Goal: Task Accomplishment & Management: Manage account settings

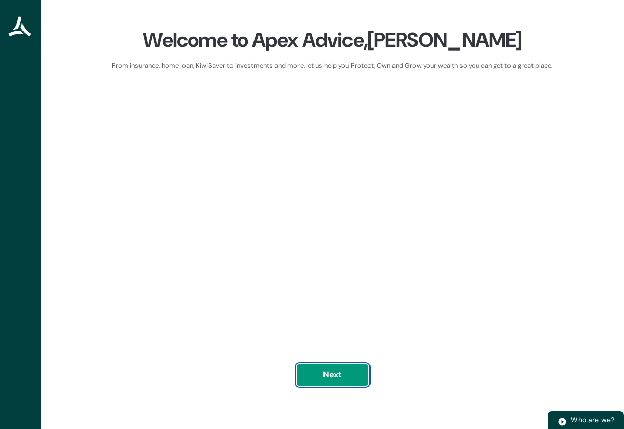
click at [347, 385] on button "Next" at bounding box center [333, 374] width 72 height 21
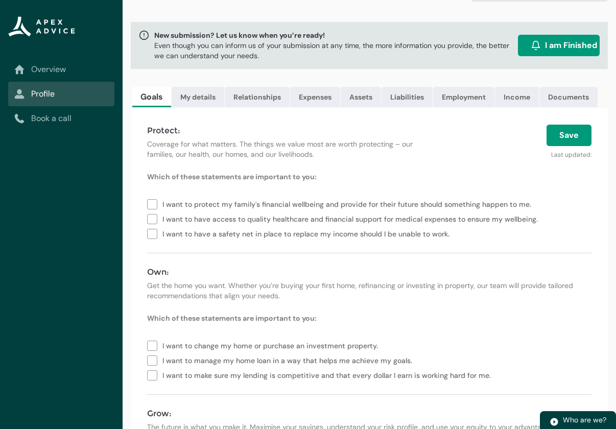
scroll to position [19, 0]
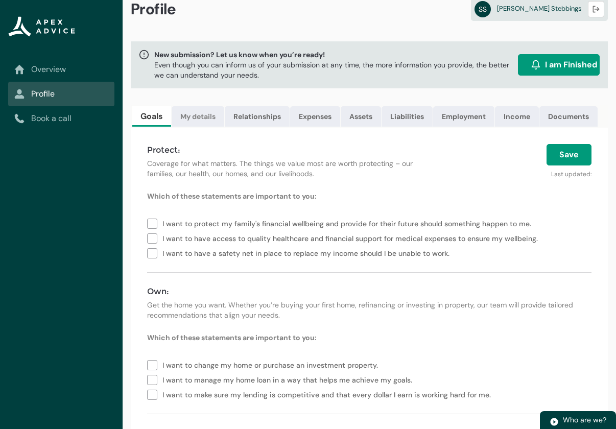
click at [189, 122] on link "My details" at bounding box center [198, 116] width 53 height 20
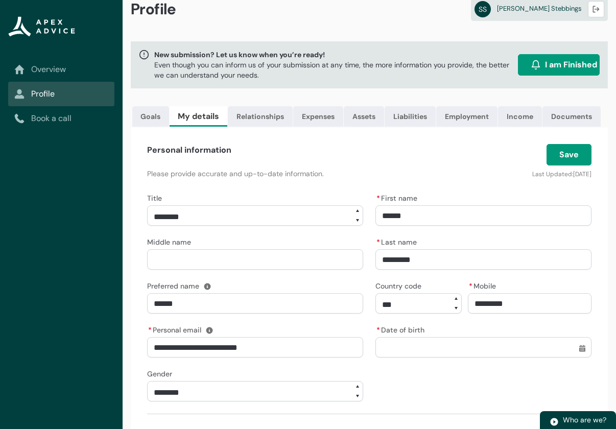
click at [224, 265] on input "Middle name" at bounding box center [255, 259] width 216 height 20
type lightning-primitive-input-simple "J"
type input "*"
type lightning-primitive-input-simple "Jo"
type input "**"
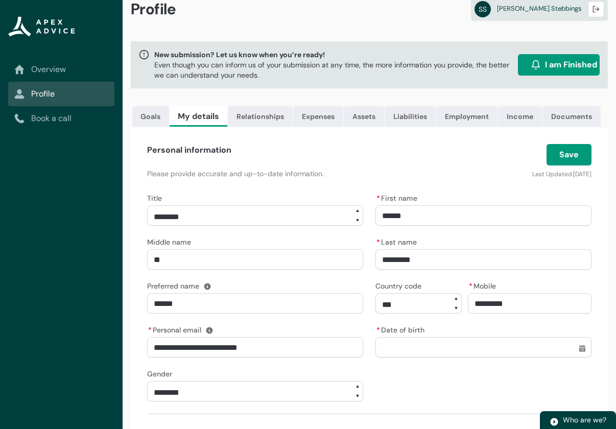
type lightning-primitive-input-simple "Joh"
type input "***"
type lightning-primitive-input-simple "[PERSON_NAME]"
type input "****"
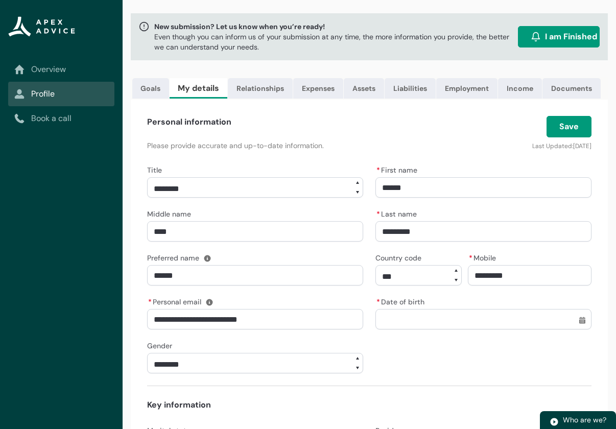
scroll to position [121, 0]
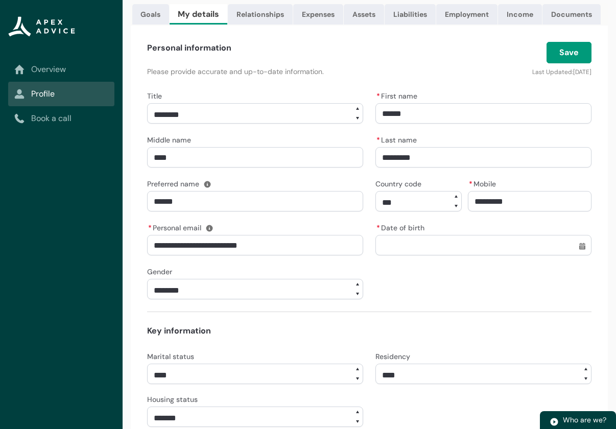
click at [413, 248] on input "* Date of birth" at bounding box center [483, 245] width 216 height 20
select select "Date picker: August"
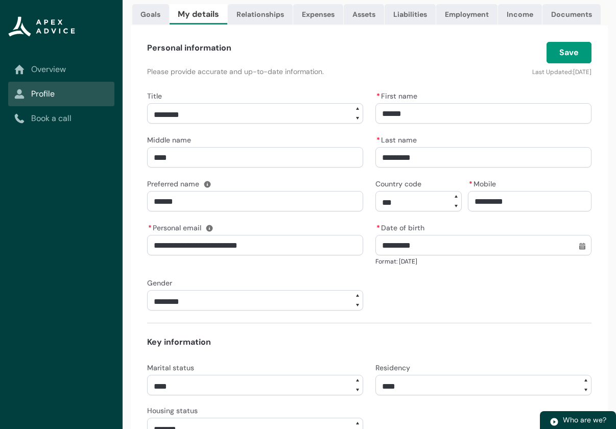
type input "**********"
type lightning-datepicker "[DATE]"
type lightning-input "[DATE]"
click at [255, 301] on select "******** ***** **** ******" at bounding box center [255, 300] width 216 height 20
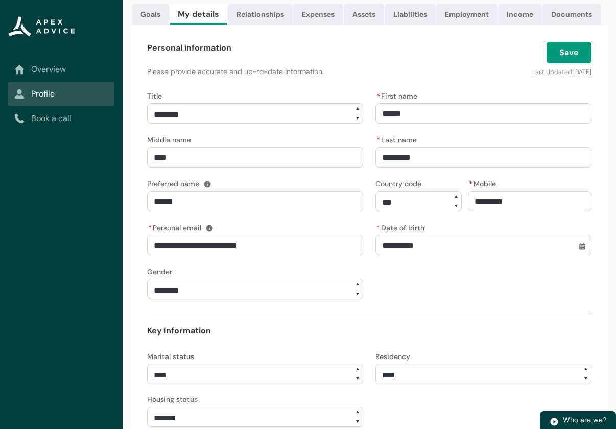
select select "****"
click at [147, 287] on select "******** ***** **** ******" at bounding box center [255, 289] width 216 height 20
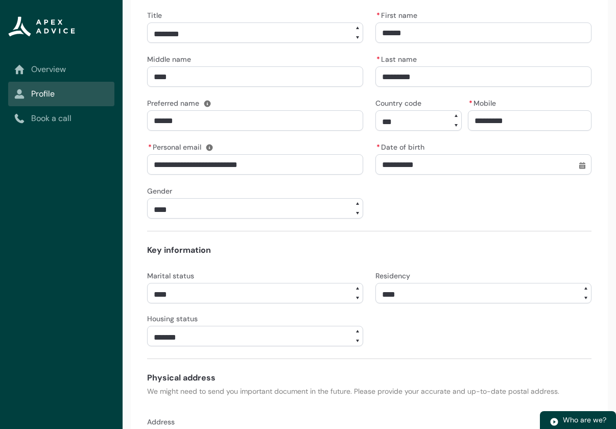
scroll to position [274, 0]
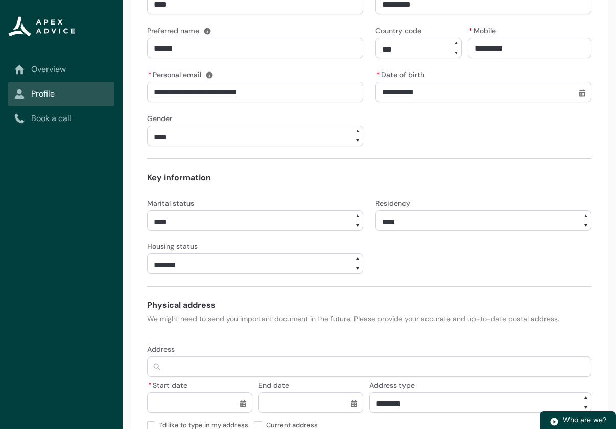
click at [272, 224] on select "**** ******* ****** ******** ******** ********* ******* *******" at bounding box center [255, 220] width 216 height 20
select select "*******"
click at [147, 218] on select "**** ******* ****** ******** ******** ********* ******* *******" at bounding box center [255, 220] width 216 height 20
click at [407, 230] on select "**********" at bounding box center [483, 220] width 216 height 20
select select "*******"
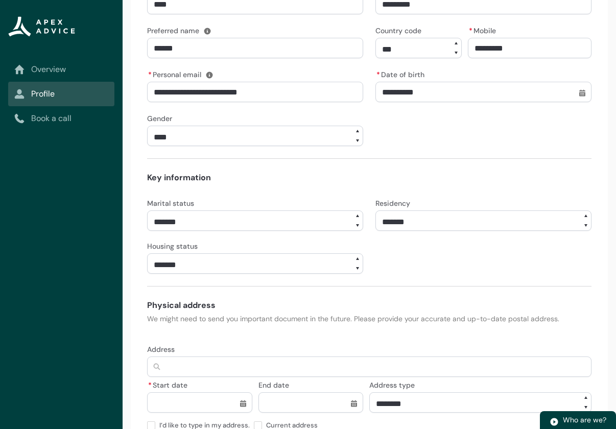
click at [375, 218] on select "**********" at bounding box center [483, 220] width 216 height 20
click at [256, 274] on select "**********" at bounding box center [255, 263] width 216 height 20
select select "*****"
click at [147, 261] on select "**********" at bounding box center [255, 263] width 216 height 20
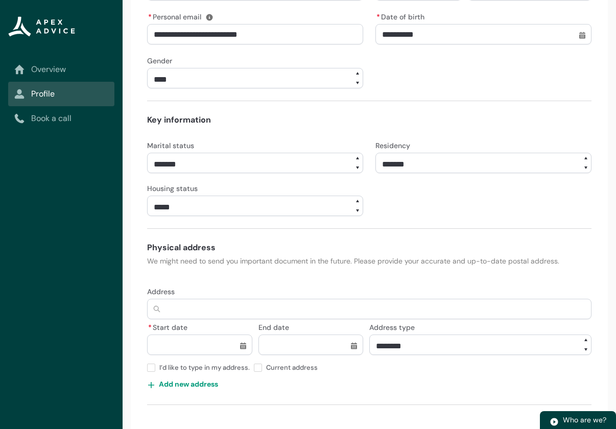
scroll to position [345, 0]
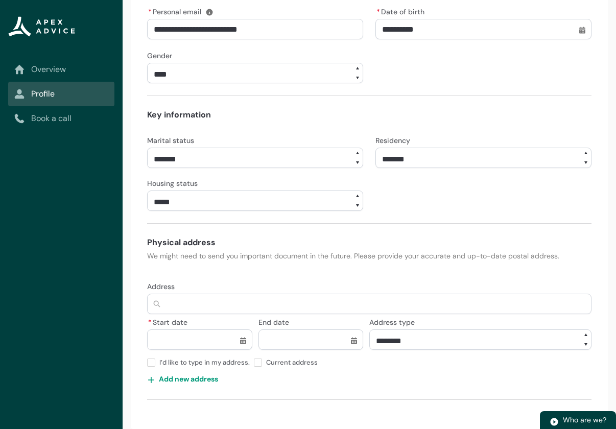
click at [195, 307] on input "Address" at bounding box center [369, 304] width 444 height 20
type lightning-primitive-input-simple "2"
type input "*"
type lightning-primitive-input-simple "23"
type input "**"
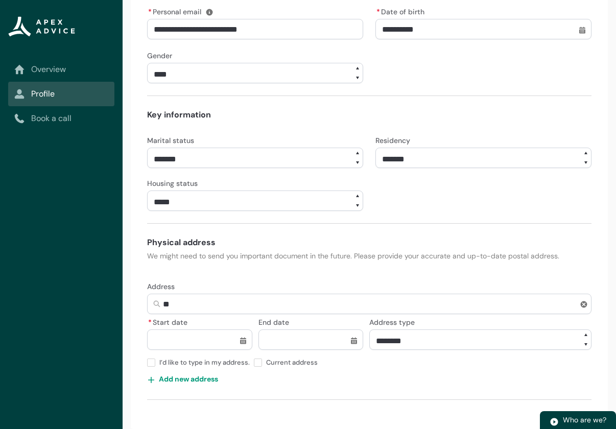
type lightning-primitive-input-simple "23"
type input "**"
type lightning-primitive-input-simple "23 W"
type input "****"
type lightning-primitive-input-simple "23 We"
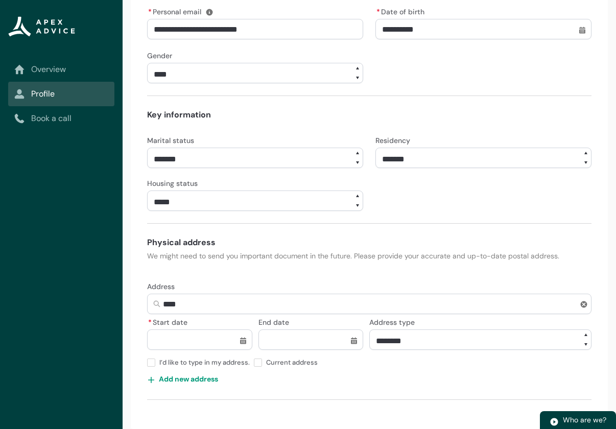
type input "*****"
type lightning-primitive-input-simple "23 Wek"
type input "******"
type lightning-primitive-input-simple "23 Weka"
type input "*******"
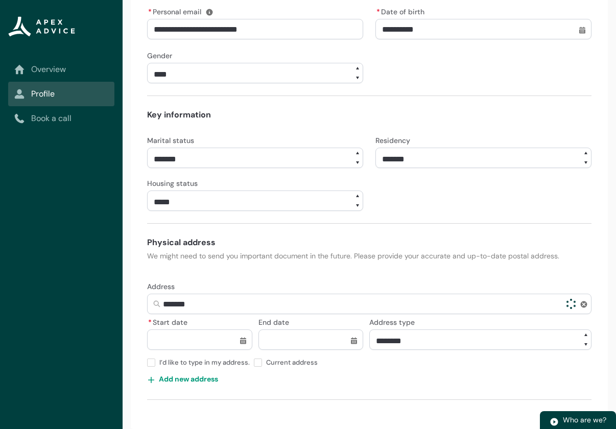
type lightning-primitive-input-simple "23 Weka"
type input "*******"
type lightning-primitive-input-simple "23 Weka S"
type input "*********"
type lightning-primitive-input-simple "[STREET_ADDRESS]"
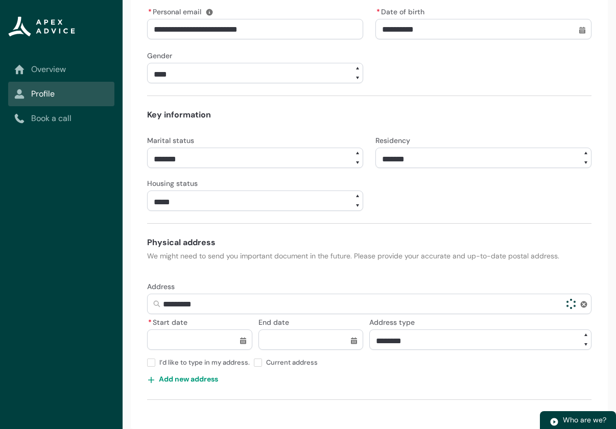
type input "**********"
type lightning-primitive-input-simple "23 Weka Ste"
type input "**********"
type lightning-primitive-input-simple "[STREET_ADDRESS]"
type input "**********"
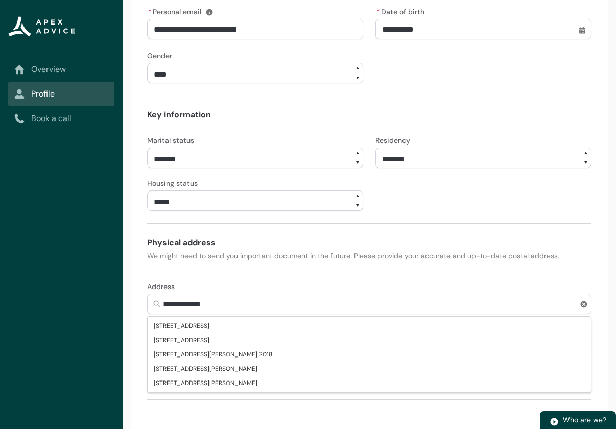
type lightning-primitive-input-simple "23 Weka Steet"
type input "**********"
type lightning-primitive-input-simple "23 Weka Steet,"
type input "**********"
type lightning-primitive-input-simple "23 Weka Steet,"
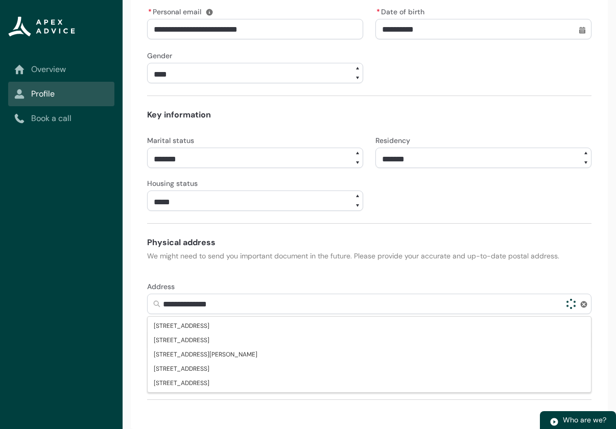
type input "**********"
type lightning-primitive-input-simple "23 Weka Steet, w"
type input "**********"
type lightning-primitive-input-simple "23 Weka Steet, wh"
type input "**********"
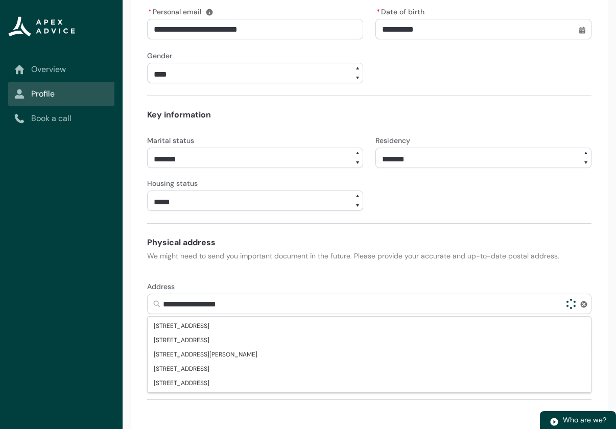
type lightning-primitive-input-simple "[STREET_ADDRESS]"
type input "**********"
type lightning-primitive-input-simple "23 Weka Steet, whak"
type input "**********"
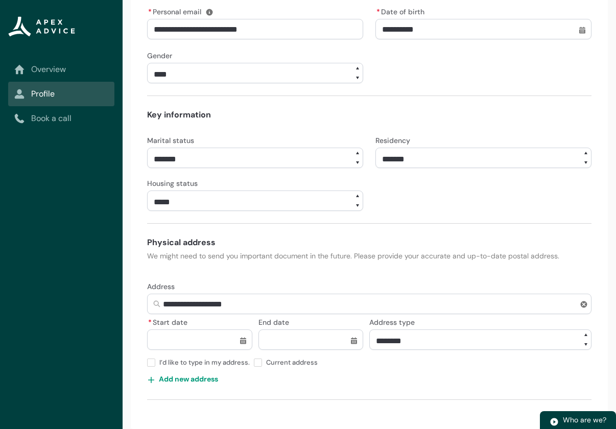
type lightning-primitive-input-simple "[STREET_ADDRESS]"
type input "**********"
type lightning-primitive-input-simple "23 Weka Steet, wh"
type input "**********"
type lightning-primitive-input-simple "23 Weka Steet, w"
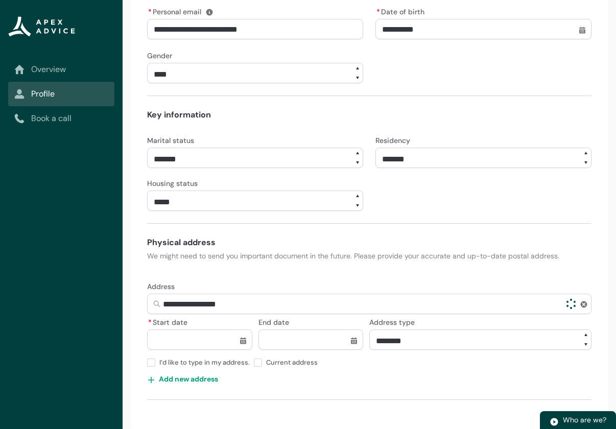
type input "**********"
type lightning-primitive-input-simple "23 Weka Steet,"
type input "**********"
type lightning-primitive-input-simple "23 Weka Steet, W"
type input "**********"
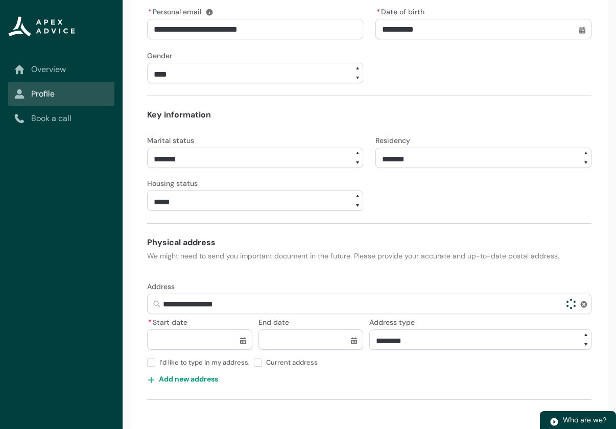
type lightning-primitive-input-simple "[STREET_ADDRESS]"
type input "**********"
type lightning-primitive-input-simple "[STREET_ADDRESS]"
type input "**********"
type lightning-primitive-input-simple "23 Weka Steet, [GEOGRAPHIC_DATA]"
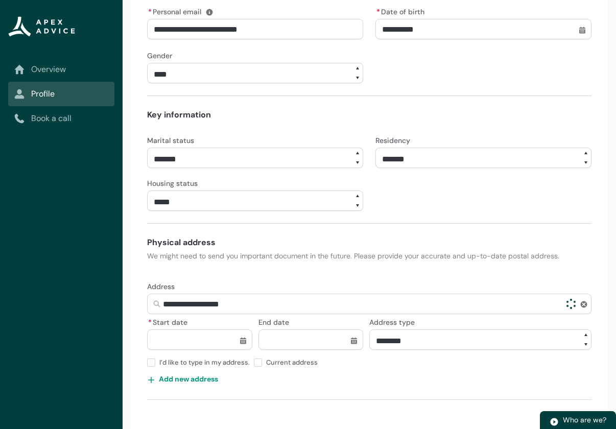
type input "**********"
type lightning-primitive-input-simple "23 Weka Steet, [GEOGRAPHIC_DATA]"
type input "**********"
type lightning-primitive-input-simple "23 Weka Steet, [GEOGRAPHIC_DATA]"
type input "**********"
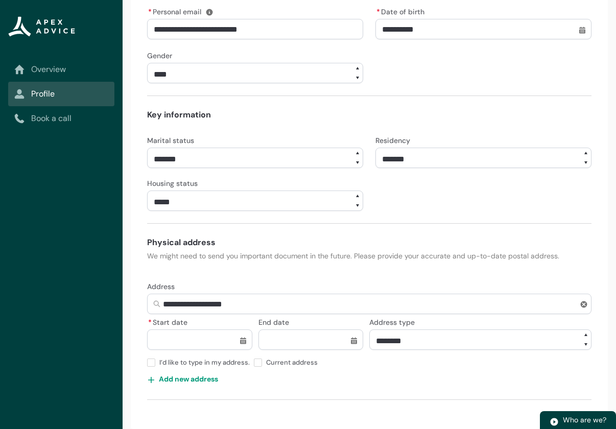
type lightning-primitive-input-simple "[STREET_ADDRESS]"
type input "**********"
type lightning-primitive-input-simple "[STREET_ADDRESS]"
type input "**********"
type lightning-primitive-input-simple "23 Weka Steet, W"
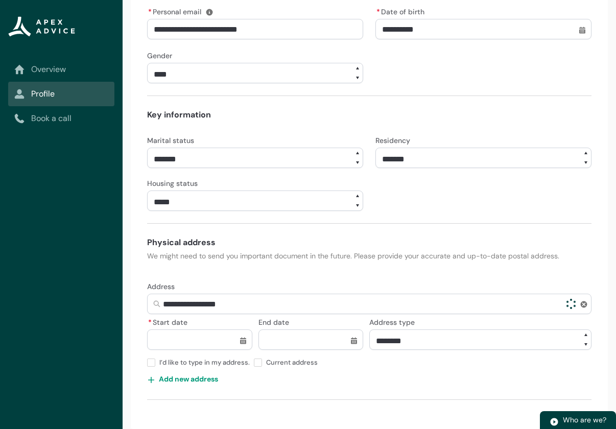
type input "**********"
type lightning-primitive-input-simple "23 Weka Steet,"
type input "**********"
type lightning-primitive-input-simple "23 Weka Steet,"
type input "**********"
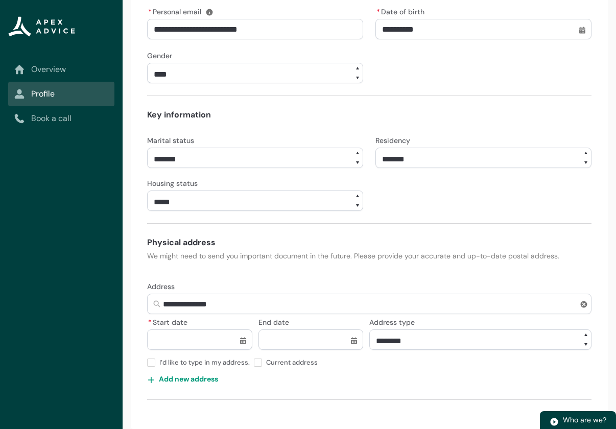
type lightning-primitive-input-simple "23 Weka Steet"
type input "**********"
click at [255, 301] on input "**********" at bounding box center [369, 304] width 444 height 20
type lightning-primitive-input-simple "23 Weka Steet"
type input "**********"
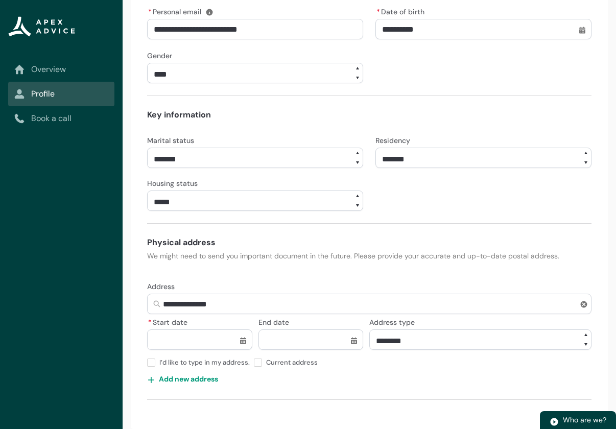
drag, startPoint x: 232, startPoint y: 308, endPoint x: 156, endPoint y: 304, distance: 75.7
click at [156, 304] on input "**********" at bounding box center [369, 304] width 444 height 20
type lightning-primitive-input-simple "2"
type input "*"
type lightning-primitive-input-simple "23"
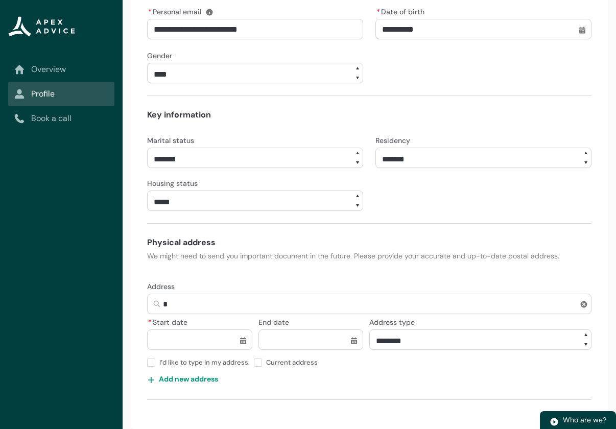
type input "**"
type lightning-primitive-input-simple "23"
type input "**"
type lightning-primitive-input-simple "23 w"
type input "****"
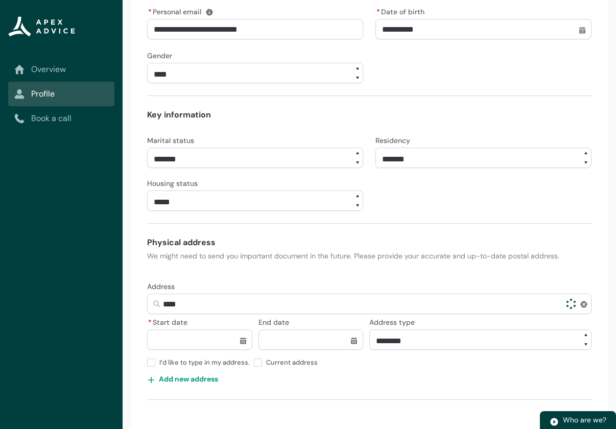
type lightning-primitive-input-simple "23 we"
type input "*****"
type lightning-primitive-input-simple "23 wek"
type input "******"
type lightning-primitive-input-simple "23 weka"
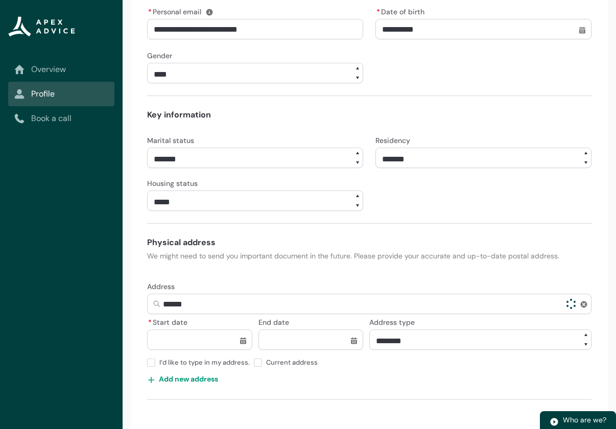
type input "*******"
type lightning-primitive-input-simple "23 weka"
type input "*******"
type lightning-primitive-input-simple "23 weka s"
type input "*********"
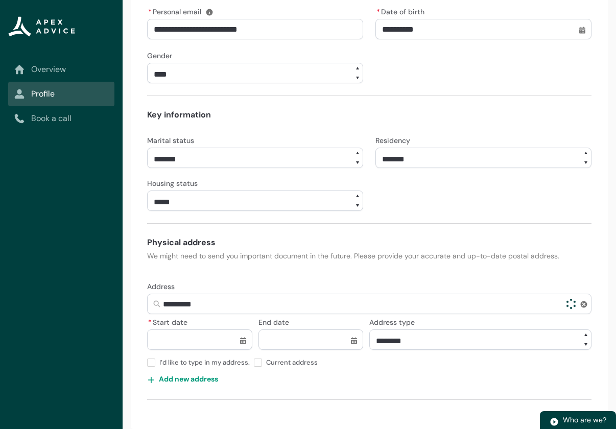
type lightning-primitive-input-simple "[STREET_ADDRESS]"
type input "**********"
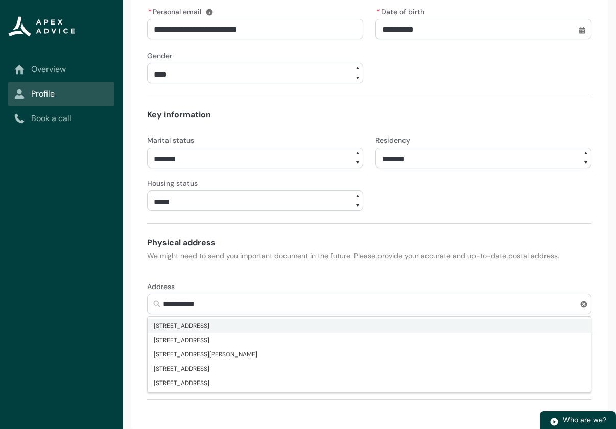
type lightning-primitive-input-simple "23 weka ste"
type input "**********"
type lightning-primitive-input-simple "23 weka stet"
type input "**********"
type lightning-primitive-input-simple "23 weka ste"
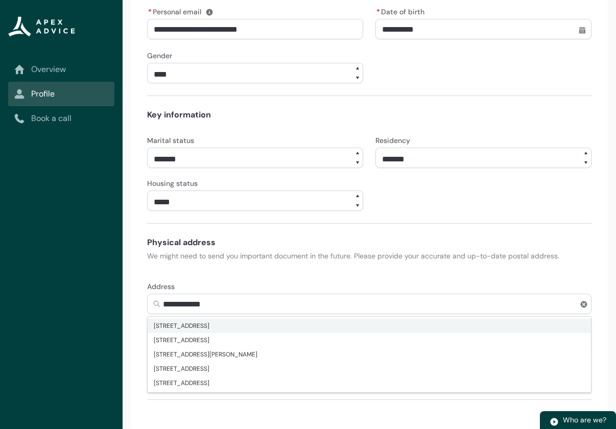
type input "**********"
type lightning-primitive-input-simple "23 weka stee"
type input "**********"
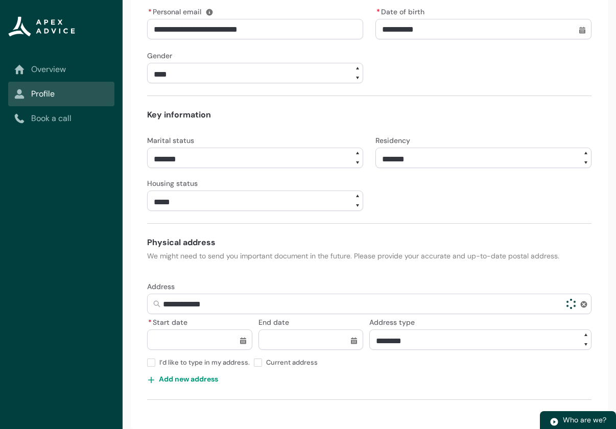
type lightning-primitive-input-simple "23 weka ste"
type input "**********"
type lightning-primitive-input-simple "[STREET_ADDRESS]"
type input "**********"
type lightning-primitive-input-simple "23 weka str"
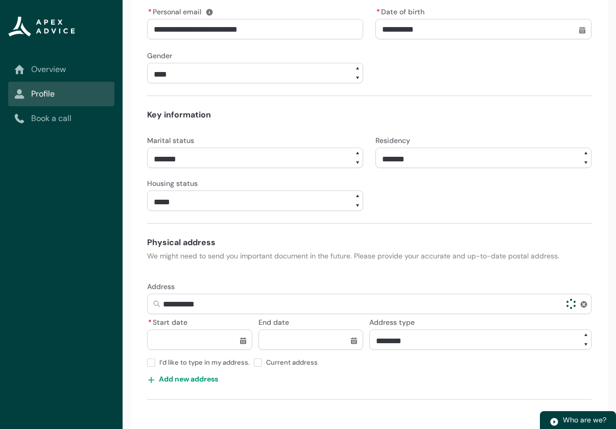
type input "**********"
type lightning-primitive-input-simple "23 weka stre"
type input "**********"
type lightning-primitive-input-simple "23 weka stree"
type input "**********"
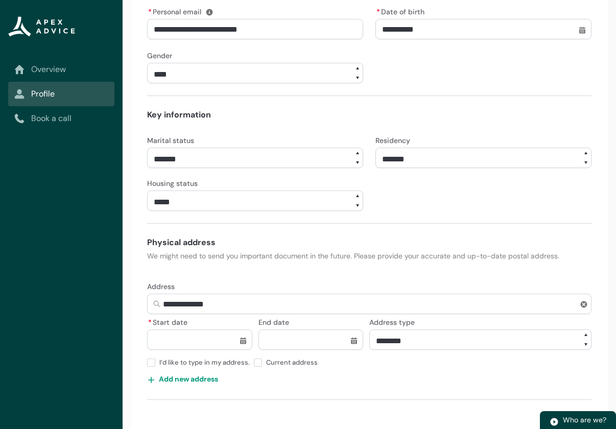
type lightning-primitive-input-simple "[STREET_ADDRESS]"
type input "**********"
type lightning-primitive-input-simple "[STREET_ADDRESS],"
type input "**********"
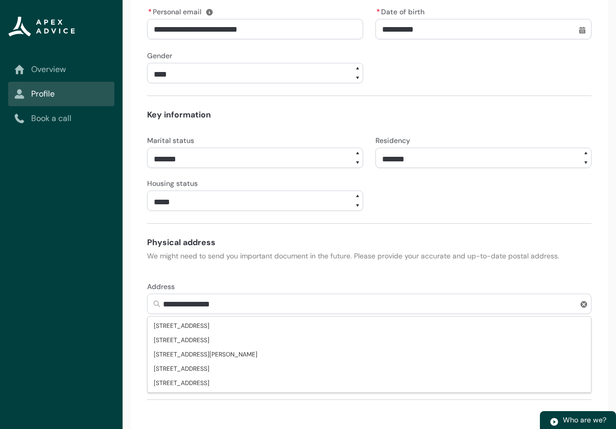
type lightning-primitive-input-simple "[STREET_ADDRESS],"
type input "**********"
type lightning-primitive-input-simple "[STREET_ADDRESS]"
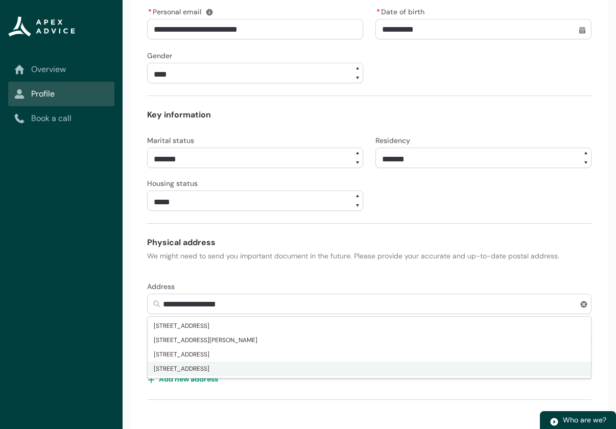
click at [209, 368] on span "[STREET_ADDRESS]" at bounding box center [182, 369] width 56 height 10
type input "**********"
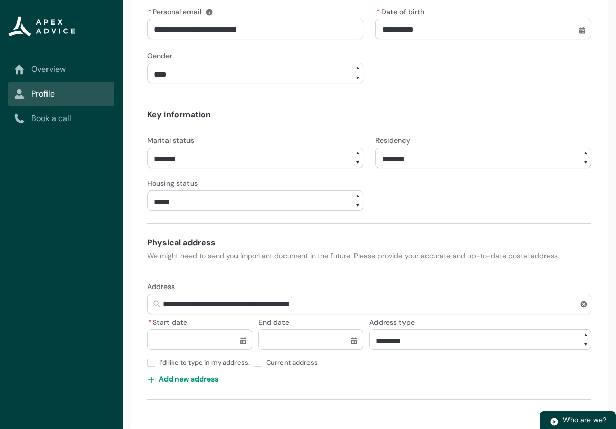
click at [175, 339] on input "* Start date" at bounding box center [199, 339] width 105 height 20
select select "****"
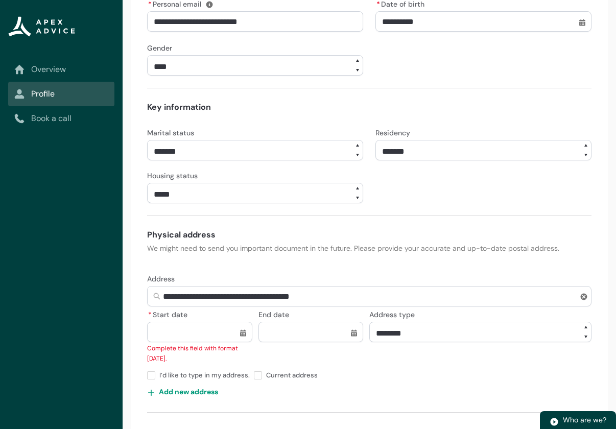
click at [349, 376] on div "I’d like to type in my address. Current address" at bounding box center [369, 374] width 444 height 20
click at [243, 342] on input "* Start date" at bounding box center [199, 332] width 105 height 20
select select "****"
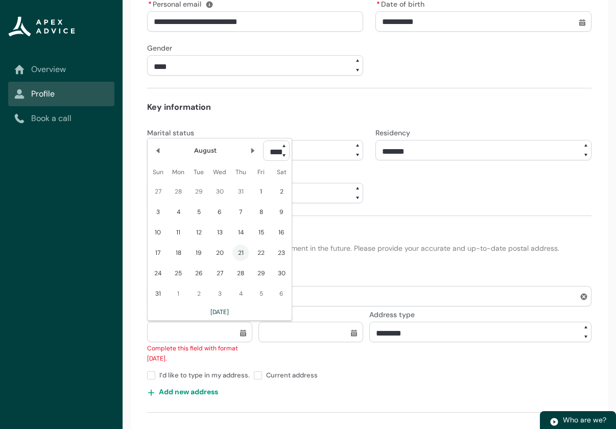
click at [242, 261] on span "21" at bounding box center [240, 253] width 16 height 16
type lightning-datepicker "[DATE]"
type lightning-input "[DATE]"
type input "**********"
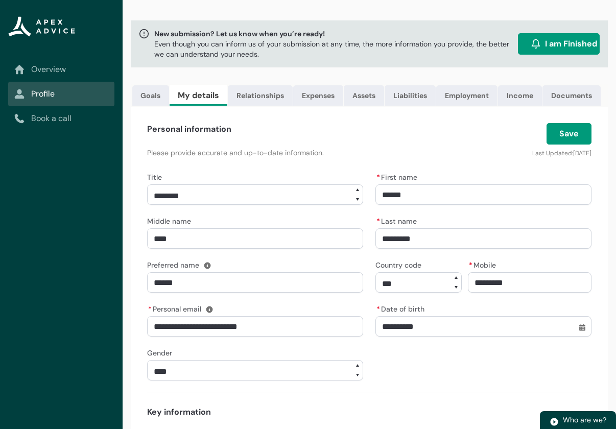
scroll to position [0, 0]
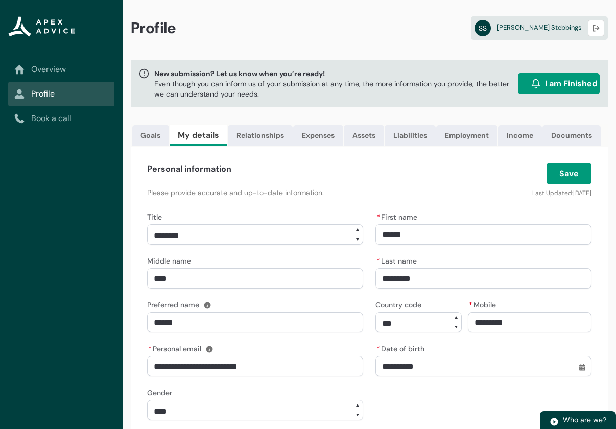
click at [561, 184] on button "Save" at bounding box center [568, 173] width 45 height 21
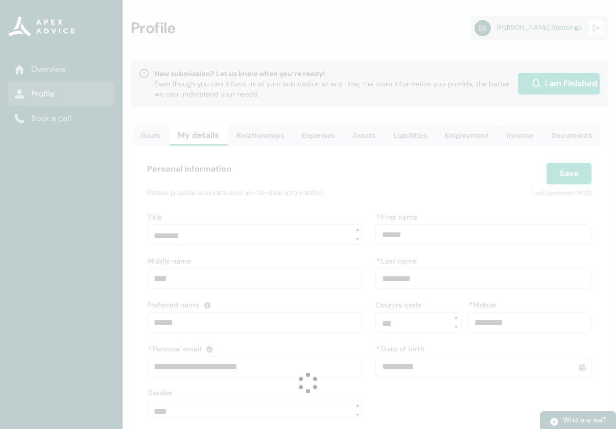
click at [266, 137] on lightning-spinner "Loading" at bounding box center [308, 383] width 616 height 766
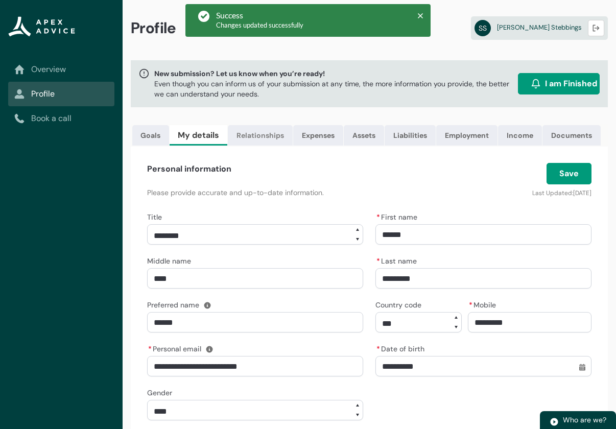
click at [267, 134] on link "Relationships" at bounding box center [260, 135] width 65 height 20
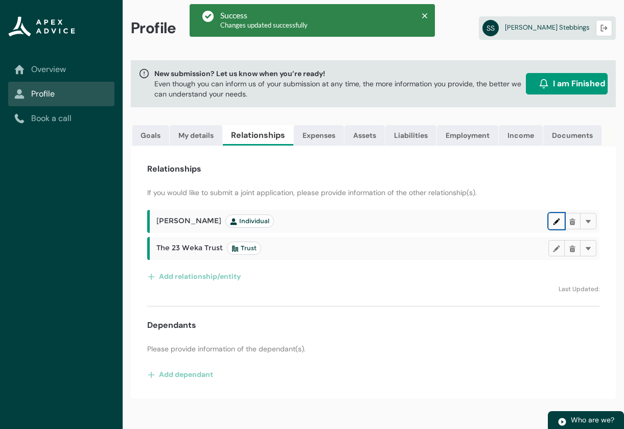
click at [554, 225] on lightning-primitive-icon "button" at bounding box center [556, 222] width 7 height 8
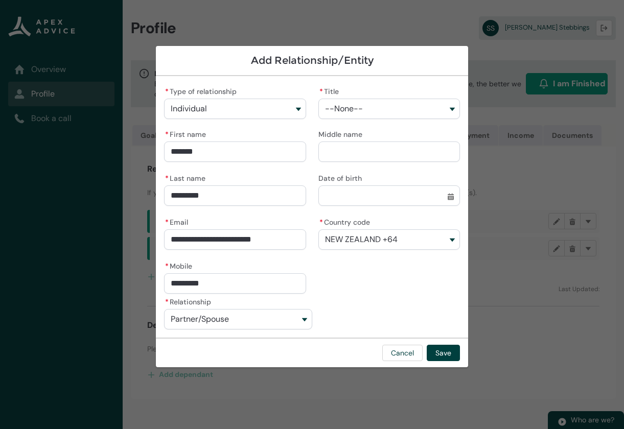
click at [358, 147] on input "Middle name" at bounding box center [388, 151] width 141 height 20
type lightning-primitive-input-simple "M"
type input "*"
type lightning-primitive-input-simple "Me"
type input "**"
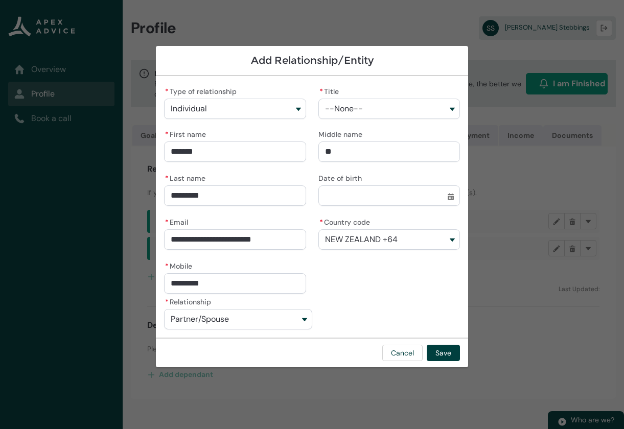
type lightning-primitive-input-simple "Mer"
type input "***"
type lightning-primitive-input-simple "Mere"
type input "****"
type lightning-primitive-input-simple "Merek"
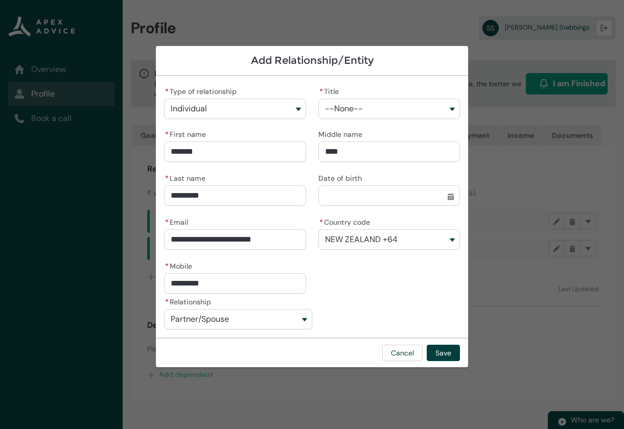
type input "*****"
type lightning-primitive-input-simple "Mereko"
type input "******"
type lightning-primitive-input-simple "Merekot"
type input "*******"
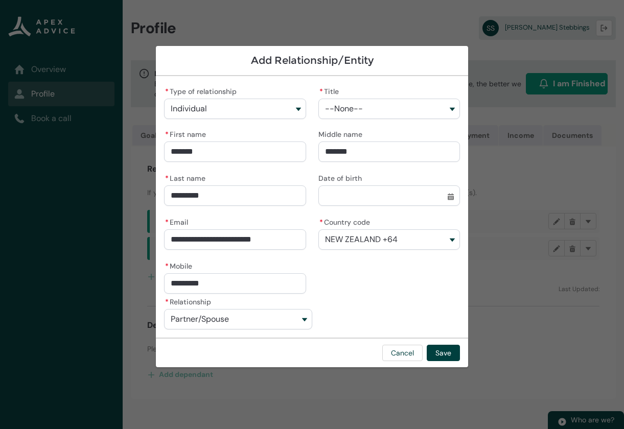
type lightning-primitive-input-simple "Merekotu"
type input "********"
type lightning-primitive-input-simple "Merekotuj"
type input "*********"
type lightning-primitive-input-simple "Merekotu"
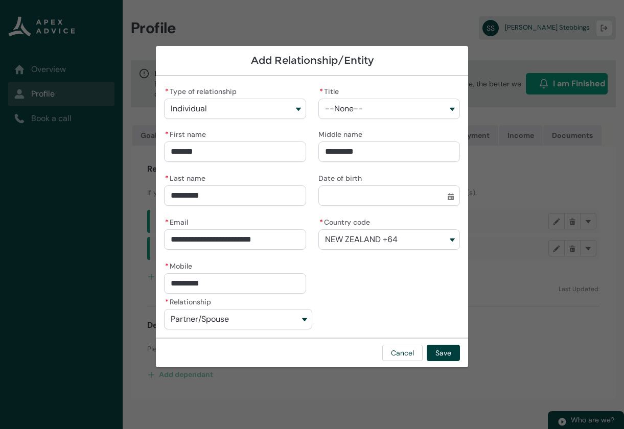
type input "********"
type lightning-primitive-input-simple "Merekotuk"
type input "*********"
type lightning-primitive-input-simple "Merekotuku"
type input "**********"
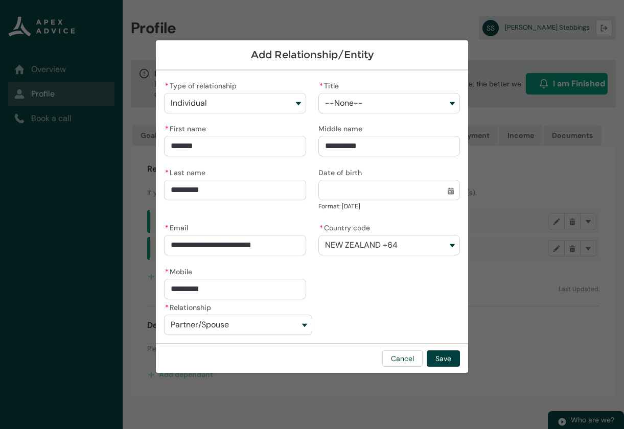
click at [447, 199] on input "Date of birth" at bounding box center [388, 190] width 141 height 20
select select "****"
type input "**********"
drag, startPoint x: 376, startPoint y: 188, endPoint x: 319, endPoint y: 195, distance: 58.1
click at [319, 195] on input "**********" at bounding box center [388, 190] width 141 height 20
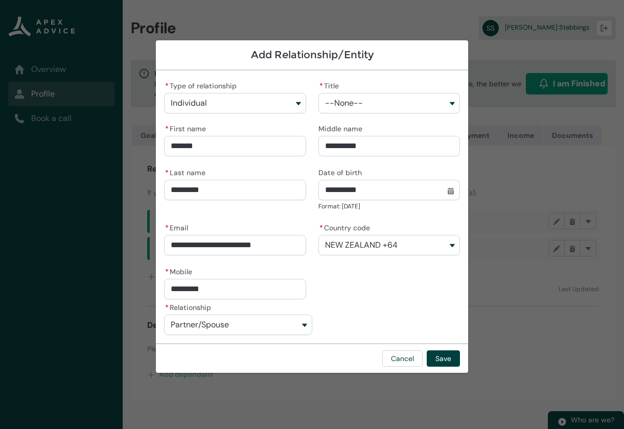
select select "****"
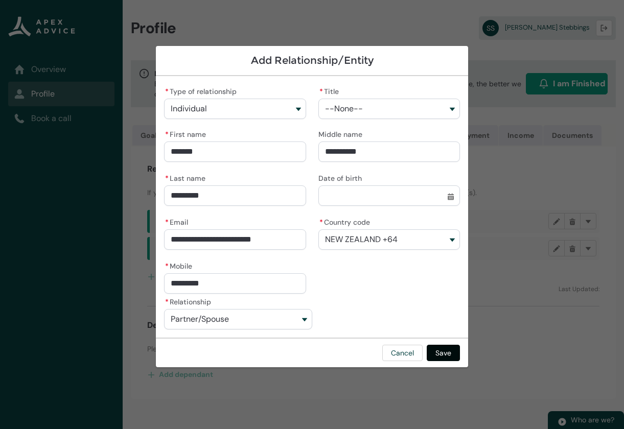
click at [437, 350] on button "Save" at bounding box center [442, 353] width 33 height 16
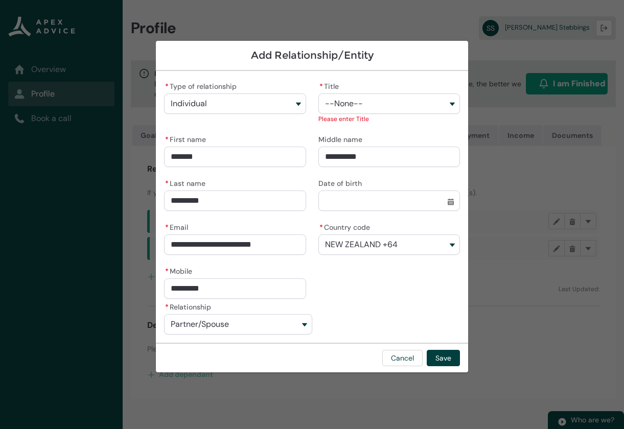
click at [360, 112] on button "--None--" at bounding box center [388, 103] width 141 height 20
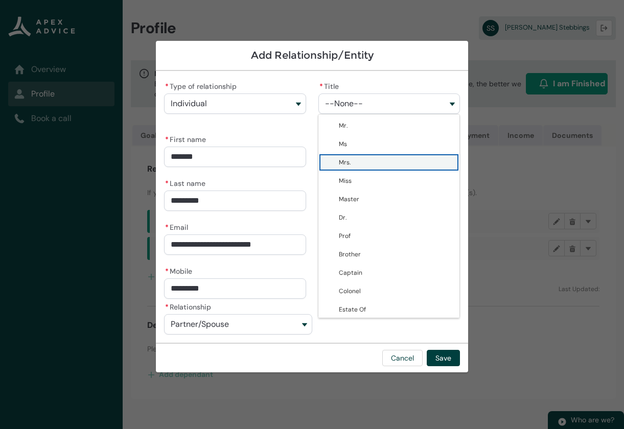
click at [358, 159] on span "Mrs." at bounding box center [396, 162] width 114 height 10
type lightning-combobox "Mrs."
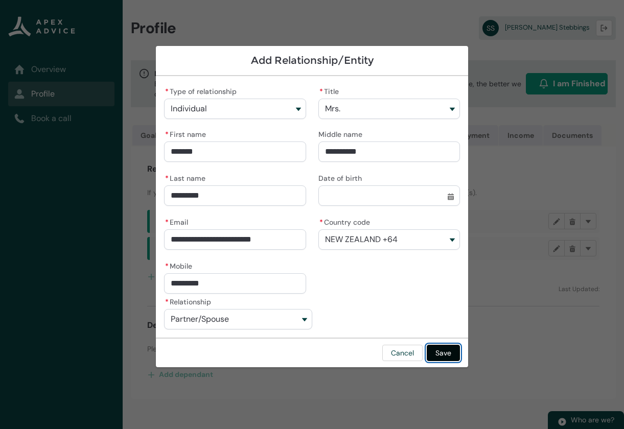
click at [447, 363] on div "Cancel Save" at bounding box center [312, 353] width 312 height 30
click at [443, 354] on button "Save" at bounding box center [442, 353] width 33 height 16
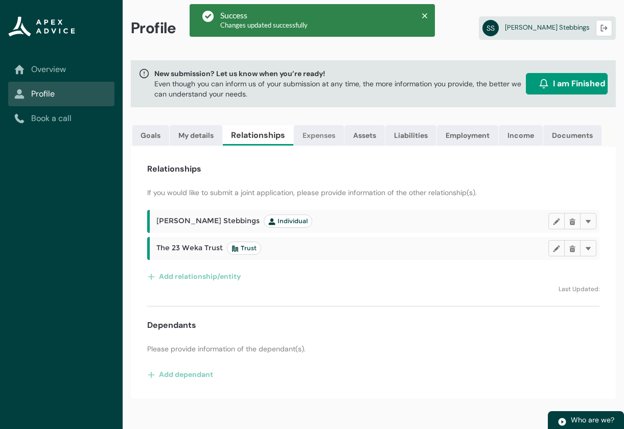
click at [318, 137] on link "Expenses" at bounding box center [319, 135] width 50 height 20
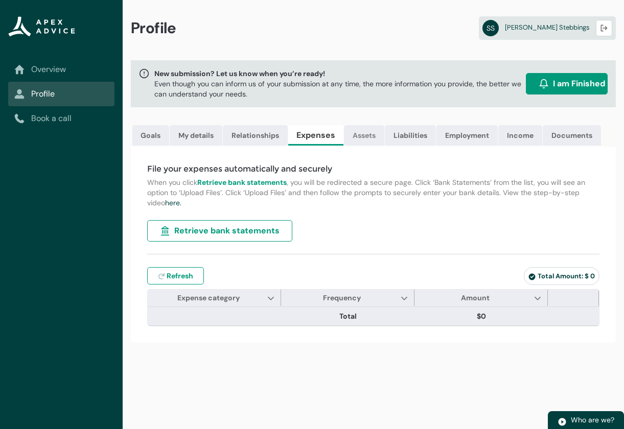
click at [372, 140] on link "Assets" at bounding box center [364, 135] width 40 height 20
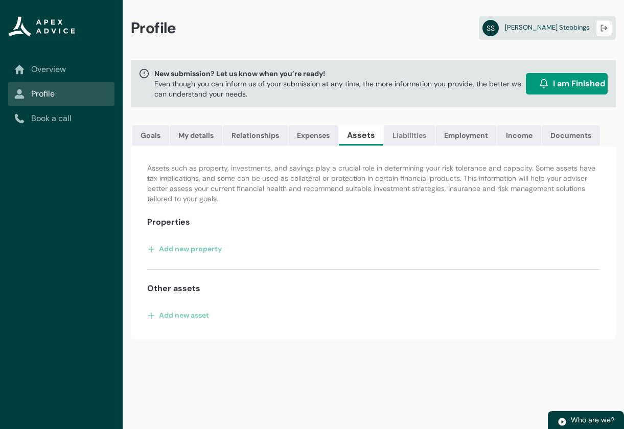
click at [420, 135] on link "Liabilities" at bounding box center [409, 135] width 51 height 20
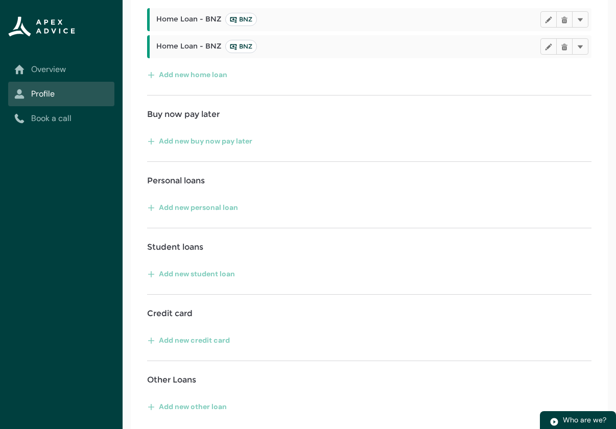
scroll to position [232, 0]
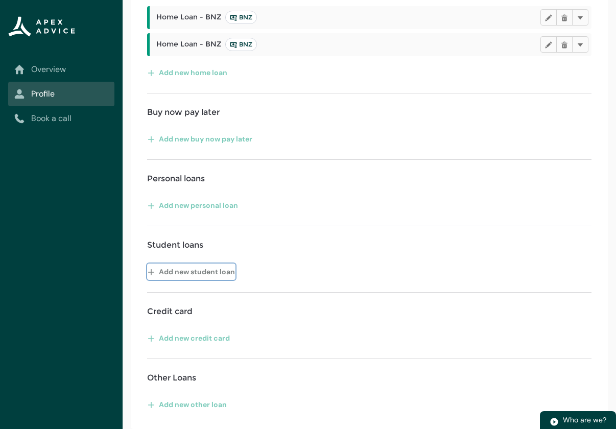
click at [188, 267] on button "Add new student loan" at bounding box center [191, 272] width 88 height 16
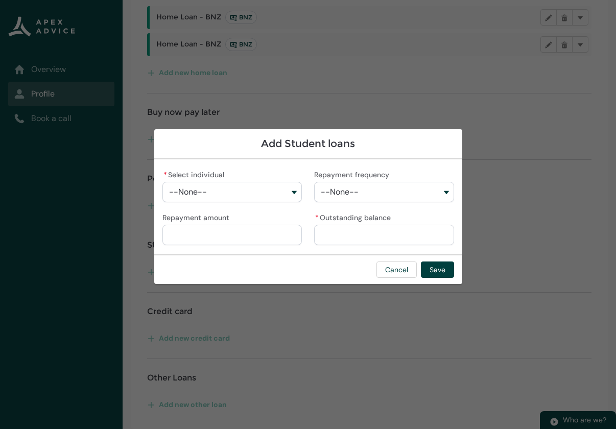
click at [252, 197] on button "--None--" at bounding box center [232, 192] width 140 height 20
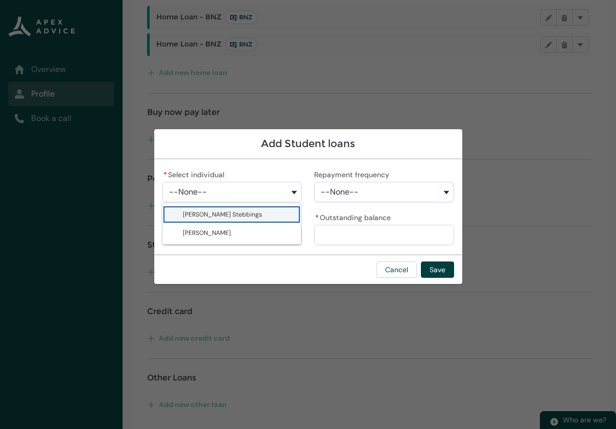
click at [244, 216] on span "[PERSON_NAME] Stebbings" at bounding box center [222, 214] width 79 height 8
type lightning-combobox "001Q900000lQwgdIAC"
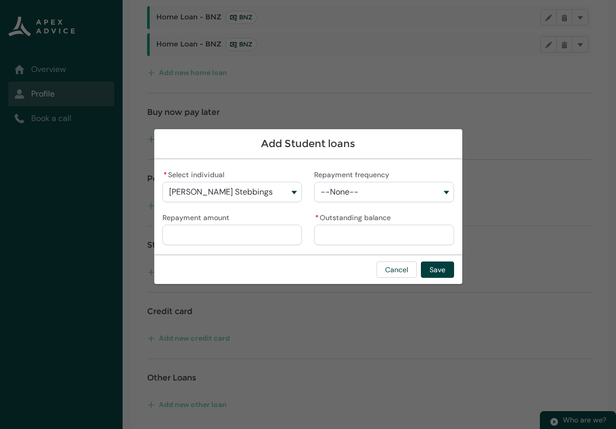
click at [352, 193] on span "--None--" at bounding box center [340, 191] width 38 height 9
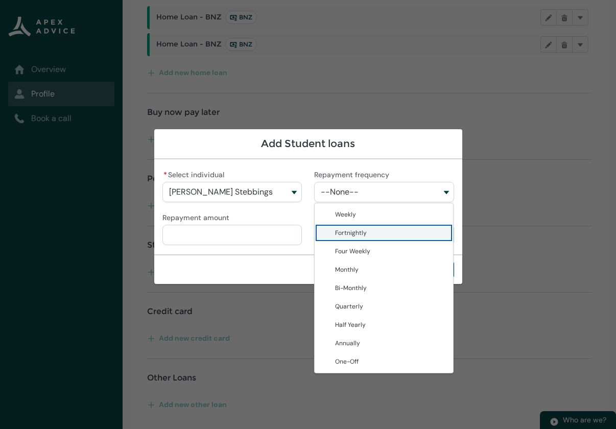
click at [353, 229] on span "Fortnightly" at bounding box center [391, 233] width 112 height 10
type lightning-combobox "Fortnightly"
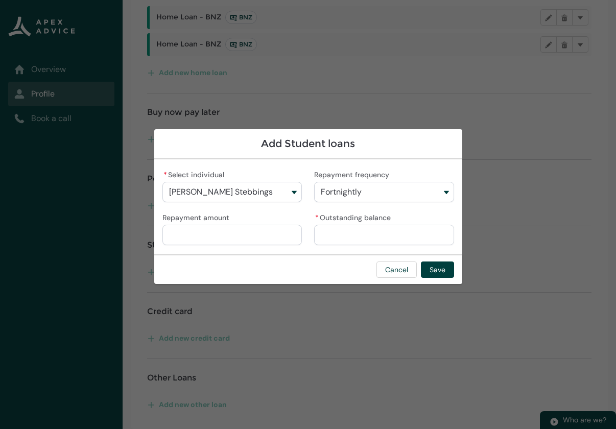
click at [266, 235] on input "Repayment amount" at bounding box center [232, 235] width 140 height 20
click at [356, 237] on input "* Outstanding balance" at bounding box center [384, 235] width 140 height 20
type lightning-primitive-input-simple "1"
type input "*"
type lightning-primitive-input-simple "17"
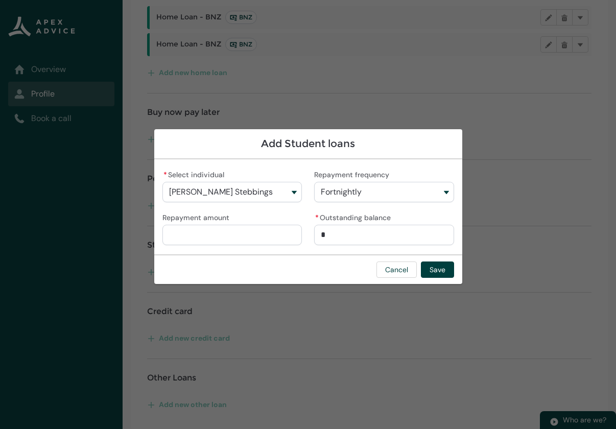
type input "**"
type lightning-primitive-input-simple "175"
type input "***"
type lightning-primitive-input-simple "1751"
type input "****"
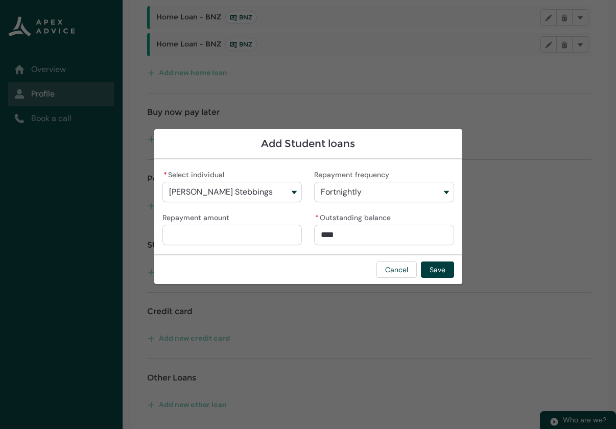
type lightning-primitive-input-simple "17513"
type input "*****"
type lightning-primitive-input-simple "17513."
type input "******"
type lightning-primitive-input-simple "17513.6"
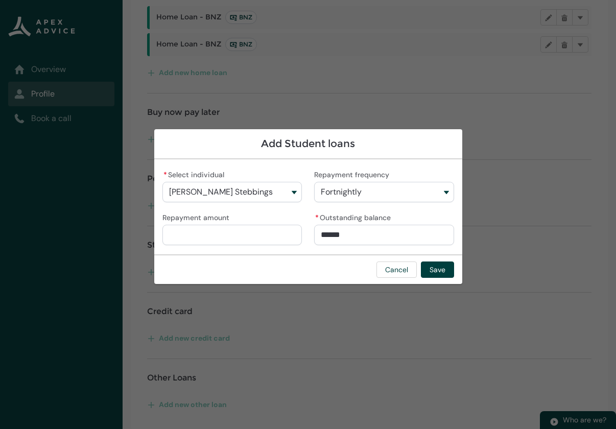
type input "*******"
type lightning-primitive-input-simple "17513.67"
drag, startPoint x: 327, startPoint y: 238, endPoint x: 345, endPoint y: 259, distance: 28.3
click at [328, 239] on input "********" at bounding box center [384, 235] width 140 height 20
type input "**********"
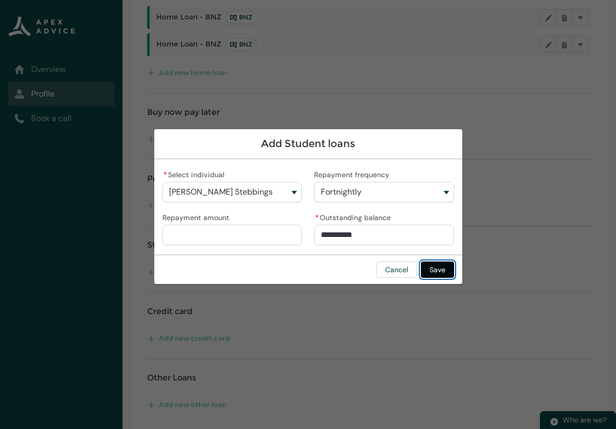
click at [439, 269] on button "Save" at bounding box center [437, 269] width 33 height 16
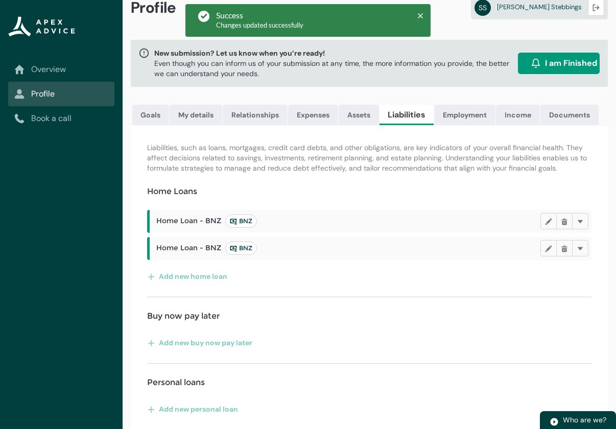
scroll to position [7, 0]
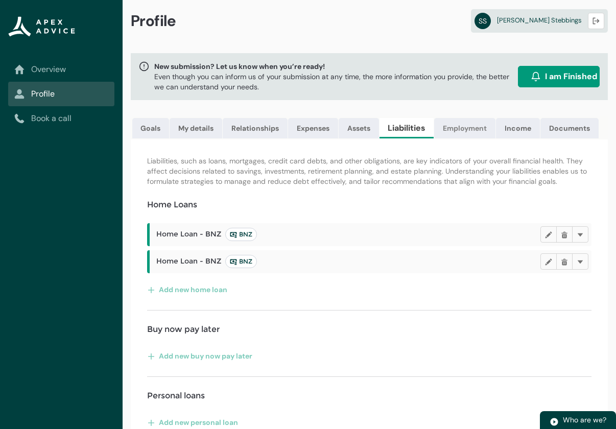
click at [477, 126] on link "Employment" at bounding box center [464, 128] width 61 height 20
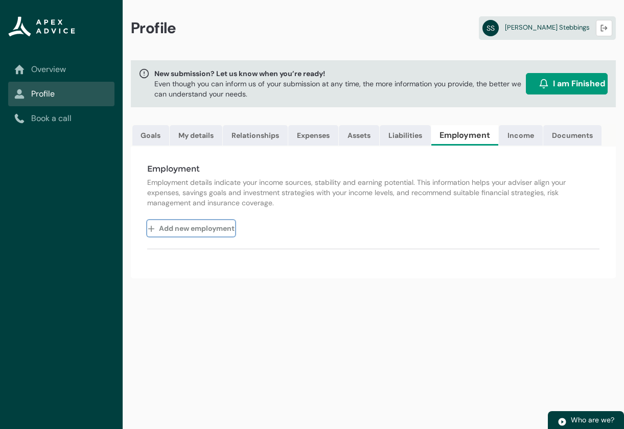
click at [203, 236] on button "Add new employment" at bounding box center [191, 228] width 88 height 16
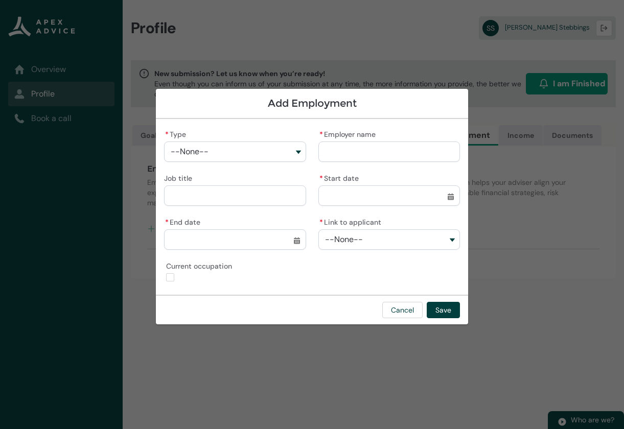
click at [327, 147] on input "* Employer name" at bounding box center [388, 151] width 141 height 20
click at [280, 158] on lightning-combobox "* Type --None--" at bounding box center [234, 145] width 141 height 36
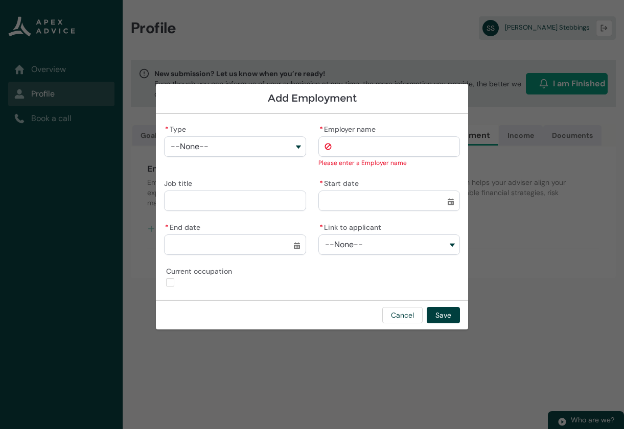
click at [280, 144] on button "--None--" at bounding box center [234, 146] width 141 height 20
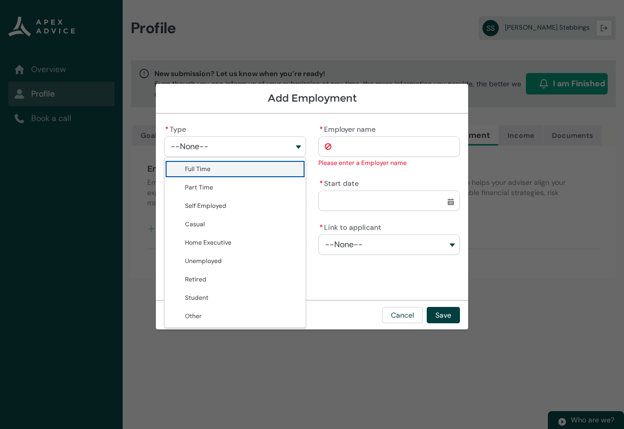
click at [249, 170] on span "Full Time" at bounding box center [242, 169] width 114 height 10
type lightning-combobox "Full Time"
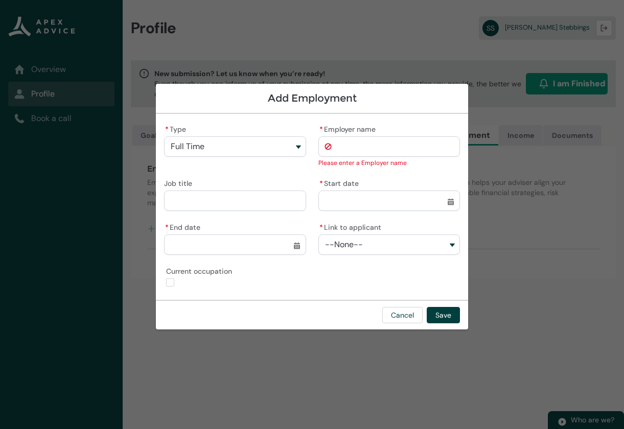
click at [342, 145] on input "* Employer name" at bounding box center [388, 146] width 141 height 20
type lightning-primitive-input-simple "H"
type input "*"
type lightning-primitive-input-simple "Ha"
type input "**"
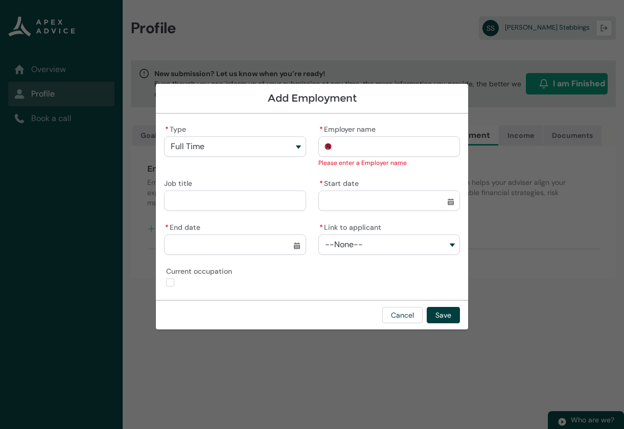
type lightning-primitive-input-simple "Ham"
type input "***"
type lightning-primitive-input-simple "Hame"
type input "****"
type lightning-primitive-input-simple "[PERSON_NAME]"
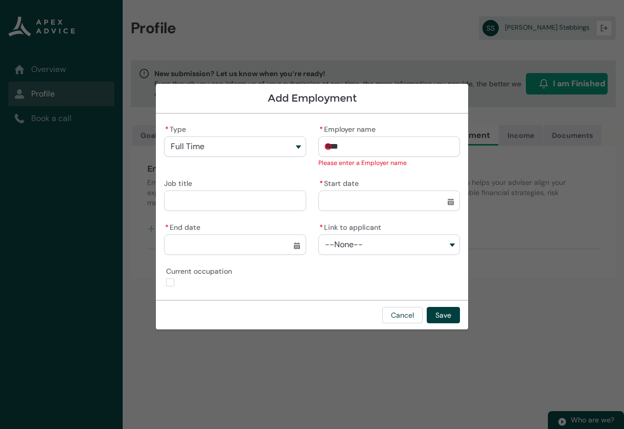
type input "*****"
type lightning-primitive-input-simple "Hamert"
type input "******"
type lightning-primitive-input-simple "Hamerto"
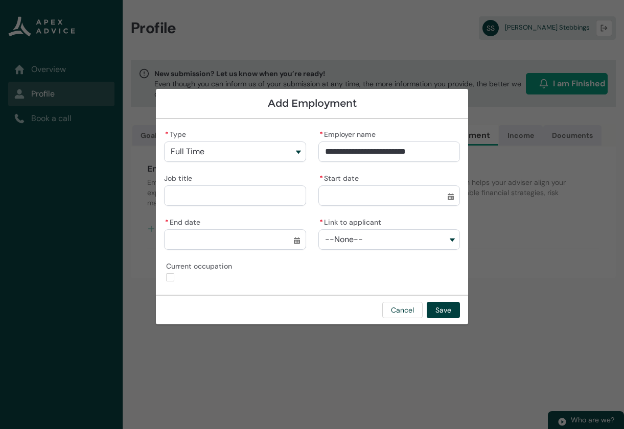
click at [223, 200] on input "Job title" at bounding box center [234, 195] width 141 height 20
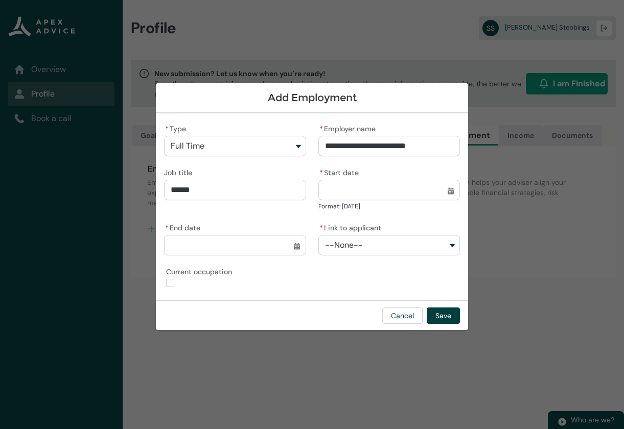
click at [447, 198] on input "* Start date" at bounding box center [388, 190] width 141 height 20
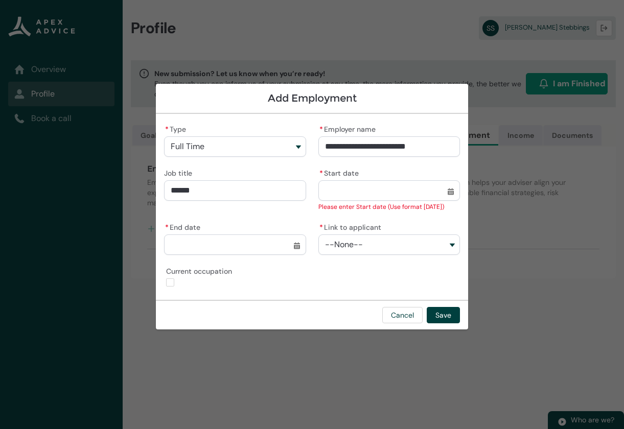
click at [288, 211] on lightning-input "Job title ******" at bounding box center [234, 189] width 141 height 46
click at [412, 253] on button "--None--" at bounding box center [388, 244] width 141 height 20
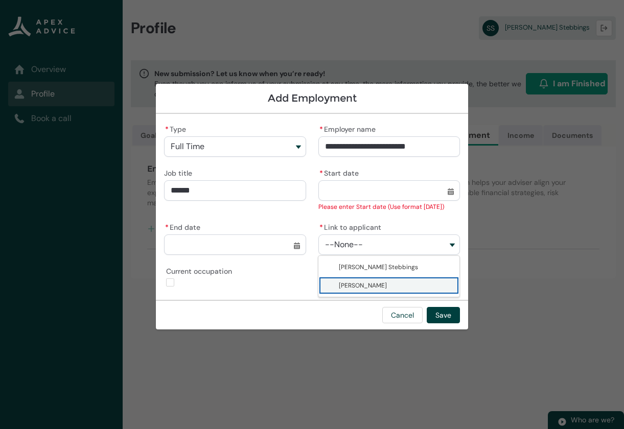
click at [378, 283] on span "[PERSON_NAME]" at bounding box center [363, 285] width 48 height 8
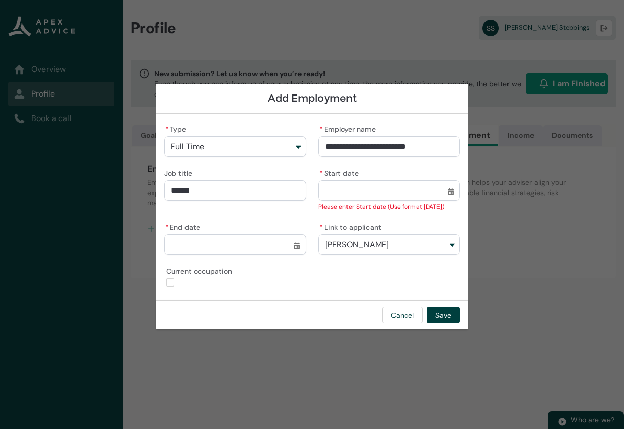
click at [246, 243] on input "* End date" at bounding box center [234, 244] width 141 height 20
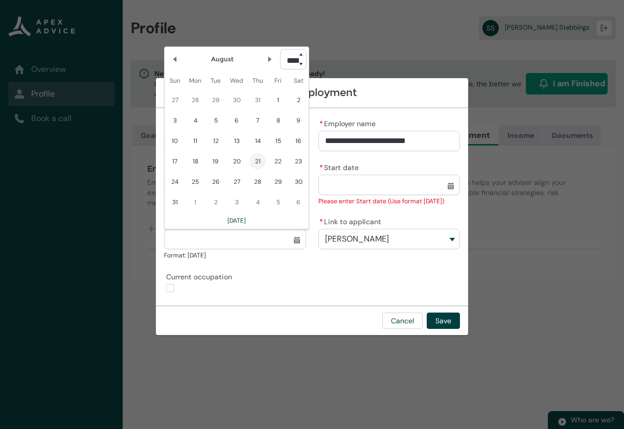
click at [277, 268] on div "**********" at bounding box center [312, 206] width 296 height 181
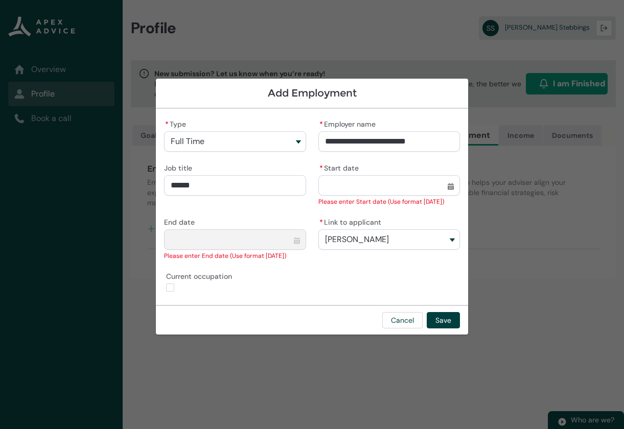
click at [340, 183] on input "* Start date" at bounding box center [388, 185] width 141 height 20
click at [449, 189] on input "* Start date" at bounding box center [388, 185] width 141 height 20
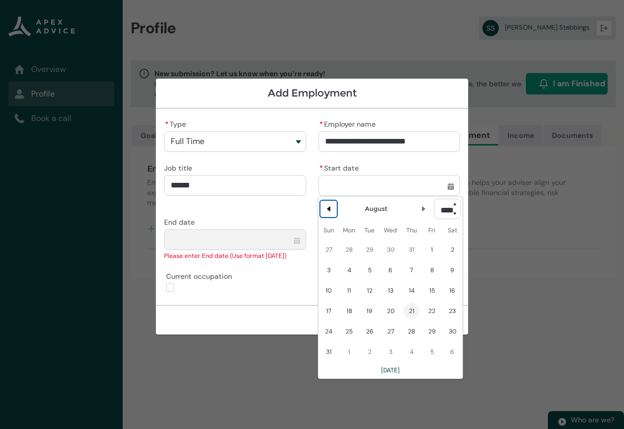
click at [329, 209] on lightning-primitive-icon "Date picker: August" at bounding box center [328, 208] width 7 height 7
click at [330, 209] on lightning-primitive-icon "Date picker: July" at bounding box center [328, 208] width 7 height 7
click at [328, 250] on span "1" at bounding box center [328, 250] width 16 height 16
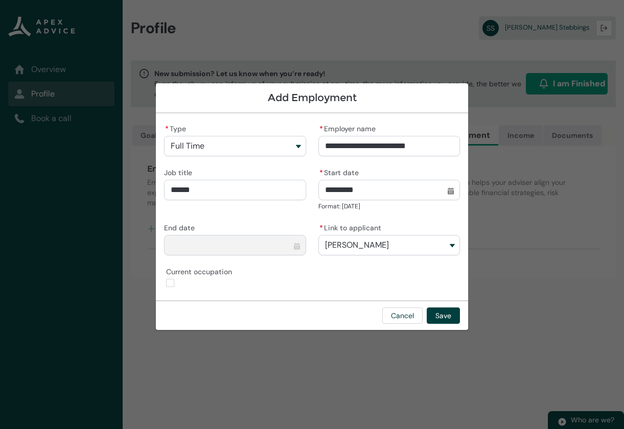
click at [284, 275] on lightning-input "Current occupation" at bounding box center [234, 276] width 141 height 23
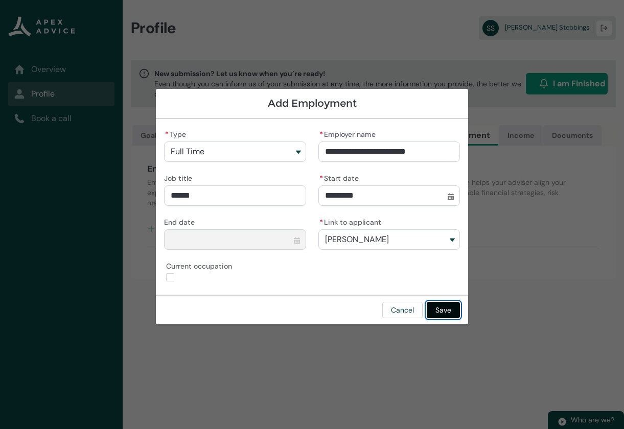
click at [441, 304] on button "Save" at bounding box center [442, 310] width 33 height 16
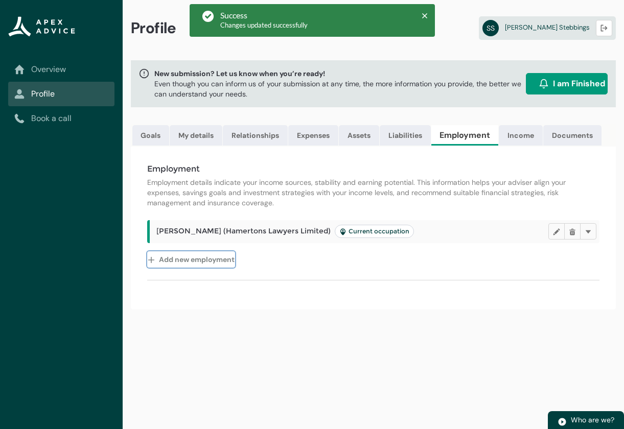
click at [199, 265] on button "Add new employment" at bounding box center [191, 259] width 88 height 16
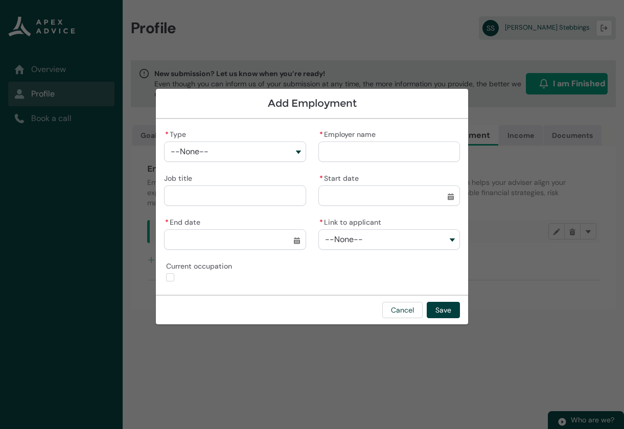
click at [211, 266] on span "Current occupation" at bounding box center [201, 265] width 70 height 12
click at [286, 149] on button "--None--" at bounding box center [234, 151] width 141 height 20
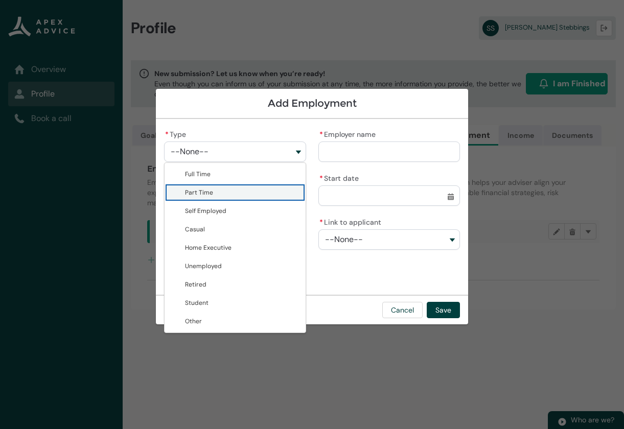
click at [252, 190] on span "Part Time" at bounding box center [242, 192] width 114 height 10
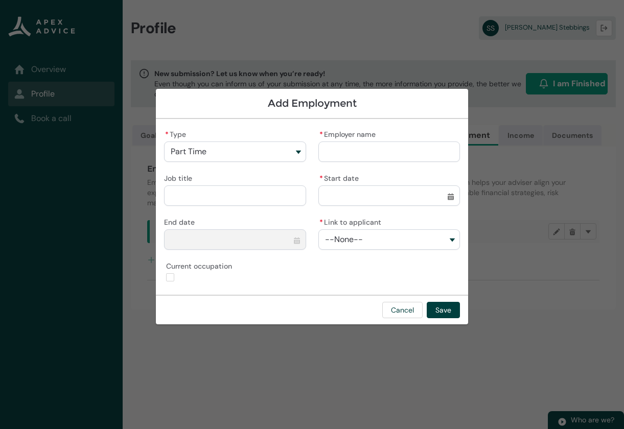
click at [341, 155] on input "* Employer name" at bounding box center [388, 151] width 141 height 20
click at [254, 201] on input "Job title" at bounding box center [234, 195] width 141 height 20
click at [281, 158] on button "Part Time" at bounding box center [234, 151] width 141 height 20
click at [343, 174] on label "* Start date" at bounding box center [340, 177] width 44 height 12
click at [343, 185] on input "* Start date" at bounding box center [388, 195] width 141 height 20
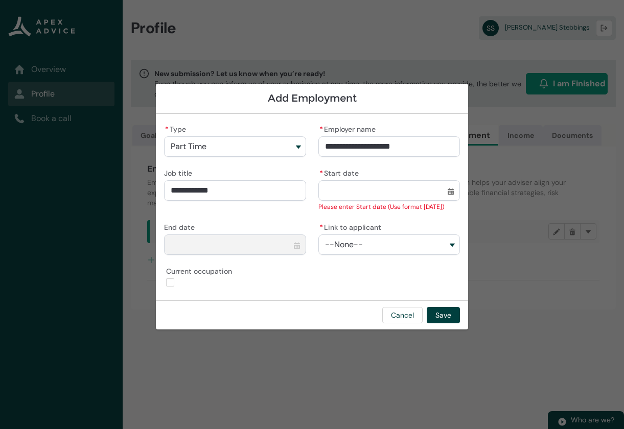
click at [449, 191] on input "* Start date" at bounding box center [388, 190] width 141 height 20
click at [453, 193] on input "* Start date" at bounding box center [388, 190] width 141 height 20
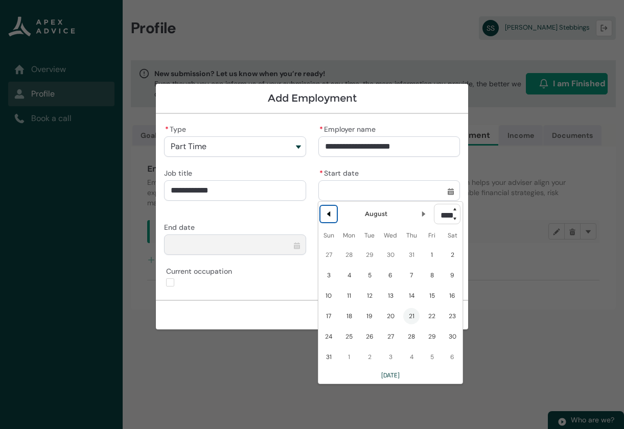
click at [330, 212] on lightning-primitive-icon "Date picker: August" at bounding box center [328, 213] width 7 height 7
click at [330, 212] on lightning-primitive-icon "Date picker: July" at bounding box center [328, 213] width 7 height 7
click at [349, 255] on span "2" at bounding box center [349, 255] width 16 height 16
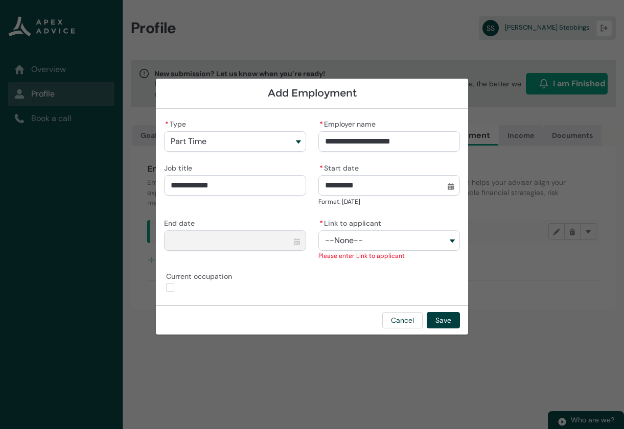
click at [403, 202] on div "Format: [DATE]" at bounding box center [388, 202] width 141 height 10
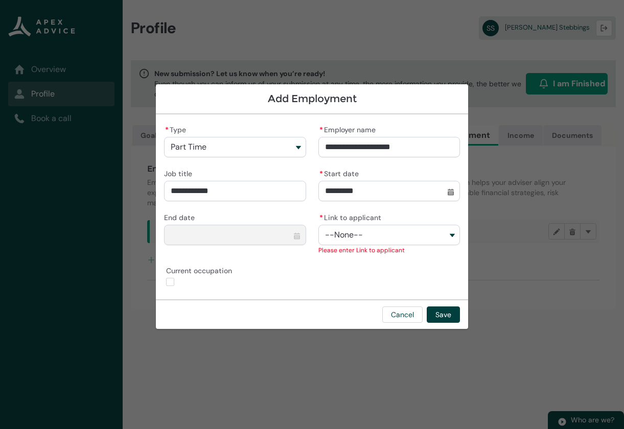
click at [387, 234] on button "--None--" at bounding box center [388, 235] width 141 height 20
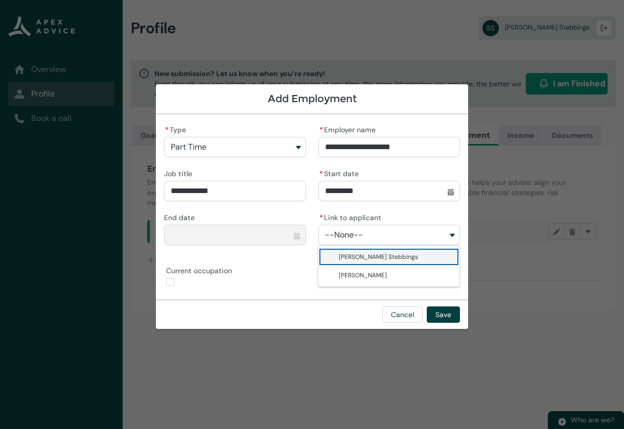
click at [390, 259] on span "[PERSON_NAME] Stebbings" at bounding box center [378, 257] width 79 height 8
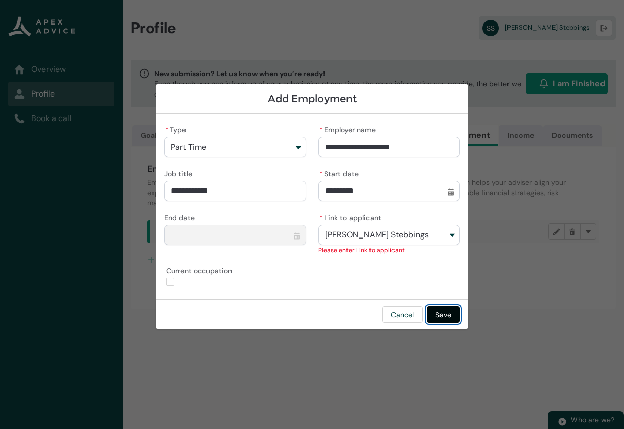
click at [446, 315] on button "Save" at bounding box center [442, 314] width 33 height 16
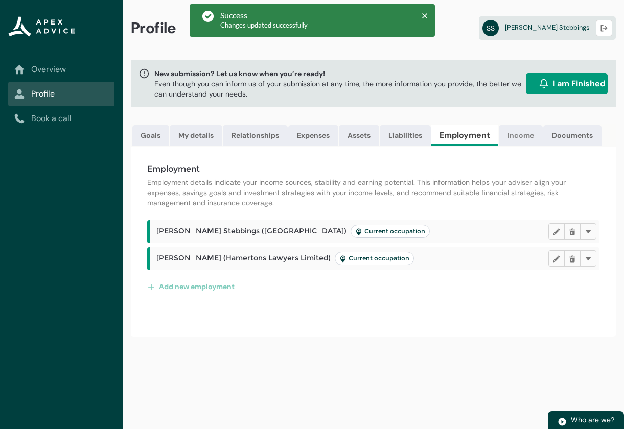
click at [514, 139] on link "Income" at bounding box center [520, 135] width 44 height 20
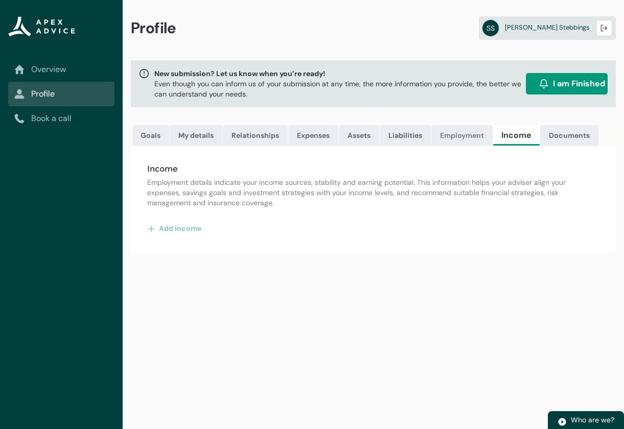
click at [466, 136] on link "Employment" at bounding box center [461, 135] width 61 height 20
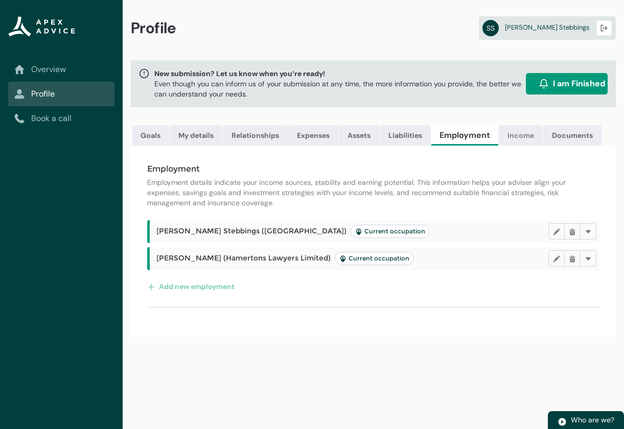
click at [511, 144] on link "Income" at bounding box center [520, 135] width 44 height 20
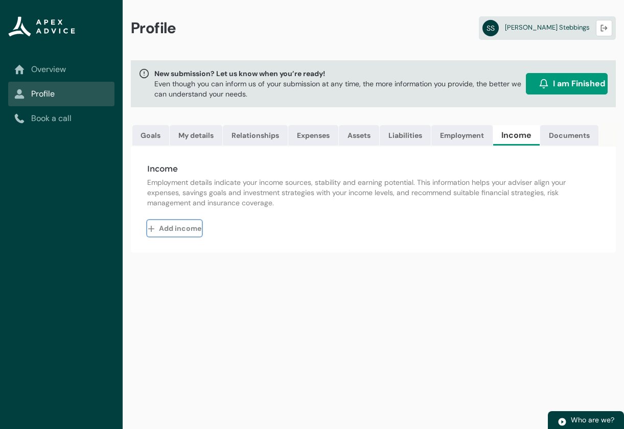
click at [174, 236] on button "Add income" at bounding box center [174, 228] width 55 height 16
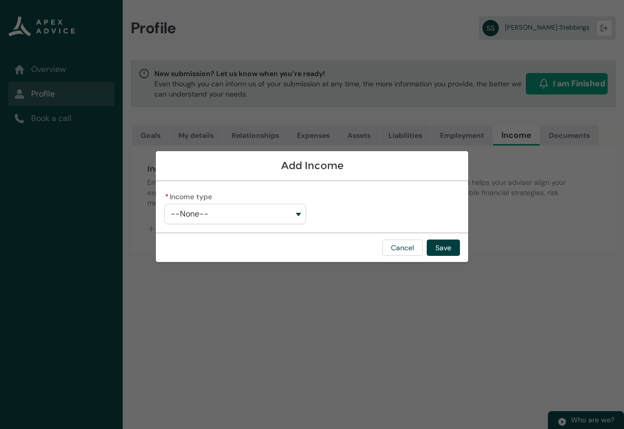
click at [244, 212] on button "--None--" at bounding box center [234, 214] width 141 height 20
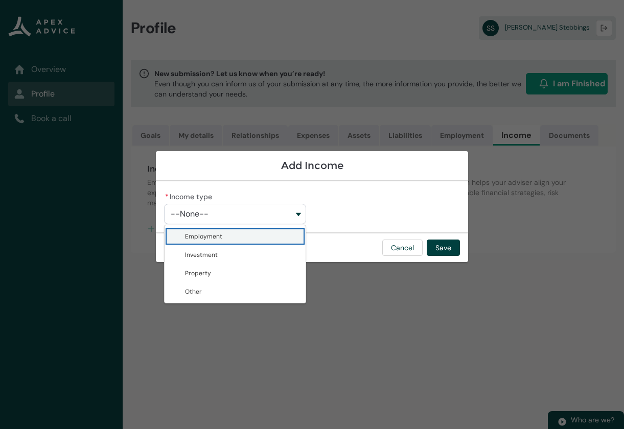
click at [226, 242] on lightning-base-combobox-item "Employment" at bounding box center [234, 236] width 140 height 18
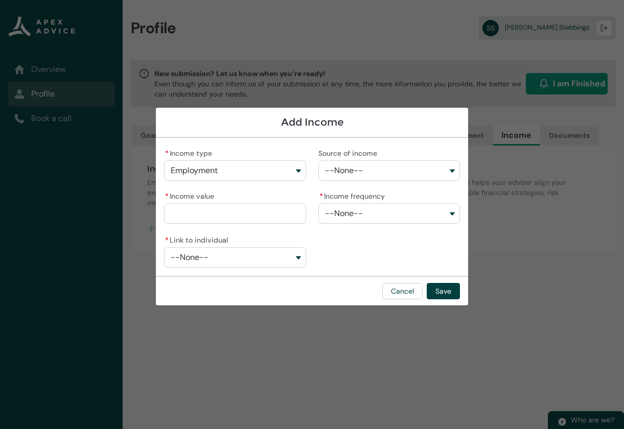
click at [402, 173] on button "--None--" at bounding box center [388, 170] width 141 height 20
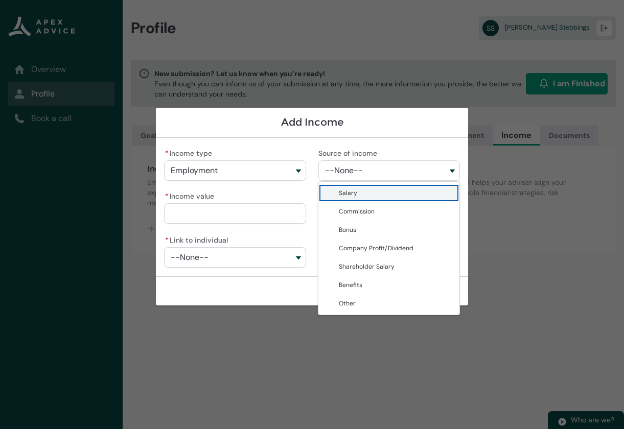
click at [379, 194] on span "Salary" at bounding box center [396, 193] width 114 height 10
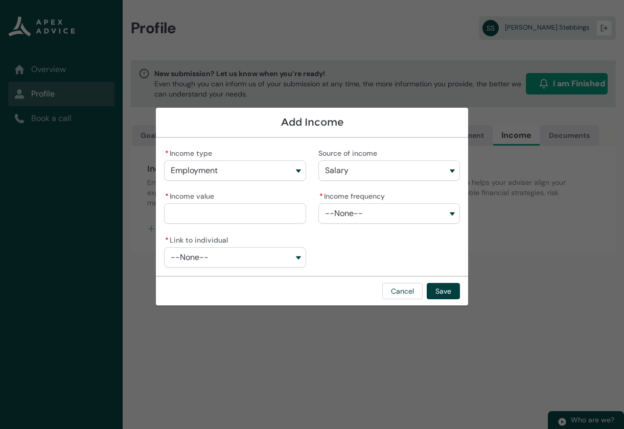
click at [267, 216] on input "* Income value" at bounding box center [234, 213] width 141 height 20
click at [358, 215] on button "--None--" at bounding box center [388, 213] width 141 height 20
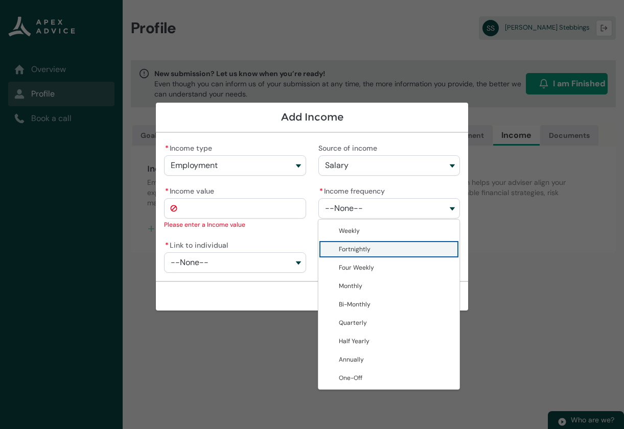
click at [362, 249] on span "Fortnightly" at bounding box center [355, 249] width 32 height 8
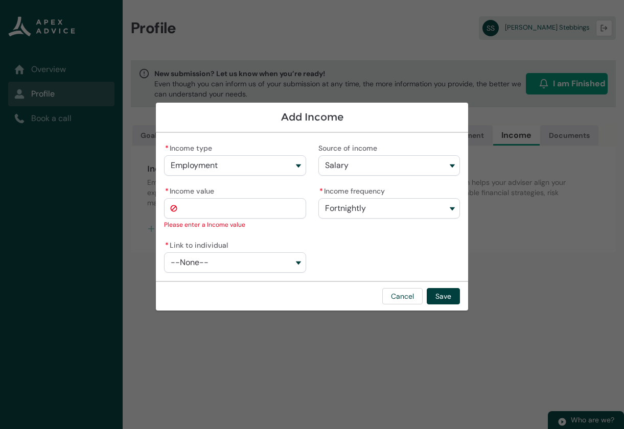
click at [228, 203] on input "* Income value" at bounding box center [234, 208] width 141 height 20
click at [204, 259] on span "--None--" at bounding box center [190, 262] width 38 height 9
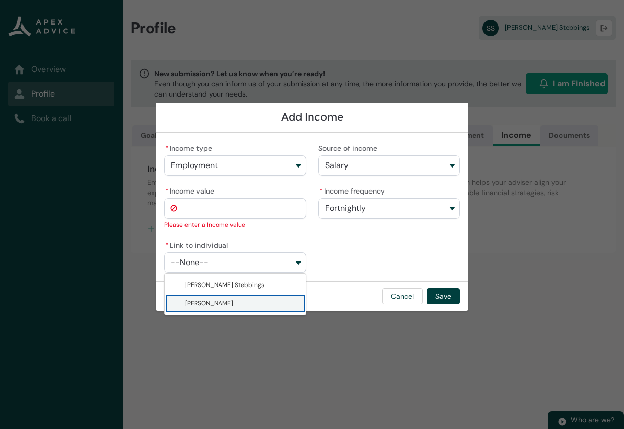
click at [219, 300] on span "[PERSON_NAME]" at bounding box center [242, 303] width 114 height 10
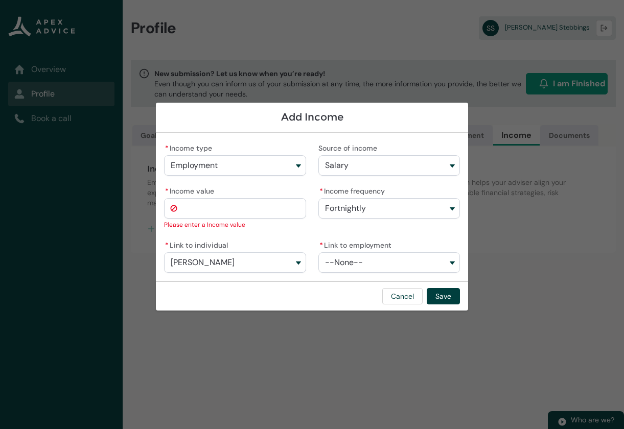
click at [364, 266] on button "--None--" at bounding box center [388, 262] width 141 height 20
click at [355, 284] on span "Hamertons Lawyers Limited" at bounding box center [379, 285] width 81 height 8
click at [280, 210] on input "* Income value" at bounding box center [234, 208] width 141 height 20
click at [404, 212] on button "Fortnightly" at bounding box center [388, 208] width 141 height 20
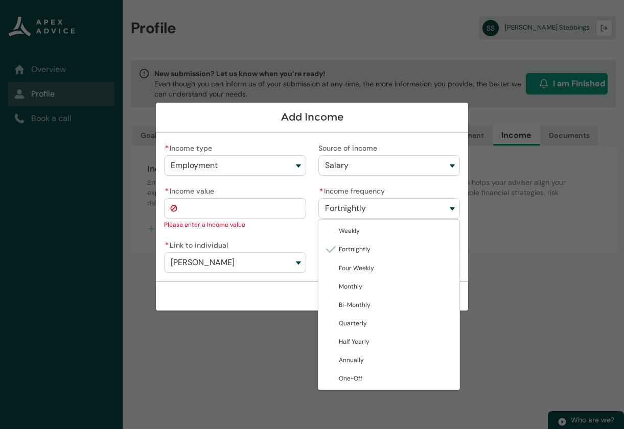
click at [287, 238] on div "* Link to individual [PERSON_NAME] [PERSON_NAME] [PERSON_NAME]" at bounding box center [234, 255] width 141 height 35
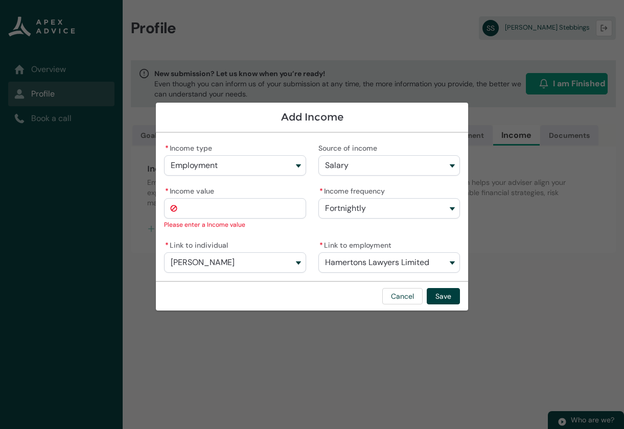
click at [244, 212] on input "* Income value" at bounding box center [234, 208] width 141 height 20
click at [218, 207] on input "* Income value" at bounding box center [234, 208] width 141 height 20
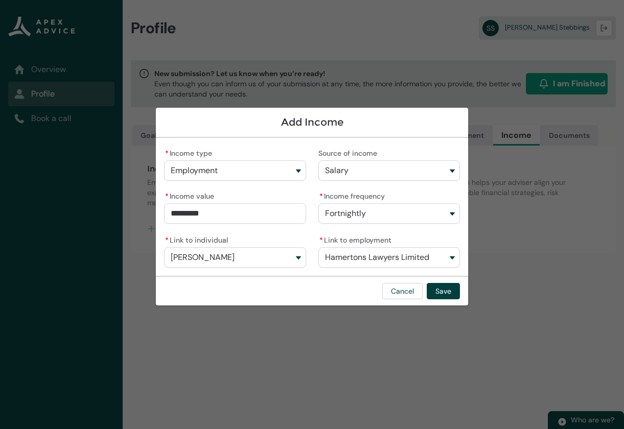
click at [258, 236] on div "* Income type Employment Employment Investment Property Other Source of income …" at bounding box center [312, 207] width 296 height 122
click at [352, 161] on button "Salary" at bounding box center [388, 170] width 141 height 20
click at [256, 231] on div "* Income type Employment Employment Investment Property Other Source of income …" at bounding box center [312, 207] width 296 height 122
click at [351, 252] on button "Hamertons Lawyers Limited" at bounding box center [388, 257] width 141 height 20
click at [266, 259] on button "[PERSON_NAME]" at bounding box center [234, 257] width 141 height 20
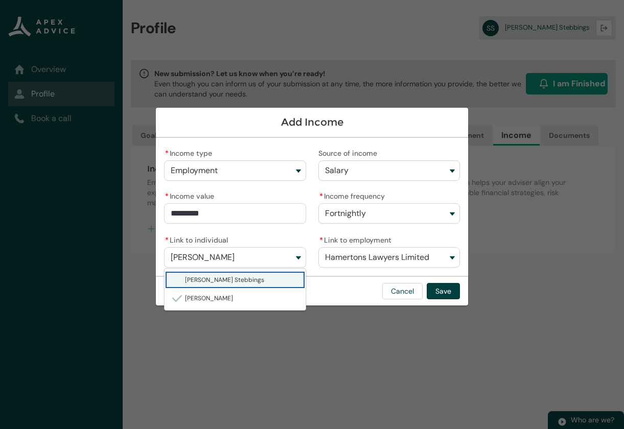
drag, startPoint x: 246, startPoint y: 283, endPoint x: 295, endPoint y: 267, distance: 51.8
click at [249, 282] on span "[PERSON_NAME] Stebbings" at bounding box center [224, 280] width 79 height 8
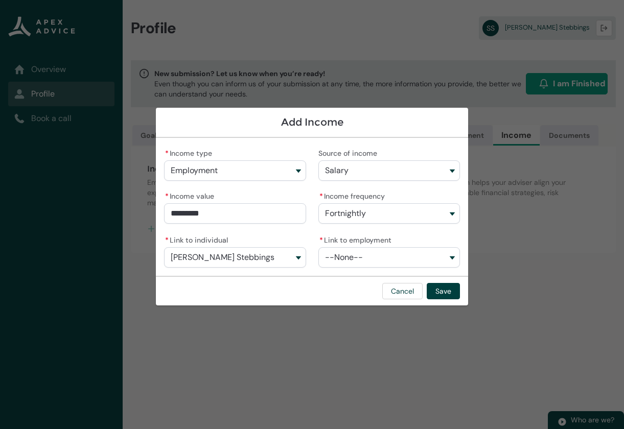
click at [331, 254] on span "--None--" at bounding box center [344, 257] width 38 height 9
click at [336, 278] on lightning-base-combobox-item "[GEOGRAPHIC_DATA]" at bounding box center [388, 280] width 140 height 18
click at [285, 229] on div "* Income type Employment Employment Investment Property Other Source of income …" at bounding box center [312, 207] width 296 height 122
click at [225, 211] on input "*******" at bounding box center [234, 213] width 141 height 20
click at [232, 194] on div "* Income value *********" at bounding box center [234, 206] width 141 height 35
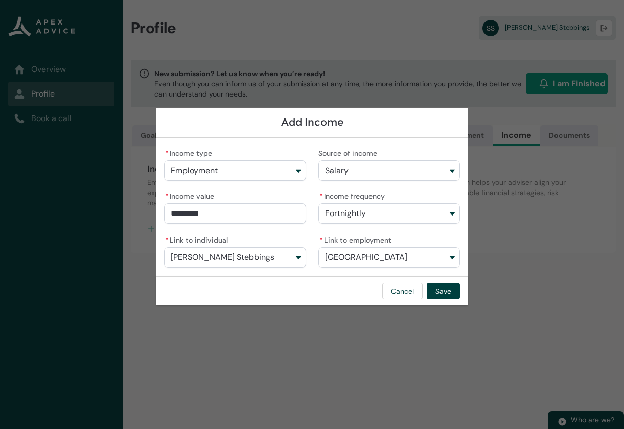
click at [306, 242] on div "* Income type Employment Employment Investment Property Other Source of income …" at bounding box center [312, 207] width 296 height 122
click at [443, 289] on button "Save" at bounding box center [442, 291] width 33 height 16
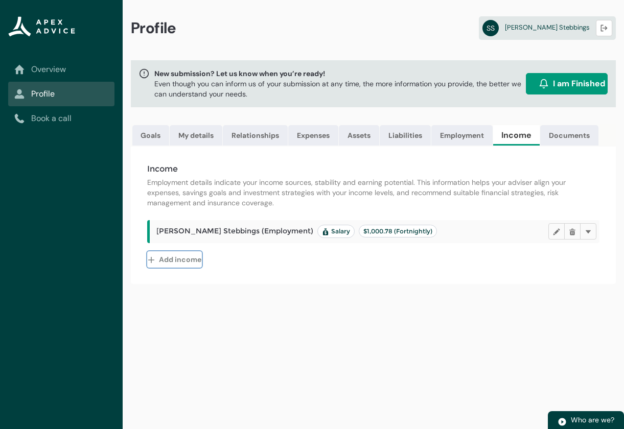
click at [174, 268] on button "Add income" at bounding box center [174, 259] width 55 height 16
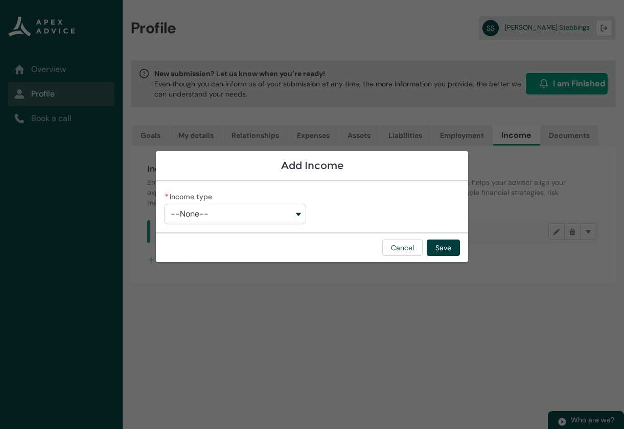
click at [248, 212] on button "--None--" at bounding box center [234, 214] width 141 height 20
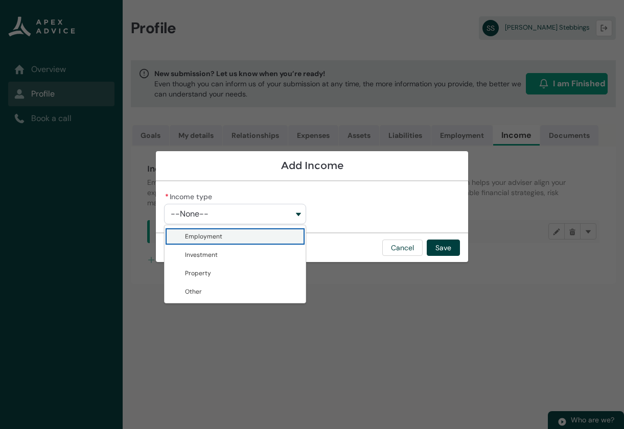
click at [233, 238] on span "Employment" at bounding box center [242, 236] width 114 height 10
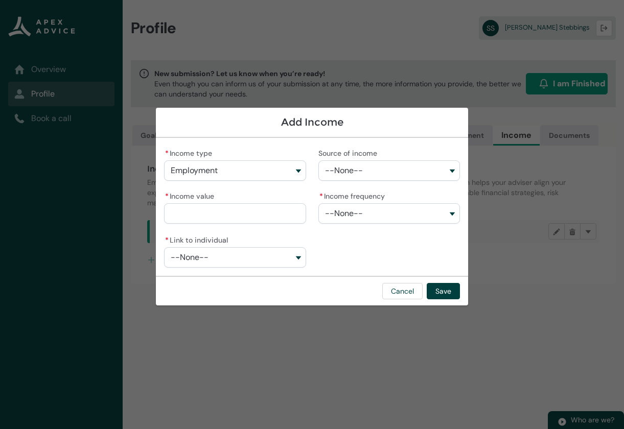
click at [368, 174] on button "--None--" at bounding box center [388, 170] width 141 height 20
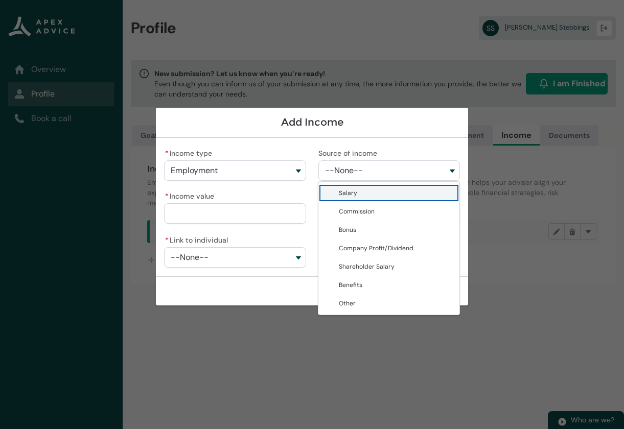
click at [362, 196] on span "Salary" at bounding box center [396, 193] width 114 height 10
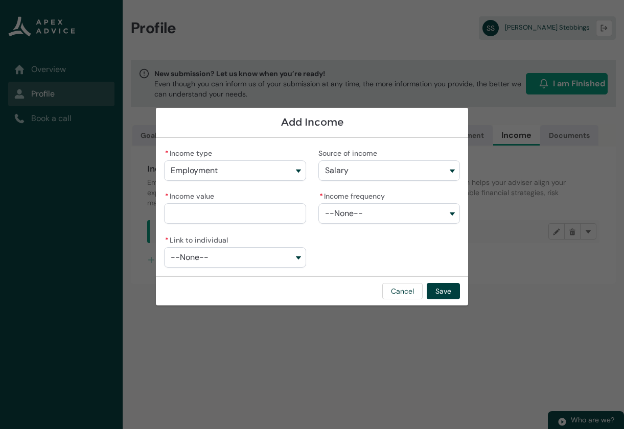
click at [357, 213] on span "--None--" at bounding box center [344, 213] width 38 height 9
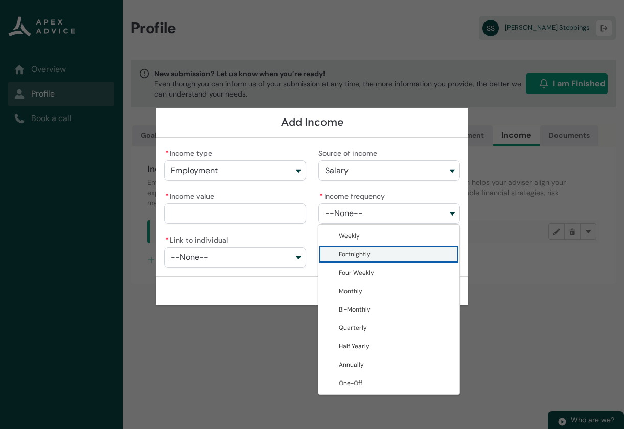
click at [354, 257] on span "Fortnightly" at bounding box center [355, 254] width 32 height 8
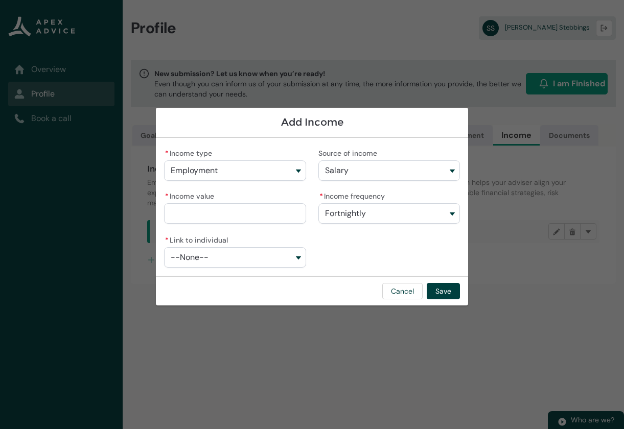
click at [242, 255] on button "--None--" at bounding box center [234, 257] width 141 height 20
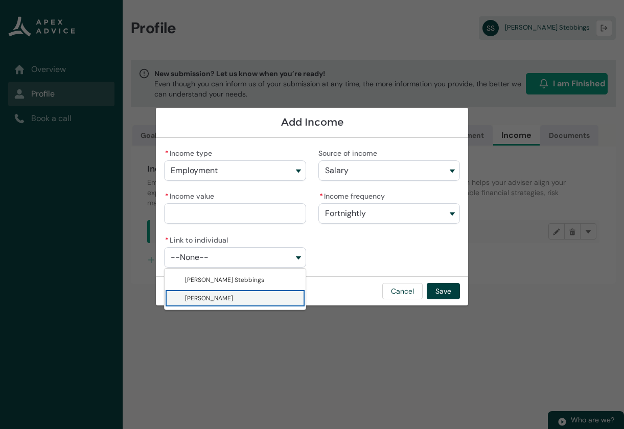
click at [229, 297] on span "[PERSON_NAME]" at bounding box center [209, 298] width 48 height 8
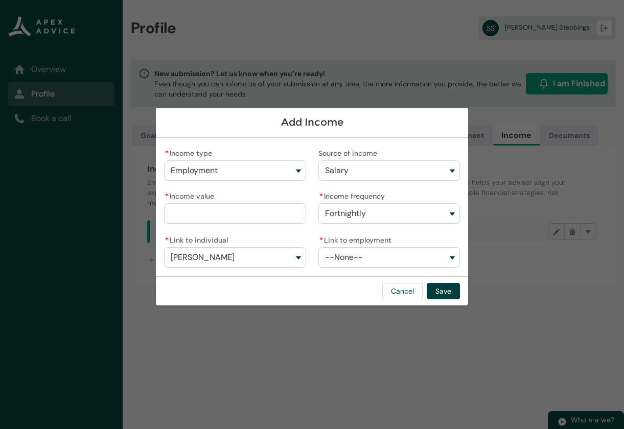
click at [340, 253] on span "--None--" at bounding box center [344, 257] width 38 height 9
click at [333, 278] on lightning-base-combobox-item "Hamertons Lawyers Limited" at bounding box center [388, 280] width 140 height 18
click at [241, 214] on input "* Income value" at bounding box center [234, 213] width 141 height 20
click at [447, 293] on button "Save" at bounding box center [442, 291] width 33 height 16
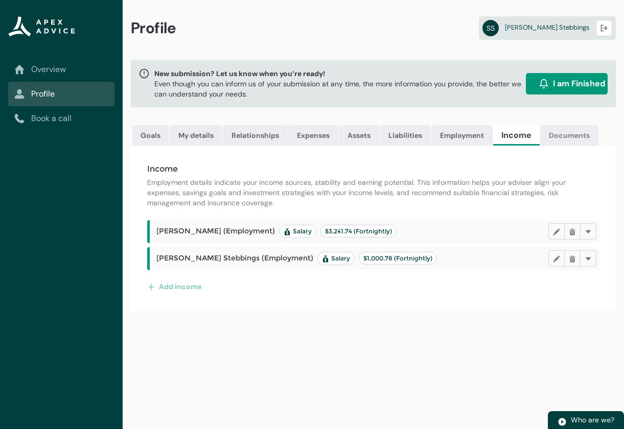
click at [571, 137] on link "Documents" at bounding box center [569, 135] width 58 height 20
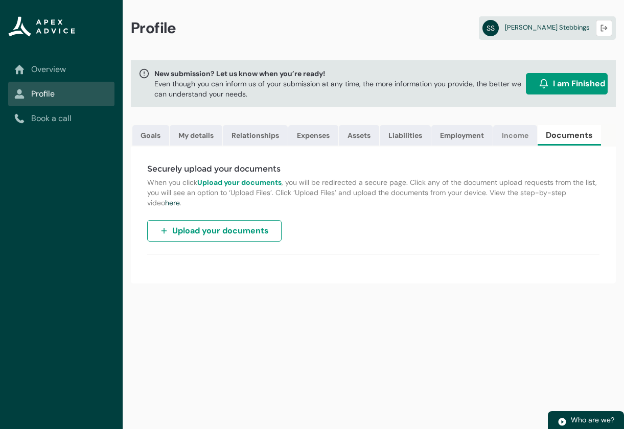
click at [514, 134] on link "Income" at bounding box center [515, 135] width 44 height 20
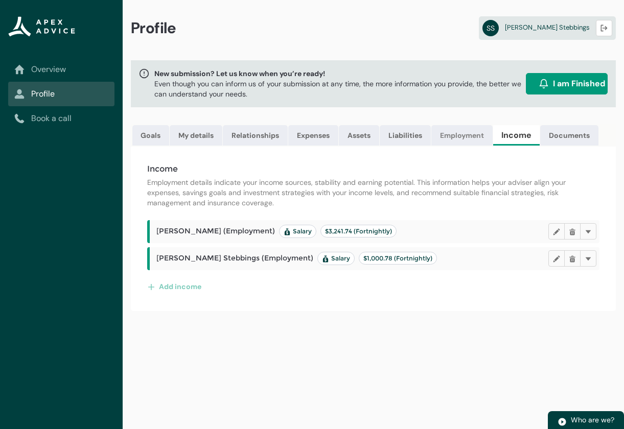
click at [467, 134] on link "Employment" at bounding box center [461, 135] width 61 height 20
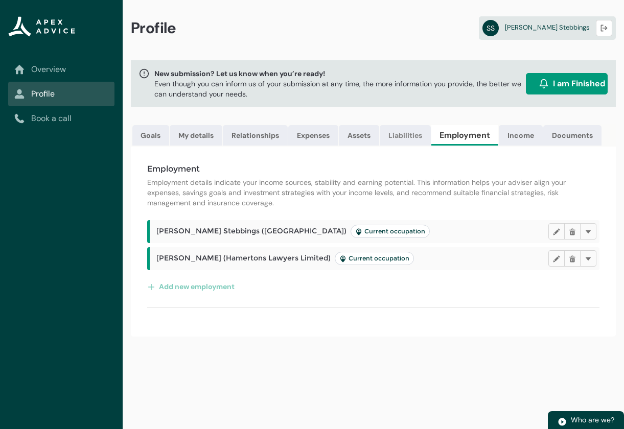
click at [415, 133] on link "Liabilities" at bounding box center [404, 135] width 51 height 20
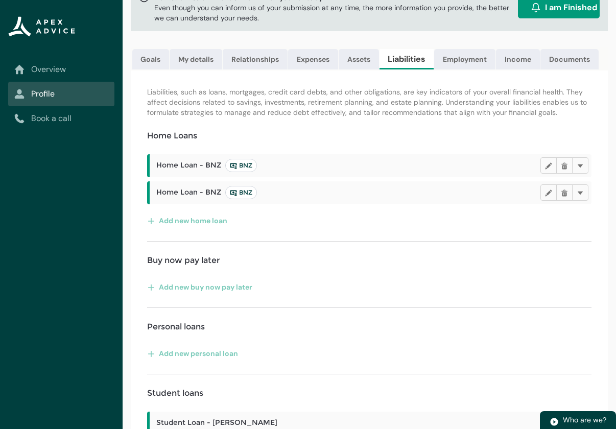
scroll to position [102, 0]
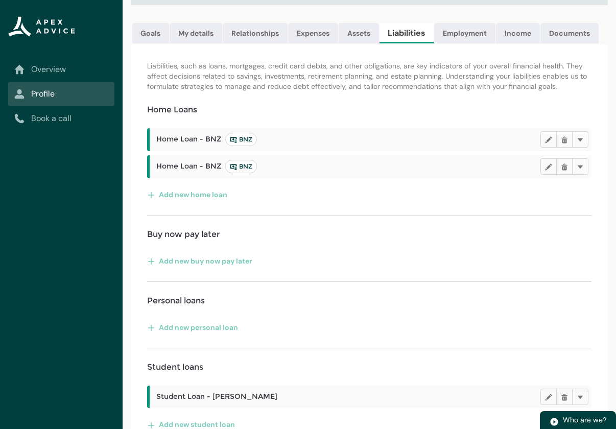
click at [238, 171] on span "BNZ" at bounding box center [241, 166] width 22 height 8
click at [585, 173] on button "Delete" at bounding box center [580, 166] width 16 height 16
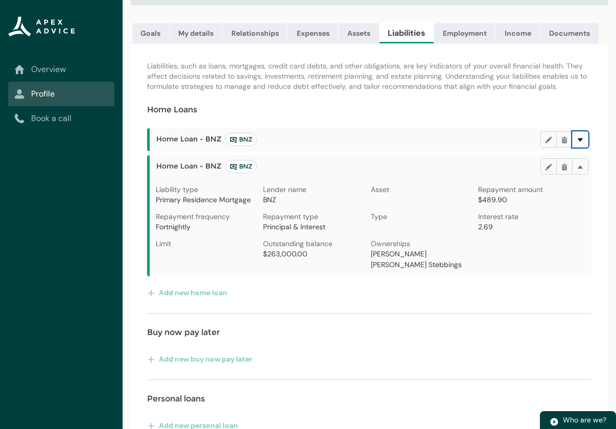
click at [580, 144] on lightning-primitive-icon "button" at bounding box center [580, 140] width 7 height 8
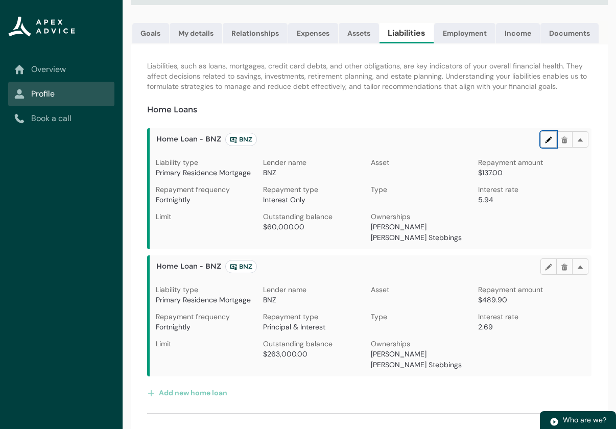
click at [545, 144] on lightning-primitive-icon "button" at bounding box center [548, 140] width 7 height 8
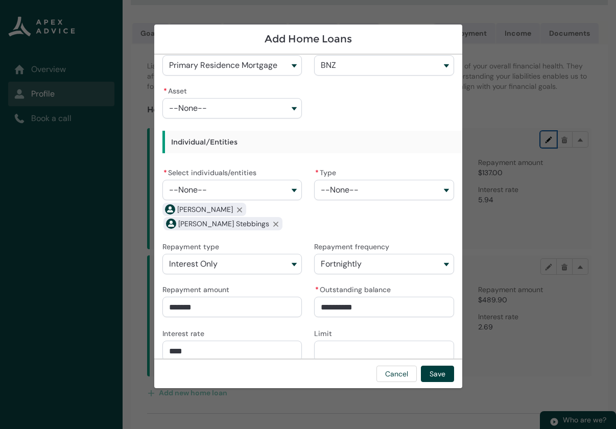
scroll to position [34, 0]
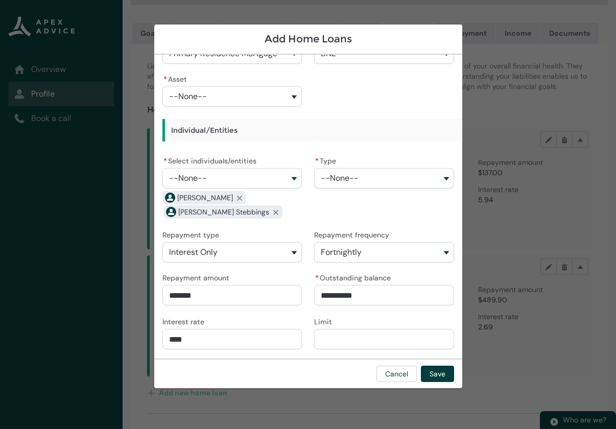
click at [282, 257] on button "Interest Only" at bounding box center [232, 252] width 140 height 20
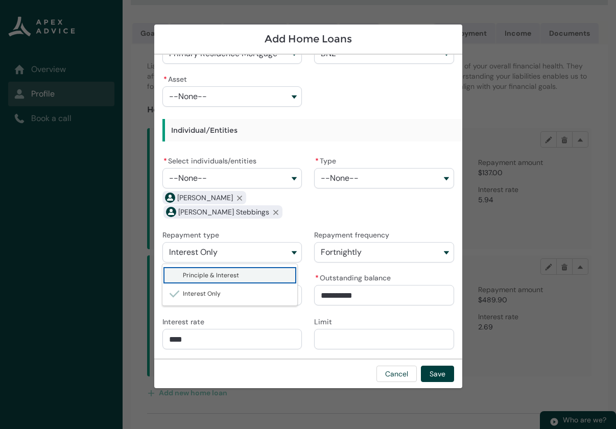
click at [267, 270] on lightning-base-combobox-item "Principle & Interest" at bounding box center [229, 275] width 135 height 18
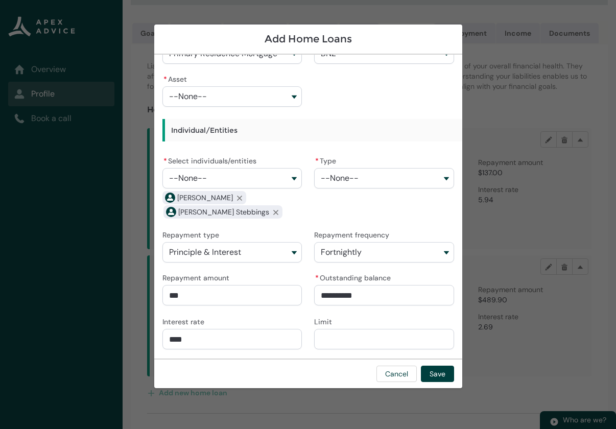
click at [238, 298] on input "***" at bounding box center [232, 295] width 140 height 20
drag, startPoint x: 382, startPoint y: 296, endPoint x: 301, endPoint y: 298, distance: 81.2
click at [302, 294] on div "* Type Primary Residence Mortgage * Lender BNZ * Asset --None-- Individual/Enti…" at bounding box center [308, 189] width 292 height 321
click at [225, 295] on input "***" at bounding box center [232, 295] width 140 height 20
drag, startPoint x: 225, startPoint y: 295, endPoint x: 158, endPoint y: 299, distance: 67.5
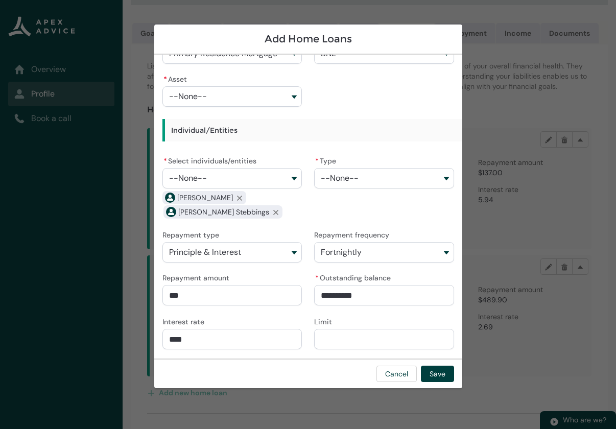
click at [158, 299] on div "**********" at bounding box center [308, 207] width 308 height 304
click at [354, 254] on span "Fortnightly" at bounding box center [341, 252] width 41 height 9
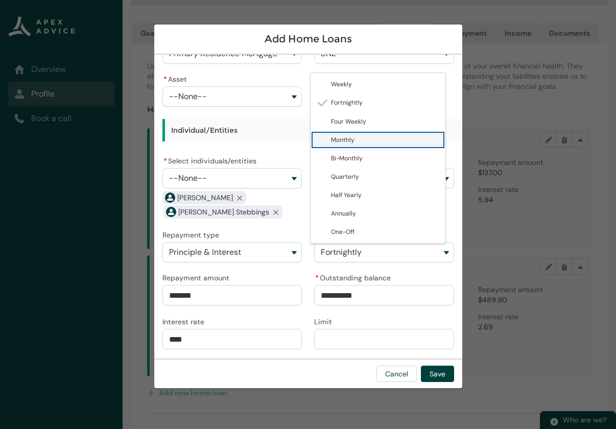
click at [345, 138] on span "Monthly" at bounding box center [342, 140] width 23 height 8
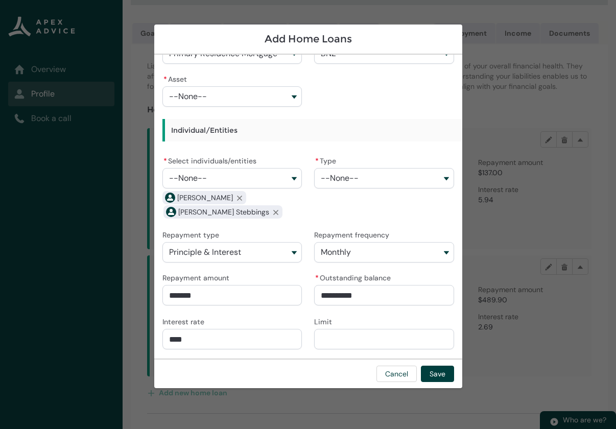
click at [234, 177] on button "--None--" at bounding box center [232, 178] width 140 height 20
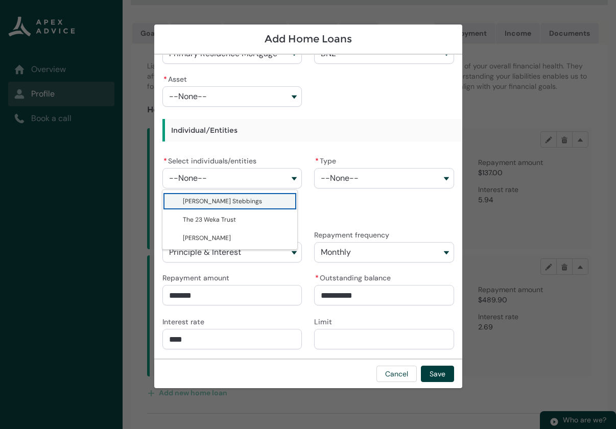
click at [234, 177] on button "--None--" at bounding box center [232, 178] width 140 height 20
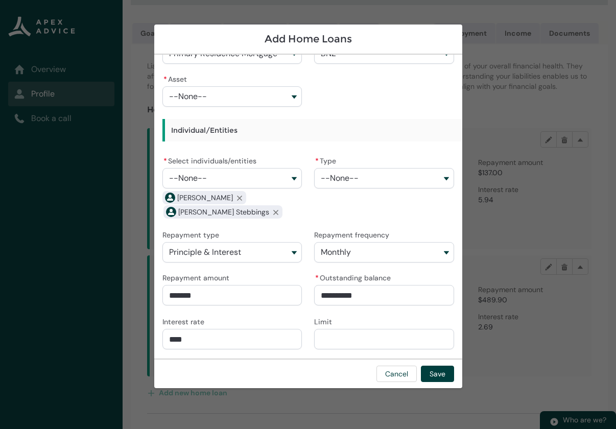
drag, startPoint x: 216, startPoint y: 340, endPoint x: 170, endPoint y: 333, distance: 45.9
click at [171, 334] on input "****" at bounding box center [232, 339] width 140 height 20
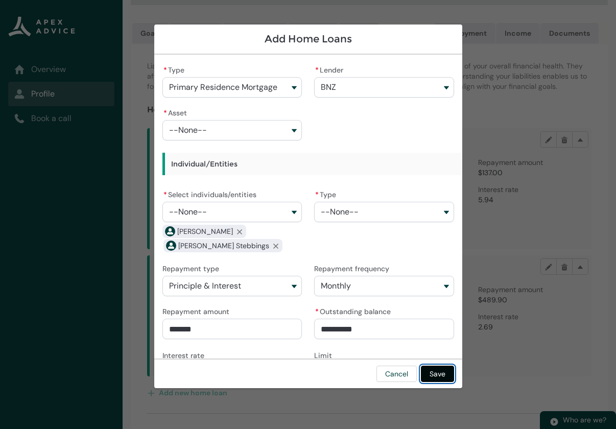
click at [441, 374] on button "Save" at bounding box center [437, 374] width 33 height 16
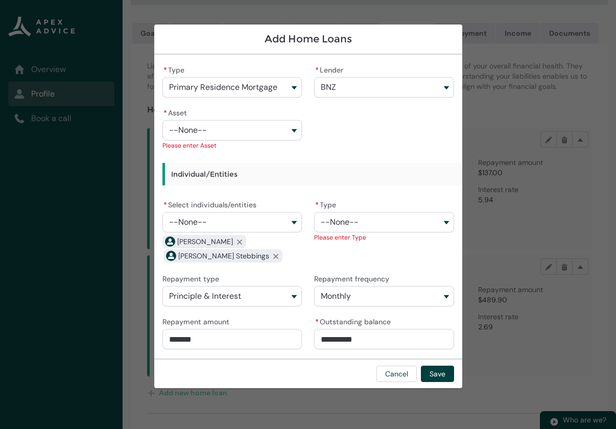
click at [244, 129] on button "--None--" at bounding box center [232, 130] width 140 height 20
click at [253, 135] on button "--None--" at bounding box center [232, 130] width 140 height 20
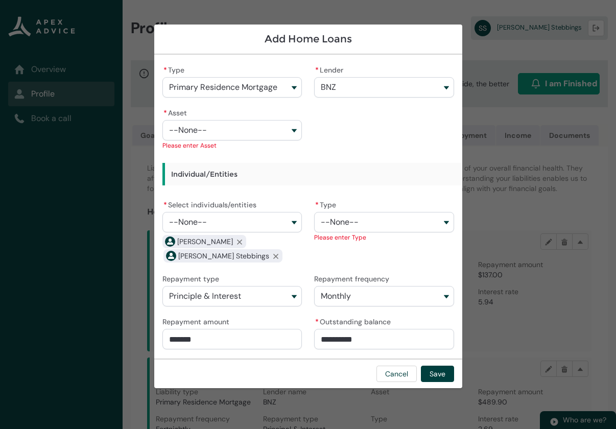
click at [267, 135] on button "--None--" at bounding box center [232, 130] width 140 height 20
click at [286, 128] on button "--None--" at bounding box center [232, 130] width 140 height 20
click at [356, 228] on button "--None--" at bounding box center [384, 222] width 140 height 20
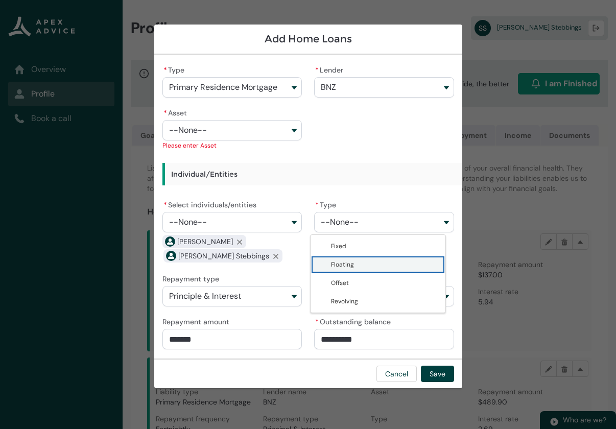
click at [355, 265] on span "Floating" at bounding box center [385, 264] width 108 height 10
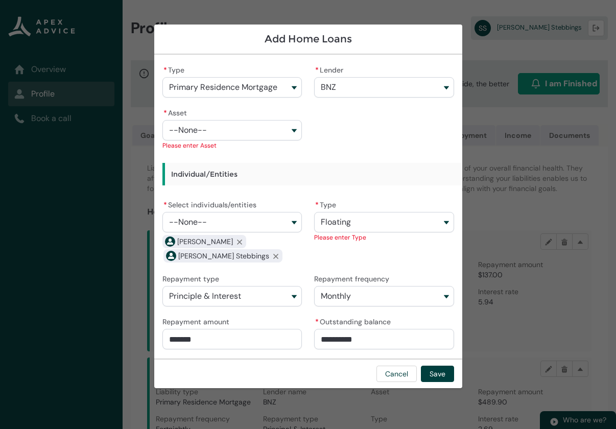
click at [284, 222] on button "--None--" at bounding box center [232, 222] width 140 height 20
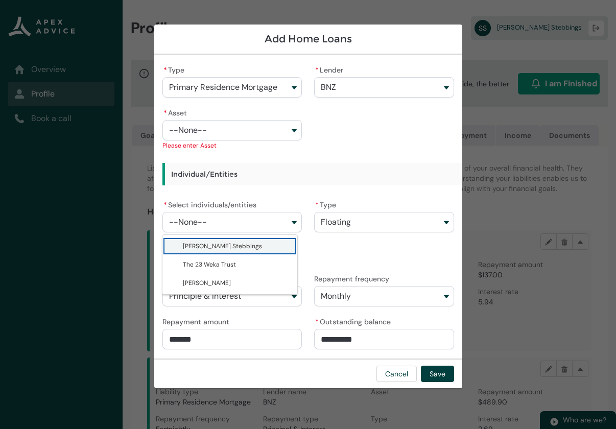
click at [243, 249] on span "[PERSON_NAME] Stebbings" at bounding box center [222, 246] width 79 height 8
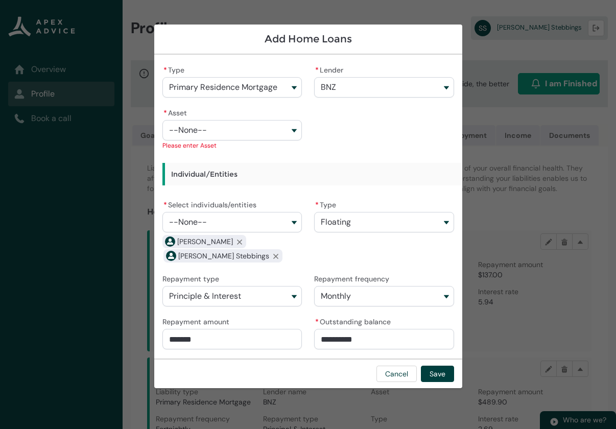
click at [267, 130] on button "--None--" at bounding box center [232, 130] width 140 height 20
click at [283, 132] on button "--None--" at bounding box center [232, 130] width 140 height 20
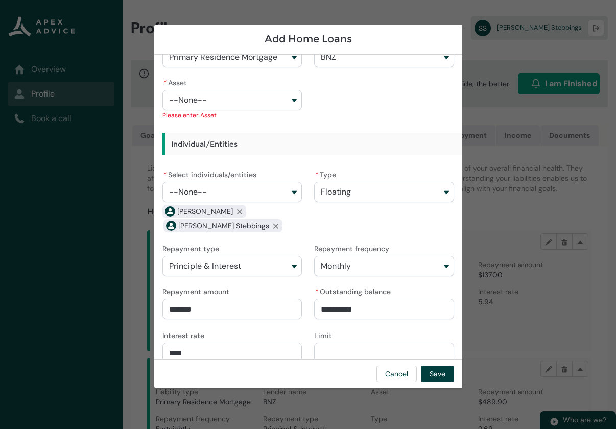
scroll to position [45, 0]
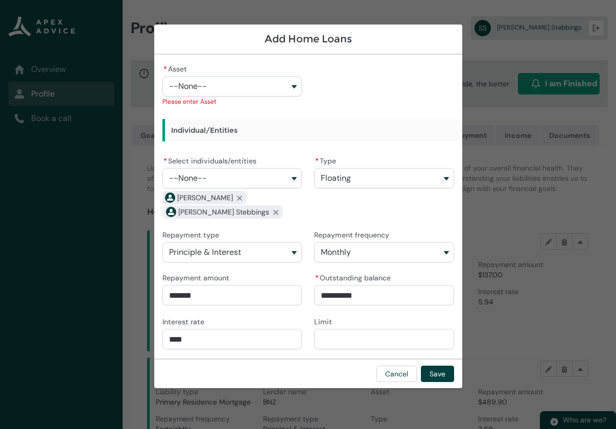
click at [251, 337] on input "****" at bounding box center [232, 339] width 140 height 20
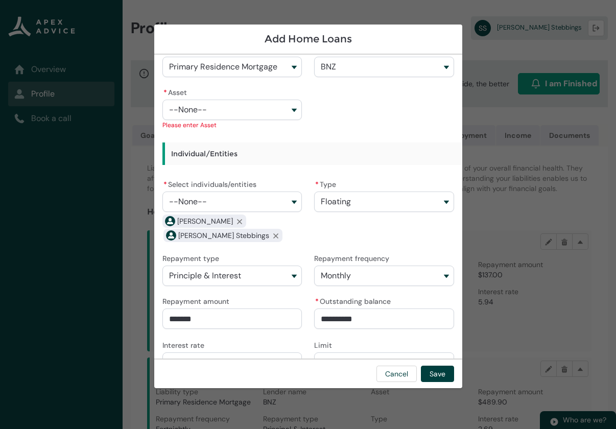
scroll to position [0, 0]
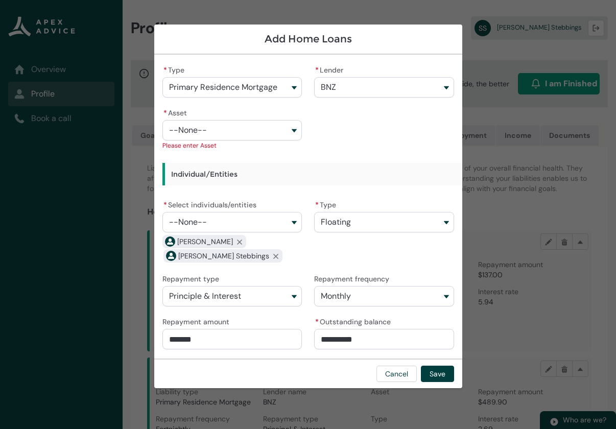
click at [284, 128] on button "--None--" at bounding box center [232, 130] width 140 height 20
click at [292, 130] on button "--None--" at bounding box center [232, 130] width 140 height 20
click at [291, 130] on button "--None--" at bounding box center [232, 130] width 140 height 20
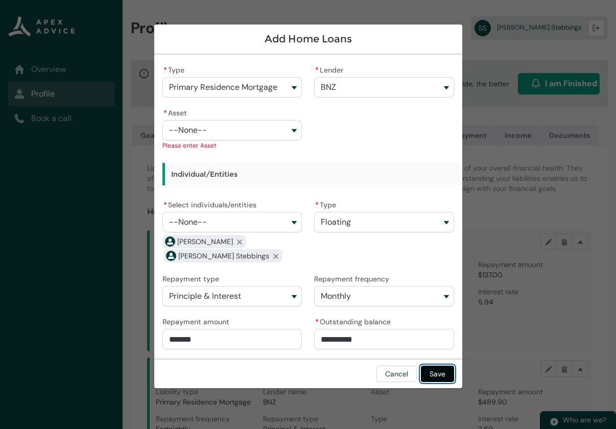
click at [439, 373] on button "Save" at bounding box center [437, 374] width 33 height 16
click at [288, 129] on button "--None--" at bounding box center [232, 130] width 140 height 20
click at [292, 130] on button "--None--" at bounding box center [232, 130] width 140 height 20
click at [228, 128] on button "--None--" at bounding box center [232, 130] width 140 height 20
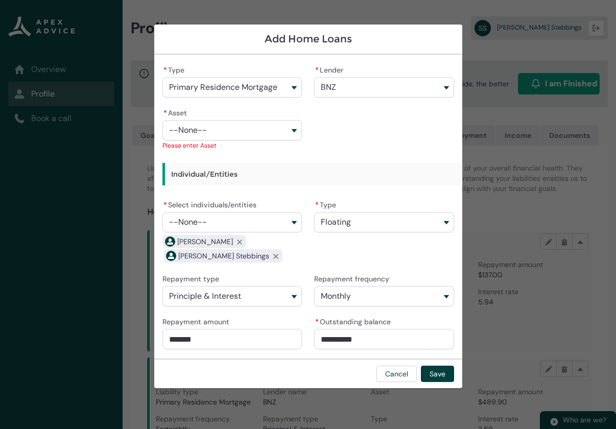
click at [356, 93] on button "BNZ" at bounding box center [384, 87] width 140 height 20
drag, startPoint x: 237, startPoint y: 174, endPoint x: 206, endPoint y: 146, distance: 42.3
click at [237, 173] on h3 "Individual/Entities" at bounding box center [408, 174] width 493 height 22
click at [187, 132] on span "--None--" at bounding box center [188, 130] width 38 height 9
click at [194, 148] on div "Asset Please enter Asset" at bounding box center [232, 145] width 140 height 10
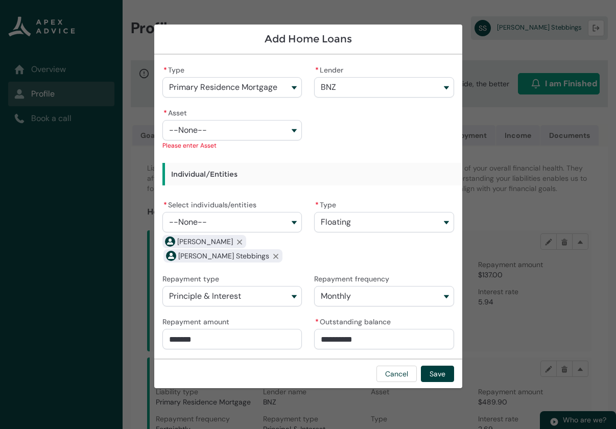
click at [234, 130] on button "--None--" at bounding box center [232, 130] width 140 height 20
click at [235, 130] on button "--None--" at bounding box center [232, 130] width 140 height 20
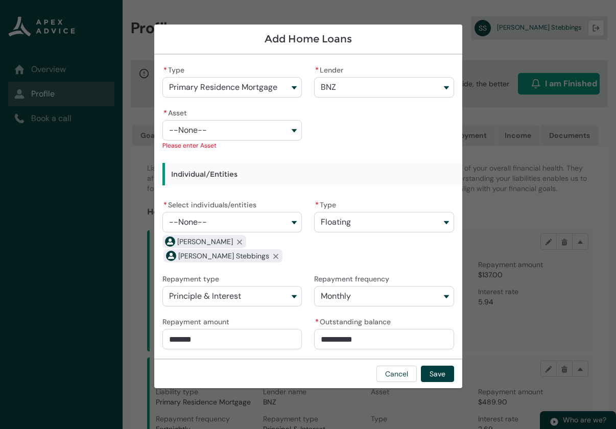
click at [235, 130] on button "--None--" at bounding box center [232, 130] width 140 height 20
click at [236, 130] on button "--None--" at bounding box center [232, 130] width 140 height 20
click at [437, 375] on button "Save" at bounding box center [437, 374] width 33 height 16
click at [192, 124] on button "--None--" at bounding box center [232, 130] width 140 height 20
click at [277, 128] on button "--None--" at bounding box center [232, 130] width 140 height 20
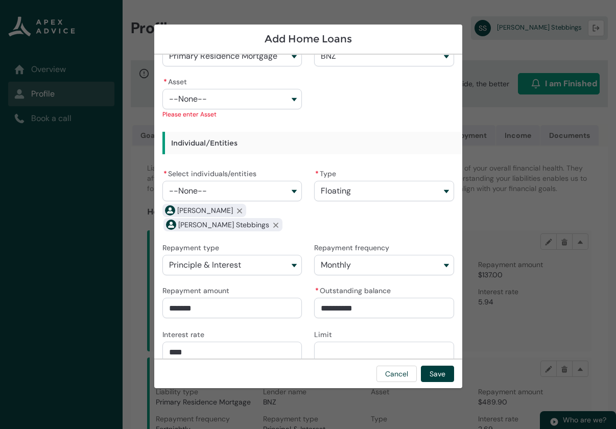
scroll to position [45, 0]
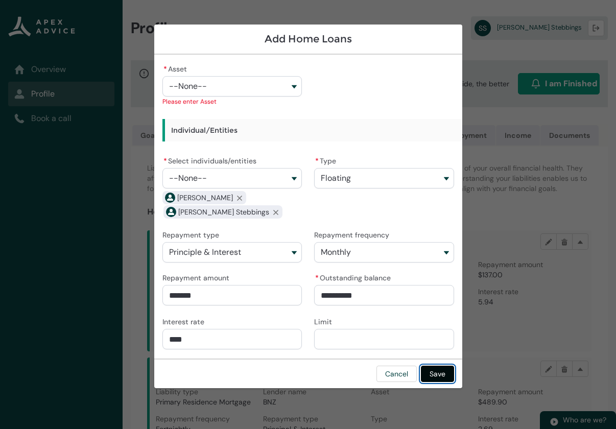
click at [433, 377] on button "Save" at bounding box center [437, 374] width 33 height 16
click at [434, 379] on button "Save" at bounding box center [437, 374] width 33 height 16
click at [435, 379] on button "Save" at bounding box center [437, 374] width 33 height 16
click at [435, 378] on button "Save" at bounding box center [437, 374] width 33 height 16
click at [393, 373] on button "Cancel" at bounding box center [396, 374] width 40 height 16
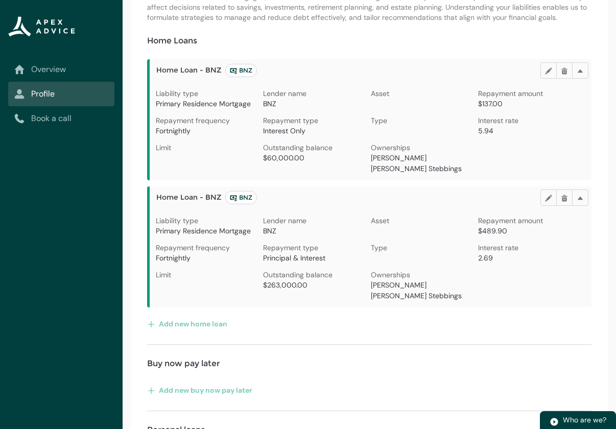
scroll to position [204, 0]
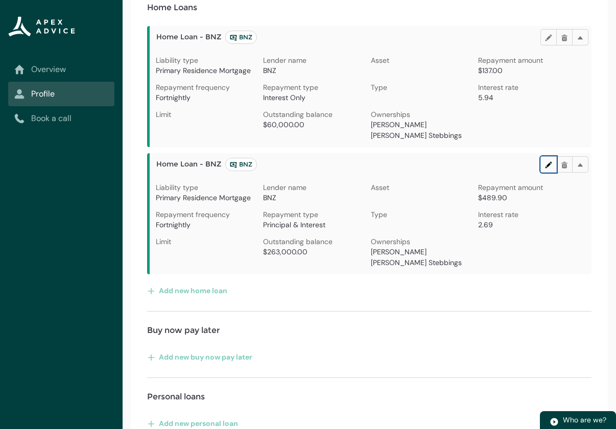
click at [544, 173] on button "Edit" at bounding box center [548, 164] width 16 height 16
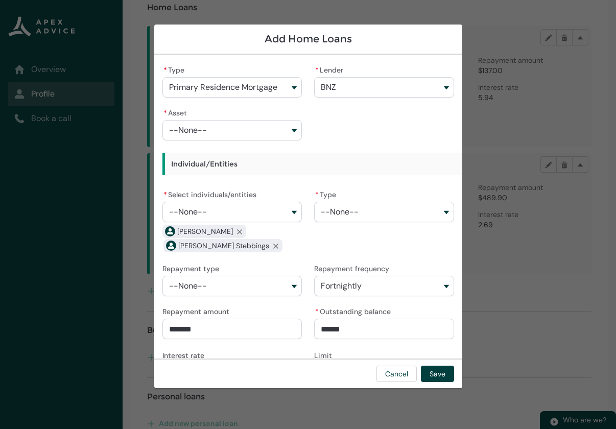
click at [349, 324] on input "******" at bounding box center [384, 329] width 140 height 20
drag, startPoint x: 363, startPoint y: 328, endPoint x: 323, endPoint y: 329, distance: 39.8
click at [323, 329] on input "******" at bounding box center [384, 329] width 140 height 20
click at [231, 331] on input "*****" at bounding box center [232, 329] width 140 height 20
drag, startPoint x: 229, startPoint y: 334, endPoint x: 135, endPoint y: 330, distance: 94.0
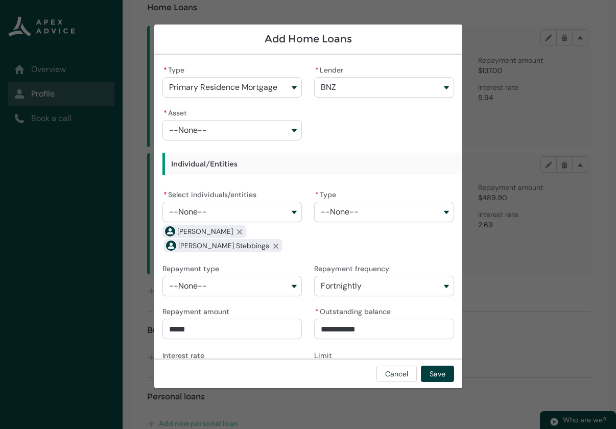
click at [135, 330] on section "**********" at bounding box center [308, 214] width 616 height 429
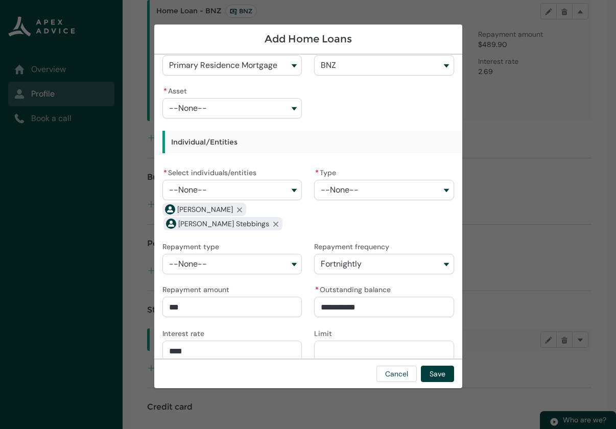
scroll to position [34, 0]
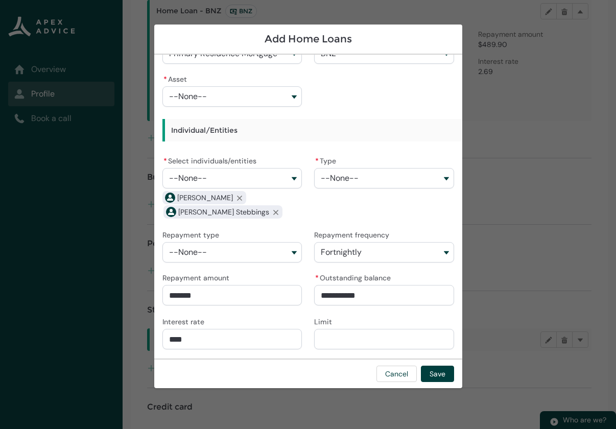
click at [220, 334] on input "****" at bounding box center [232, 339] width 140 height 20
drag, startPoint x: 210, startPoint y: 343, endPoint x: 109, endPoint y: 341, distance: 101.1
click at [110, 342] on section "**********" at bounding box center [308, 214] width 616 height 429
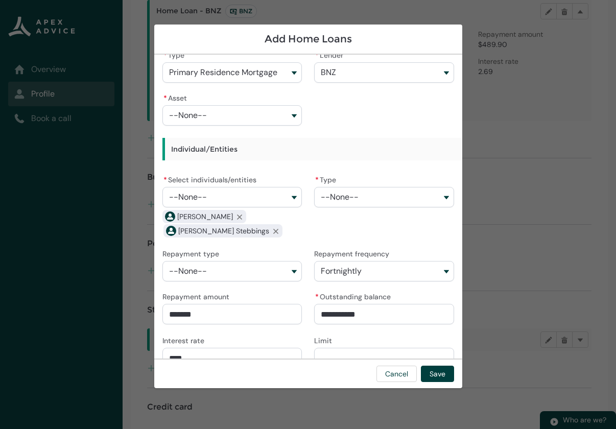
scroll to position [0, 0]
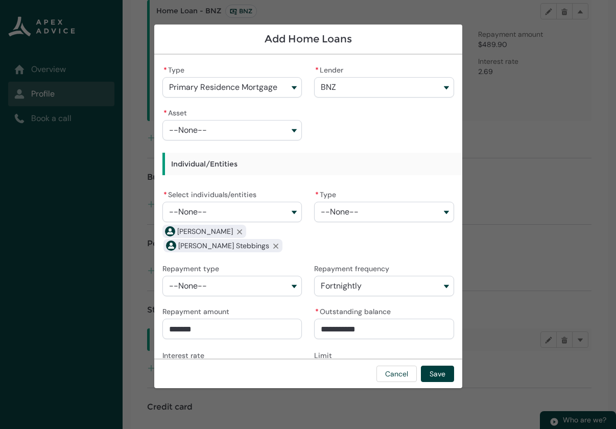
click at [257, 128] on button "--None--" at bounding box center [232, 130] width 140 height 20
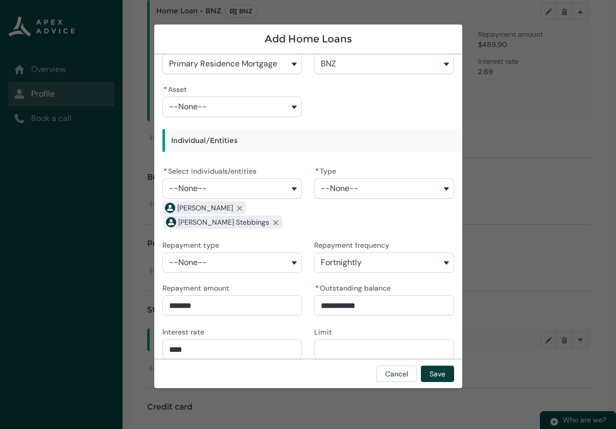
scroll to position [34, 0]
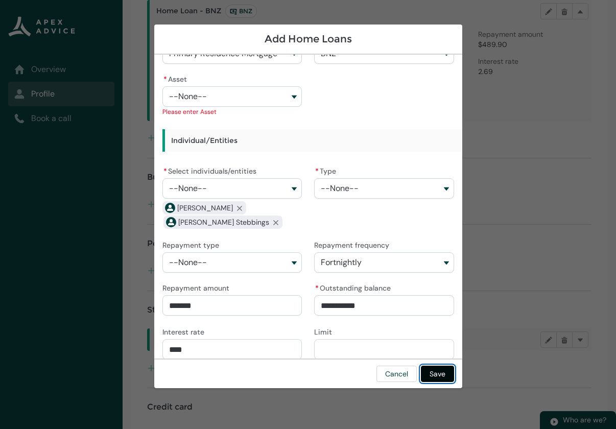
click at [445, 375] on button "Save" at bounding box center [437, 374] width 33 height 16
click at [373, 183] on button "--None--" at bounding box center [384, 188] width 140 height 20
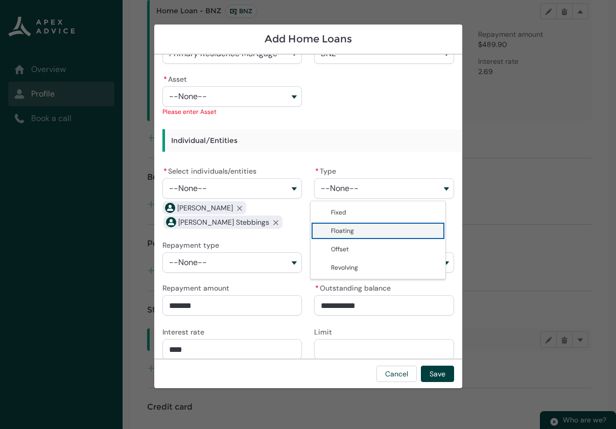
drag, startPoint x: 354, startPoint y: 230, endPoint x: 366, endPoint y: 239, distance: 14.9
click at [354, 230] on span "Floating" at bounding box center [385, 231] width 108 height 10
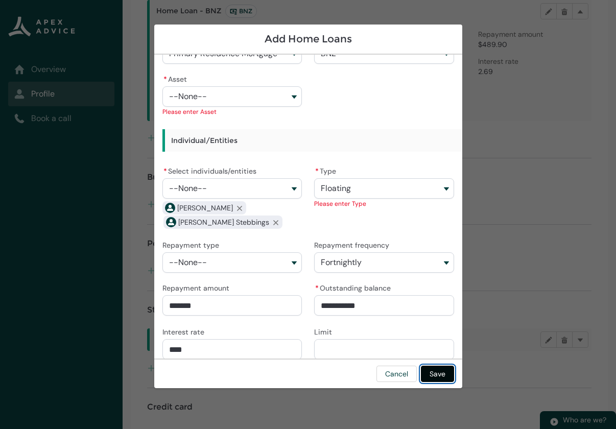
click at [435, 377] on button "Save" at bounding box center [437, 374] width 33 height 16
click at [279, 96] on button "--None--" at bounding box center [232, 96] width 140 height 20
click at [287, 99] on button "--None--" at bounding box center [232, 96] width 140 height 20
click at [288, 98] on button "--None--" at bounding box center [232, 96] width 140 height 20
click at [290, 97] on button "--None--" at bounding box center [232, 96] width 140 height 20
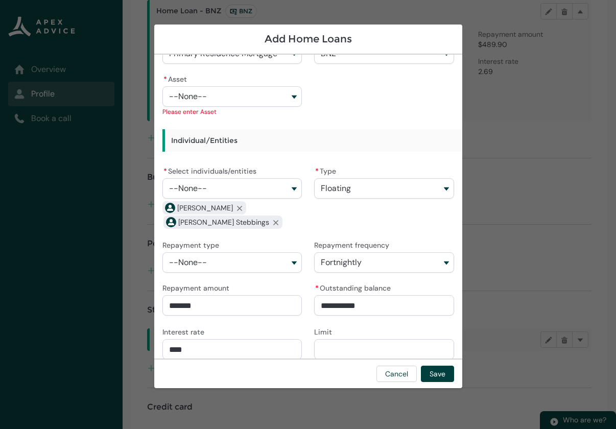
click at [292, 96] on button "--None--" at bounding box center [232, 96] width 140 height 20
drag, startPoint x: 288, startPoint y: 94, endPoint x: 213, endPoint y: 101, distance: 74.8
click at [278, 100] on button "--None--" at bounding box center [232, 96] width 140 height 20
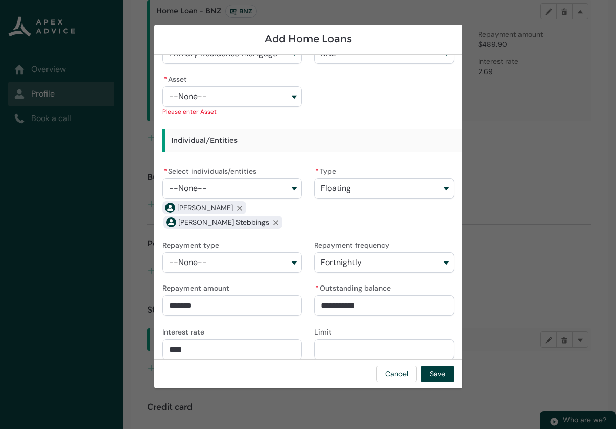
click at [209, 101] on button "--None--" at bounding box center [232, 96] width 140 height 20
click at [208, 100] on button "--None--" at bounding box center [232, 96] width 140 height 20
click at [207, 100] on button "--None--" at bounding box center [232, 96] width 140 height 20
drag, startPoint x: 207, startPoint y: 100, endPoint x: 234, endPoint y: 118, distance: 32.9
click at [207, 101] on button "--None--" at bounding box center [232, 96] width 140 height 20
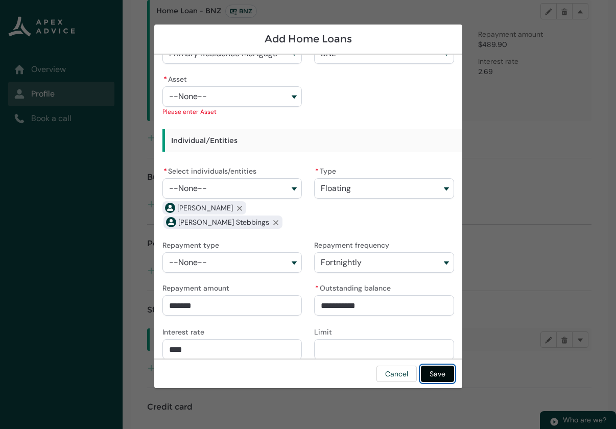
click at [431, 373] on button "Save" at bounding box center [437, 374] width 33 height 16
click at [387, 373] on button "Cancel" at bounding box center [396, 374] width 40 height 16
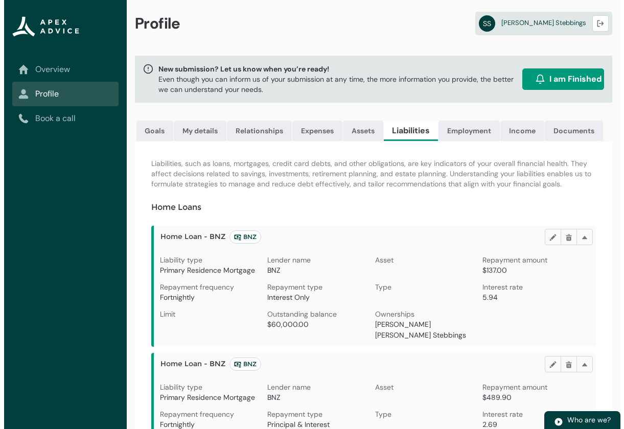
scroll to position [0, 0]
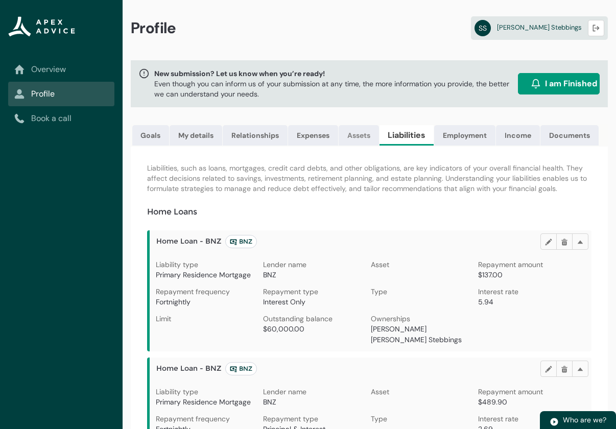
click at [363, 139] on link "Assets" at bounding box center [359, 135] width 40 height 20
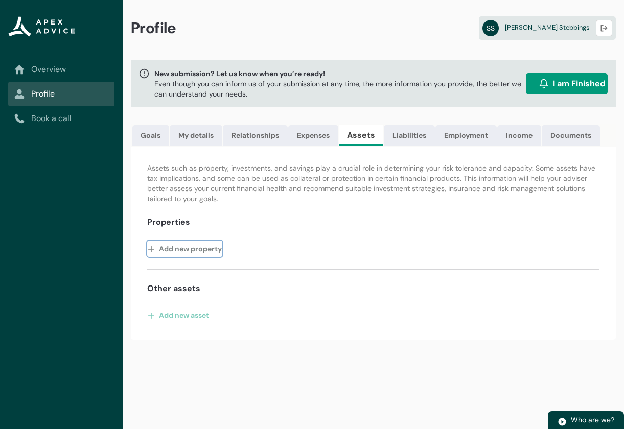
click at [186, 257] on button "Add new property" at bounding box center [184, 249] width 75 height 16
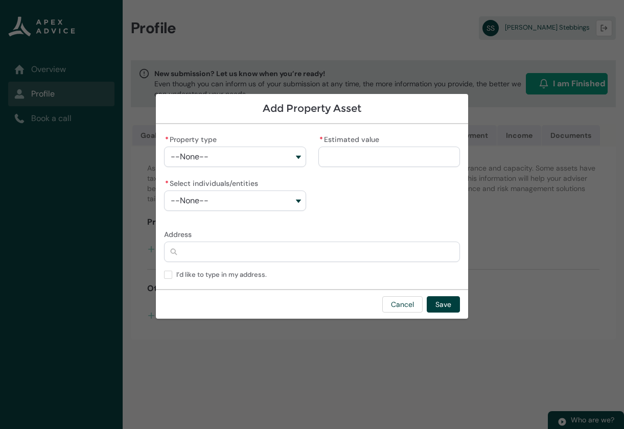
click at [245, 154] on button "--None--" at bounding box center [234, 157] width 141 height 20
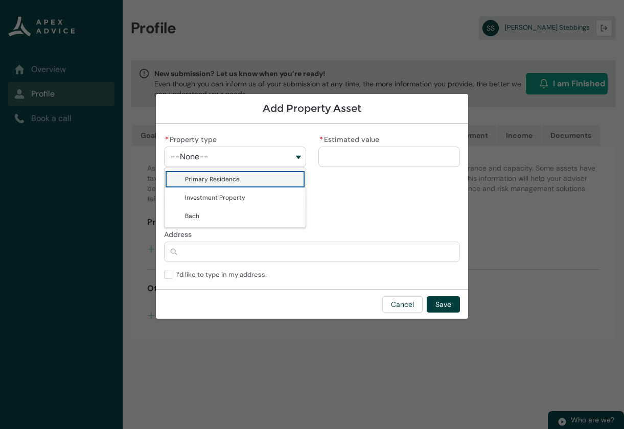
click at [239, 181] on span "Primary Residence" at bounding box center [242, 179] width 114 height 10
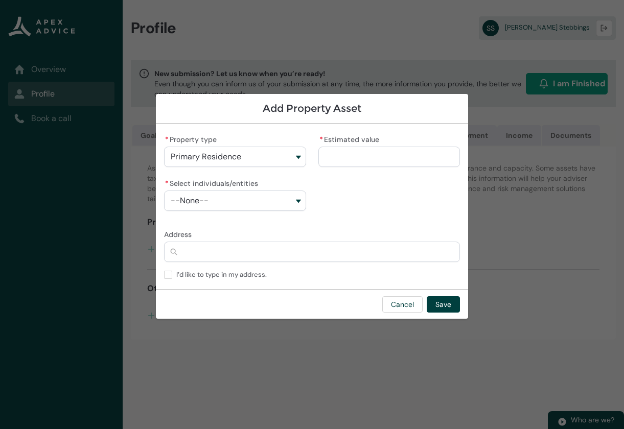
click at [384, 150] on input "* Estimated value" at bounding box center [388, 157] width 141 height 20
click at [230, 191] on button "--None--" at bounding box center [234, 201] width 141 height 20
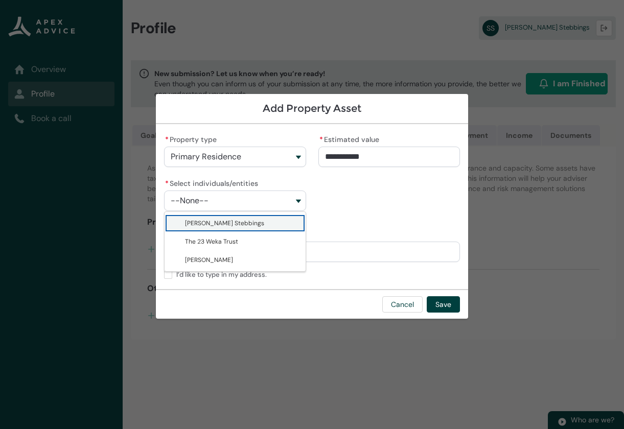
click at [237, 226] on span "[PERSON_NAME] Stebbings" at bounding box center [224, 223] width 79 height 8
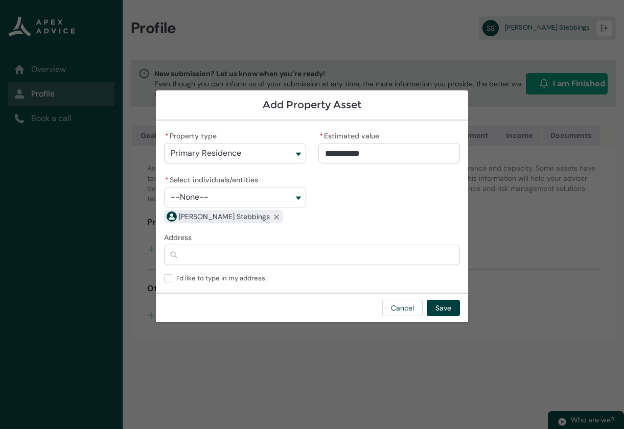
click at [256, 196] on button "--None--" at bounding box center [234, 197] width 141 height 20
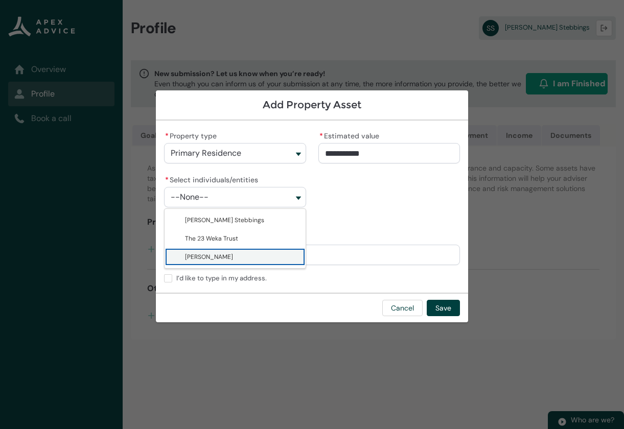
click at [233, 256] on span "[PERSON_NAME]" at bounding box center [209, 257] width 48 height 8
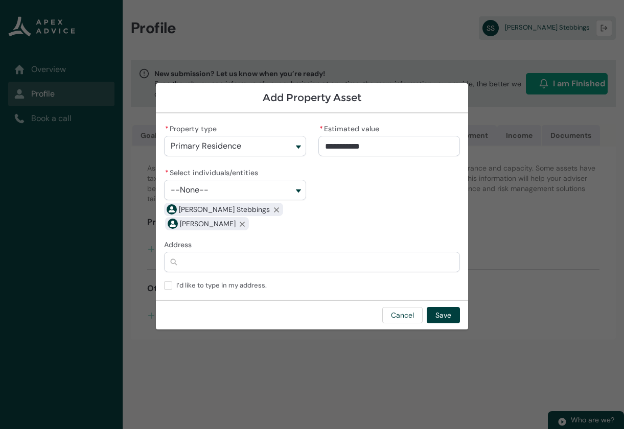
click at [226, 263] on input "Address" at bounding box center [312, 262] width 296 height 20
click at [226, 285] on span "[STREET_ADDRESS]" at bounding box center [199, 284] width 56 height 10
click at [447, 313] on button "Save" at bounding box center [442, 315] width 33 height 16
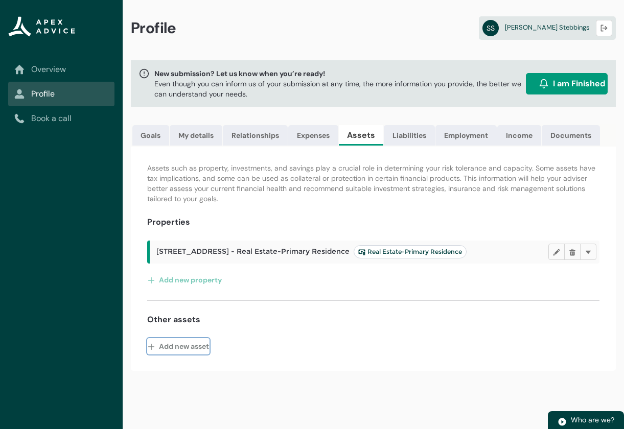
click at [187, 352] on button "Add new asset" at bounding box center [178, 346] width 62 height 16
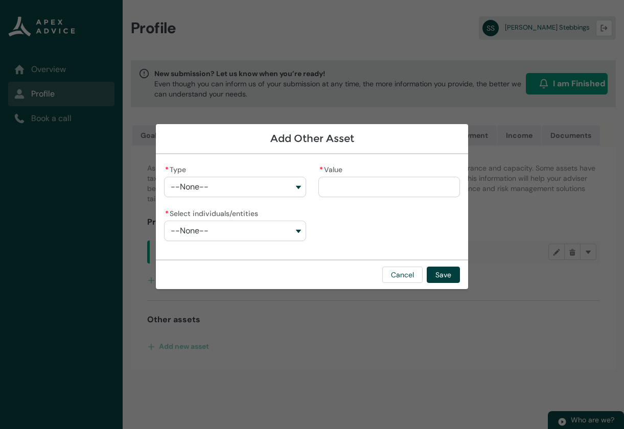
click at [248, 180] on button "--None--" at bounding box center [234, 187] width 141 height 20
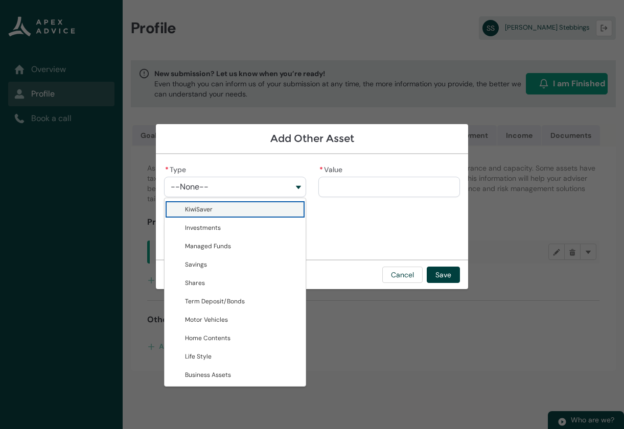
click at [239, 209] on span "KiwiSaver" at bounding box center [242, 209] width 114 height 10
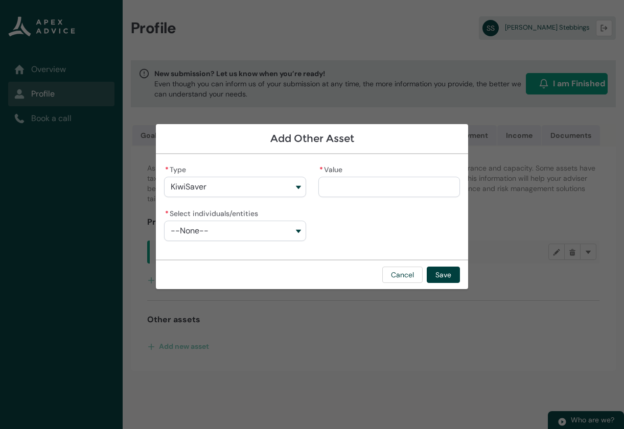
click at [337, 190] on input "* Value" at bounding box center [388, 187] width 141 height 20
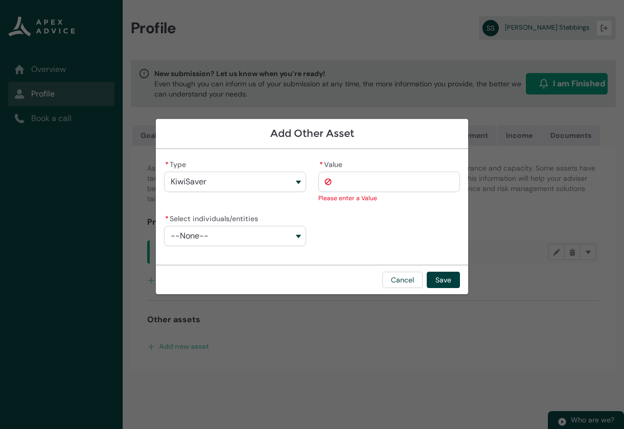
click at [254, 224] on div "* Select individuals/entities --None--" at bounding box center [234, 228] width 141 height 35
click at [245, 236] on button "--None--" at bounding box center [234, 236] width 141 height 20
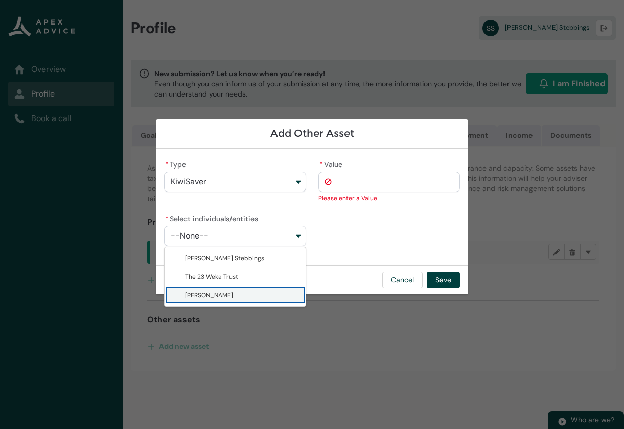
click at [228, 292] on span "[PERSON_NAME]" at bounding box center [209, 295] width 48 height 8
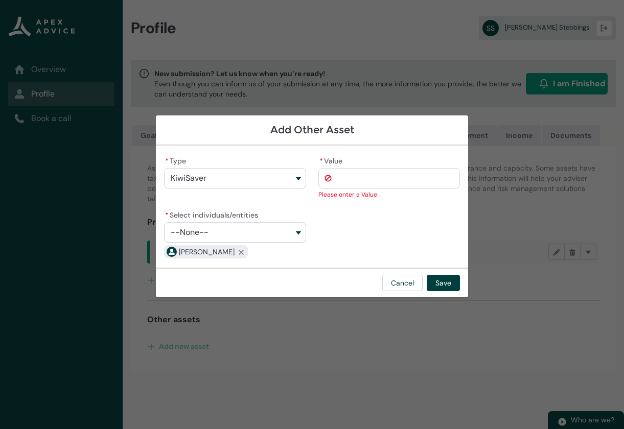
click at [352, 186] on input "* Value" at bounding box center [388, 178] width 141 height 20
click at [443, 276] on button "Save" at bounding box center [442, 283] width 33 height 16
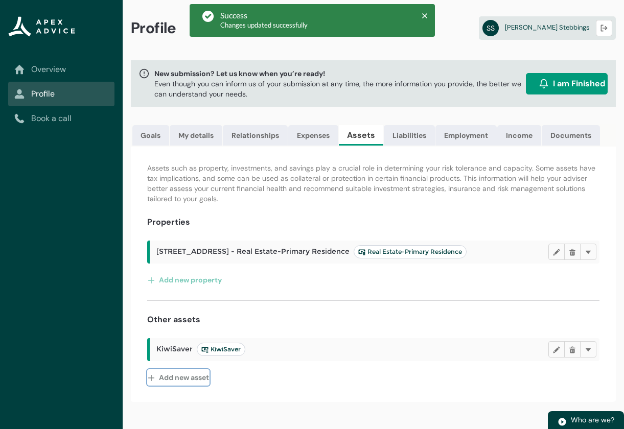
click at [194, 386] on button "Add new asset" at bounding box center [178, 377] width 62 height 16
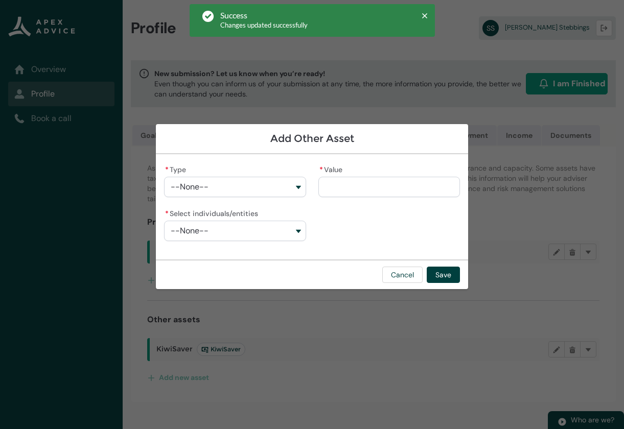
click at [278, 182] on button "--None--" at bounding box center [234, 187] width 141 height 20
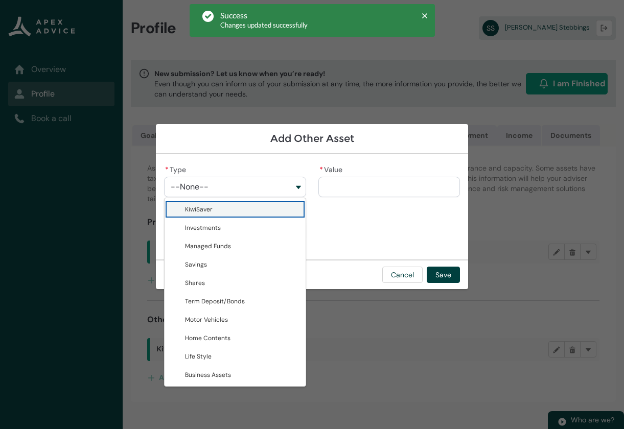
click at [234, 211] on span "KiwiSaver" at bounding box center [242, 209] width 114 height 10
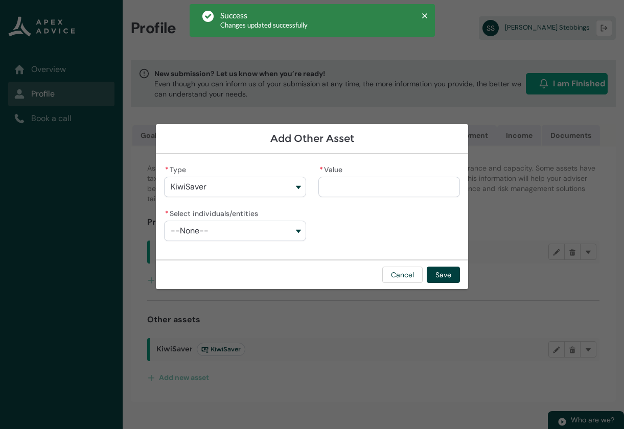
click at [222, 226] on button "--None--" at bounding box center [234, 231] width 141 height 20
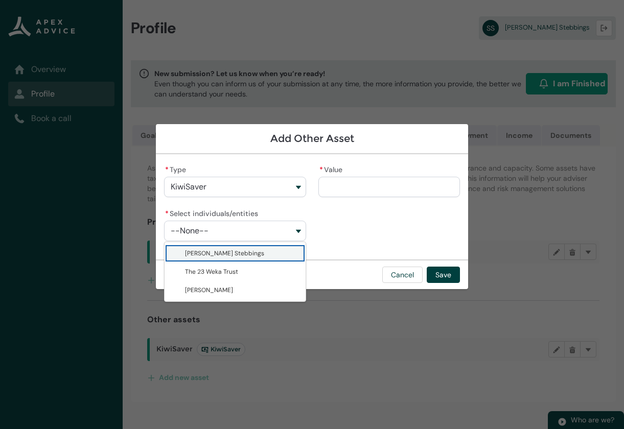
click at [234, 256] on span "[PERSON_NAME] Stebbings" at bounding box center [224, 253] width 79 height 8
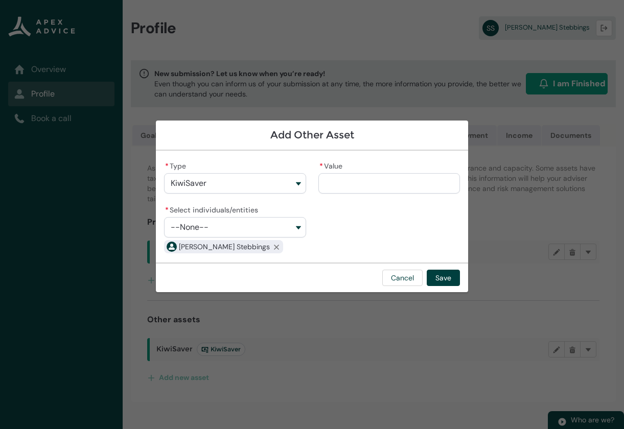
click at [362, 181] on input "* Value" at bounding box center [388, 183] width 141 height 20
click at [444, 280] on button "Save" at bounding box center [442, 278] width 33 height 16
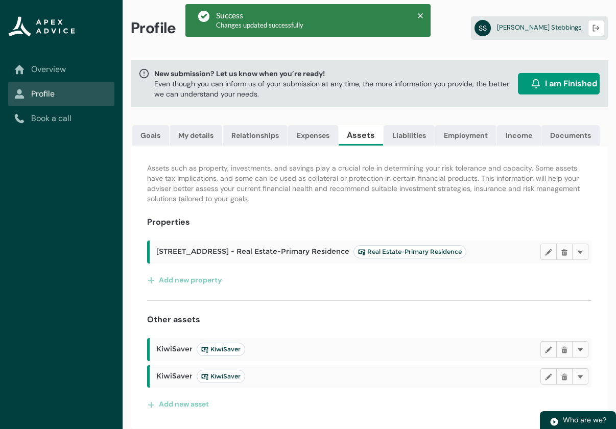
scroll to position [7, 0]
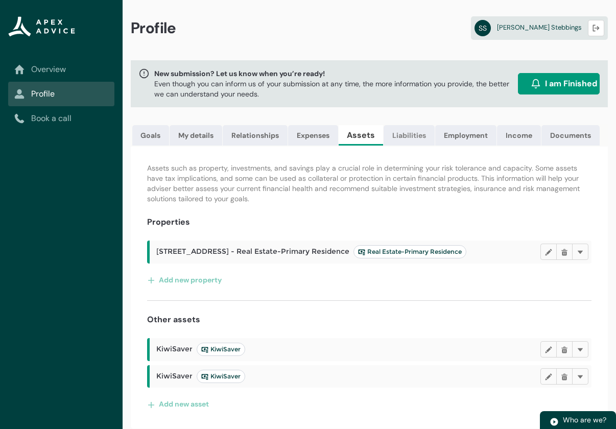
click at [411, 131] on link "Liabilities" at bounding box center [409, 135] width 51 height 20
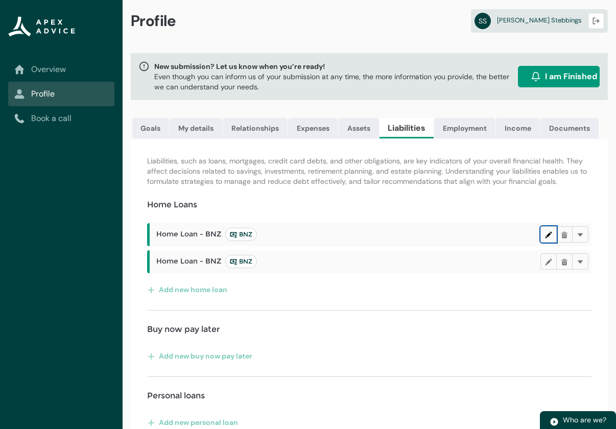
click at [553, 241] on button "Edit" at bounding box center [548, 234] width 16 height 16
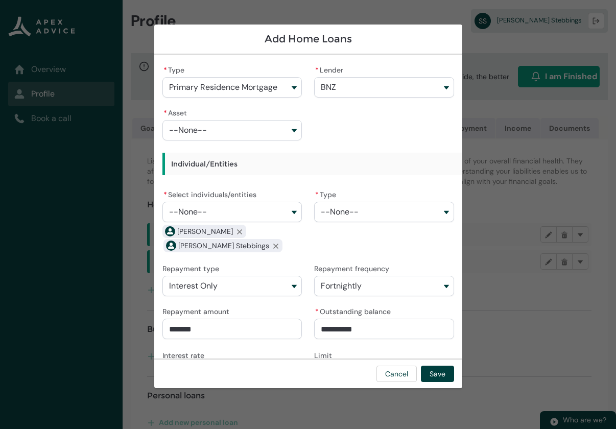
click at [242, 124] on button "--None--" at bounding box center [232, 130] width 140 height 20
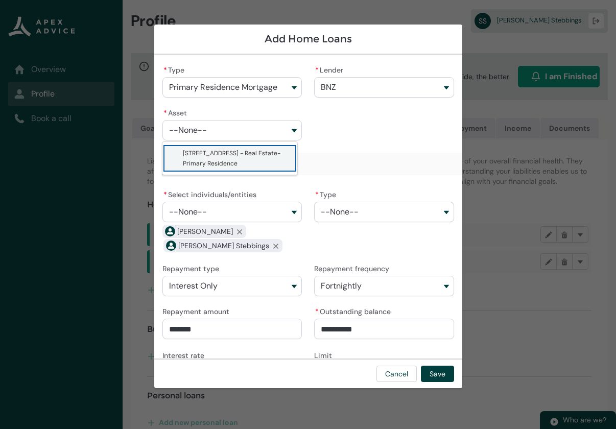
click at [233, 155] on span "[STREET_ADDRESS] - Real Estate-Primary Residence" at bounding box center [232, 158] width 98 height 18
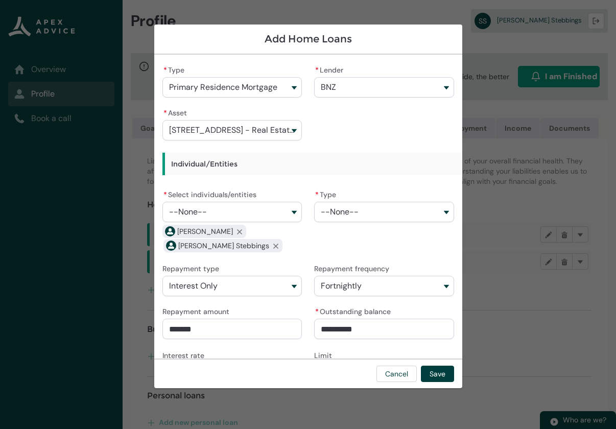
scroll to position [34, 0]
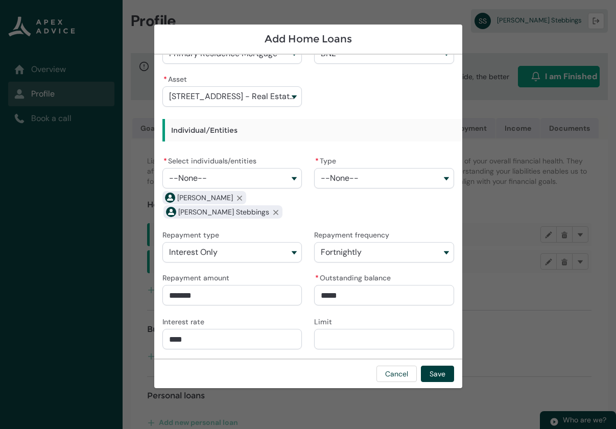
drag, startPoint x: 370, startPoint y: 292, endPoint x: 307, endPoint y: 290, distance: 62.9
click at [308, 290] on div "* Type Primary Residence Mortgage * Lender BNZ * Asset [STREET_ADDRESS] - Real …" at bounding box center [308, 189] width 292 height 321
click at [188, 340] on input "****" at bounding box center [232, 339] width 140 height 20
drag, startPoint x: 218, startPoint y: 302, endPoint x: 155, endPoint y: 294, distance: 63.9
click at [155, 294] on div "**********" at bounding box center [308, 207] width 308 height 304
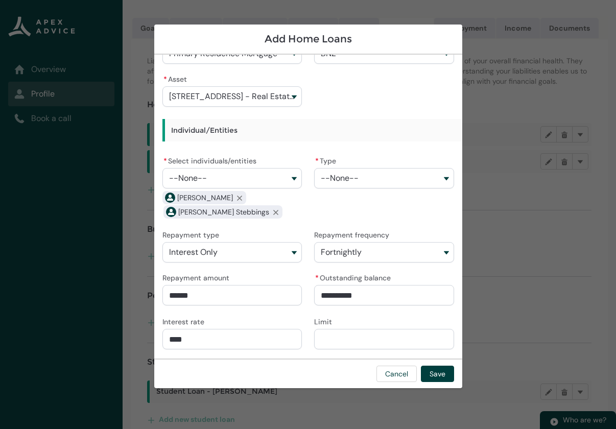
scroll to position [109, 0]
click at [270, 334] on input "****" at bounding box center [232, 339] width 140 height 20
drag, startPoint x: 265, startPoint y: 335, endPoint x: 158, endPoint y: 336, distance: 106.7
click at [159, 336] on div "**********" at bounding box center [308, 207] width 308 height 304
click at [349, 178] on span "--None--" at bounding box center [340, 178] width 38 height 9
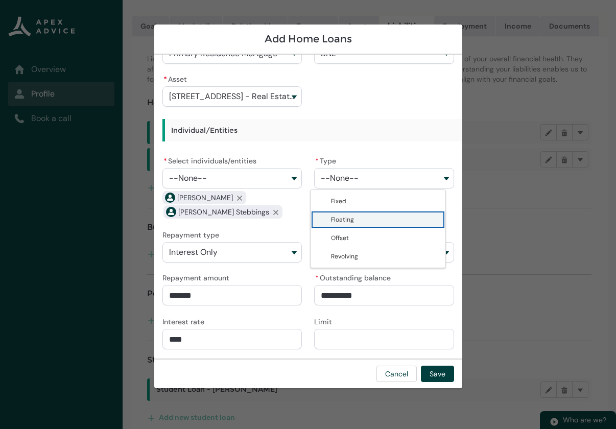
click at [351, 218] on span "Floating" at bounding box center [342, 220] width 23 height 8
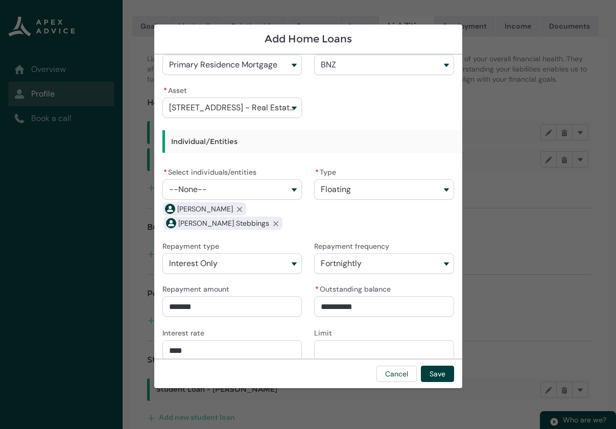
scroll to position [34, 0]
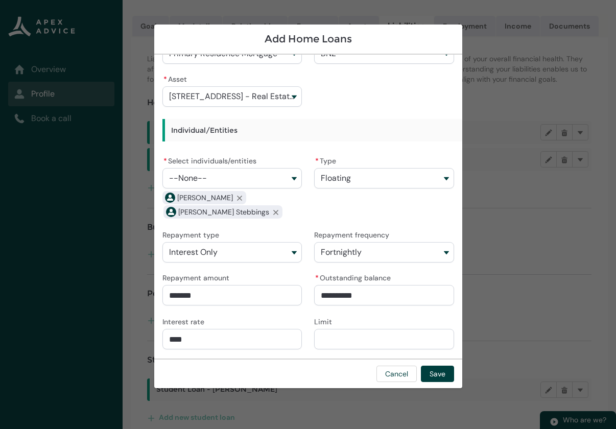
drag, startPoint x: 363, startPoint y: 246, endPoint x: 367, endPoint y: 250, distance: 5.8
click at [367, 250] on button "Fortnightly" at bounding box center [384, 252] width 140 height 20
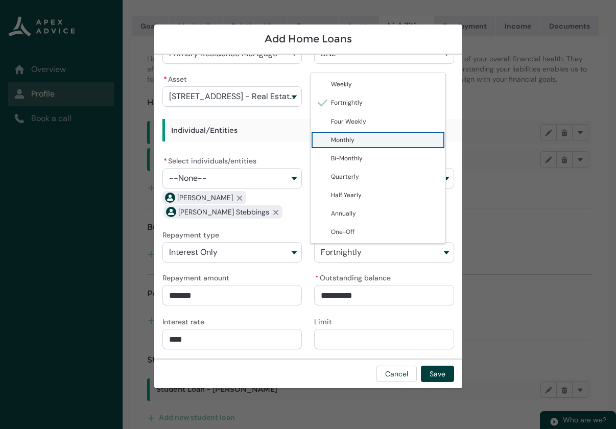
click at [365, 134] on lightning-base-combobox-item "Monthly" at bounding box center [378, 140] width 135 height 18
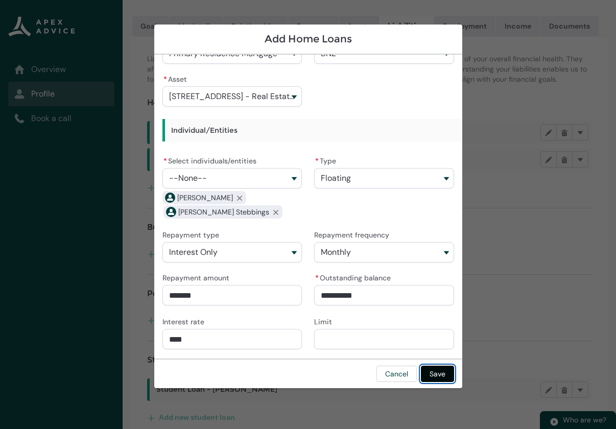
click at [438, 372] on button "Save" at bounding box center [437, 374] width 33 height 16
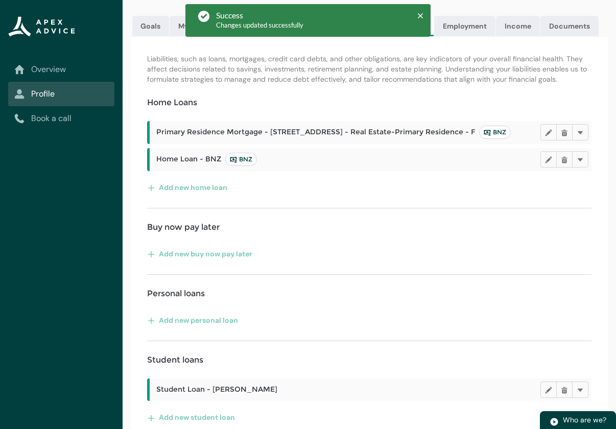
click at [239, 163] on span "BNZ" at bounding box center [241, 159] width 22 height 8
click at [550, 163] on lightning-primitive-icon "button" at bounding box center [548, 159] width 7 height 8
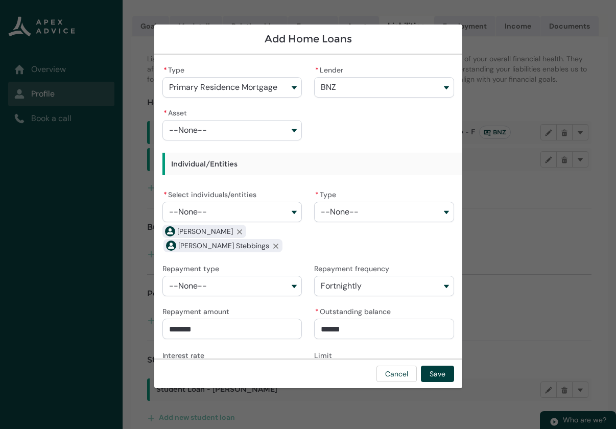
drag, startPoint x: 378, startPoint y: 328, endPoint x: 307, endPoint y: 335, distance: 71.3
click at [307, 335] on div "* Type Primary Residence Mortgage * Lender BNZ * Asset --None-- Individual/Enti…" at bounding box center [308, 223] width 292 height 321
click at [344, 212] on span "--None--" at bounding box center [340, 211] width 38 height 9
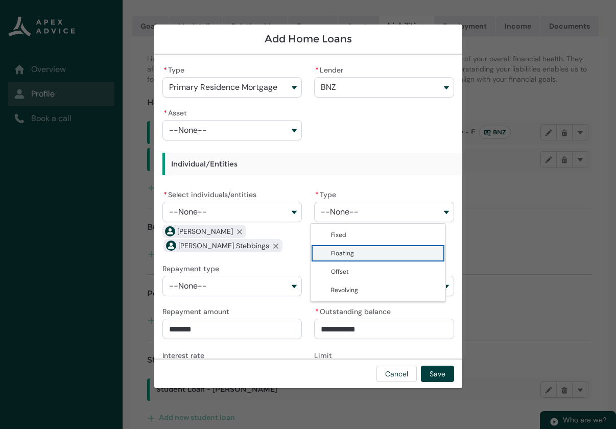
click at [347, 248] on span "Floating" at bounding box center [385, 253] width 108 height 10
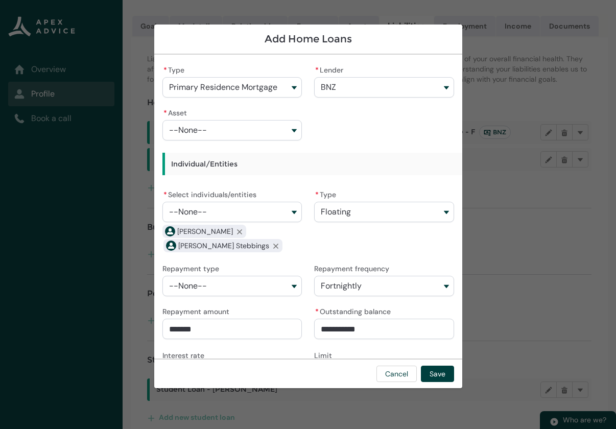
click at [251, 281] on button "--None--" at bounding box center [232, 286] width 140 height 20
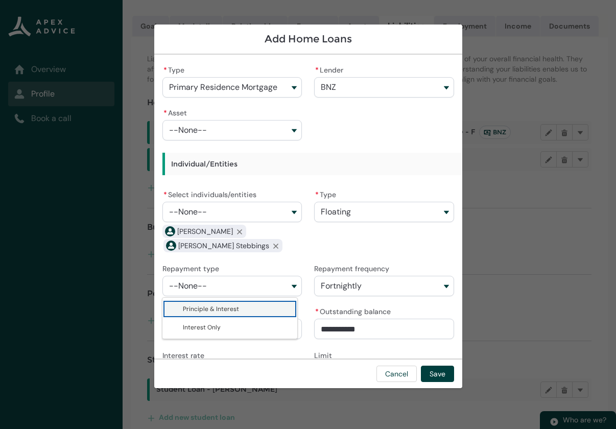
click at [231, 308] on span "Principle & Interest" at bounding box center [211, 309] width 56 height 8
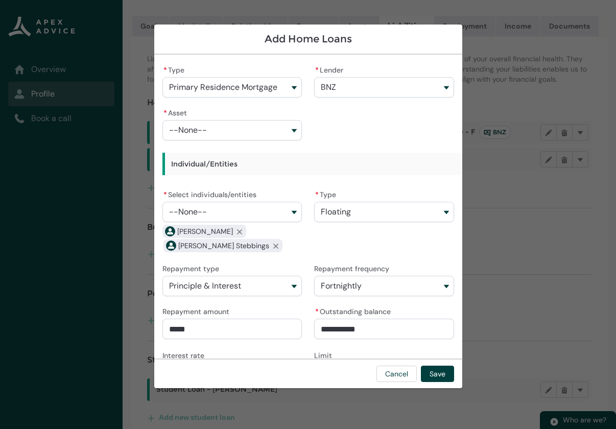
drag, startPoint x: 169, startPoint y: 339, endPoint x: 146, endPoint y: 340, distance: 23.0
click at [146, 340] on section "**********" at bounding box center [308, 214] width 616 height 429
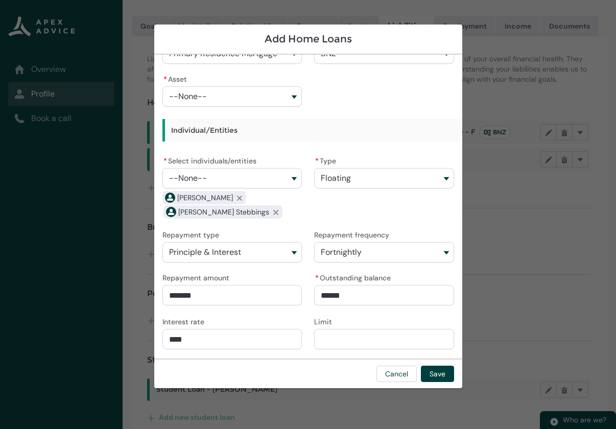
drag, startPoint x: 367, startPoint y: 297, endPoint x: 303, endPoint y: 293, distance: 63.9
click at [303, 293] on div "* Type Primary Residence Mortgage * Lender BNZ * Asset --None-- Individual/Enti…" at bounding box center [308, 189] width 292 height 321
click at [236, 348] on input "****" at bounding box center [232, 339] width 140 height 20
drag, startPoint x: 162, startPoint y: 336, endPoint x: 153, endPoint y: 333, distance: 9.7
click at [151, 334] on section "**********" at bounding box center [308, 214] width 616 height 429
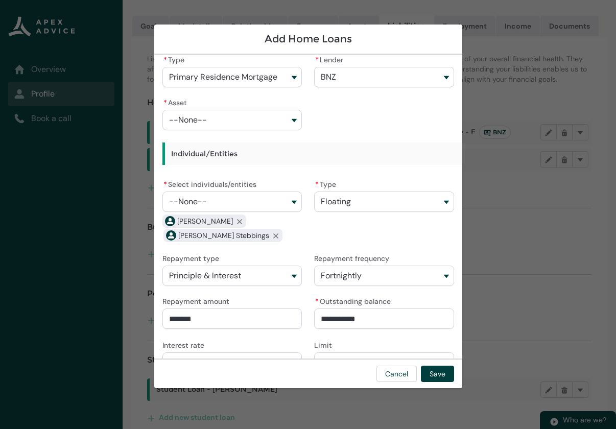
scroll to position [0, 0]
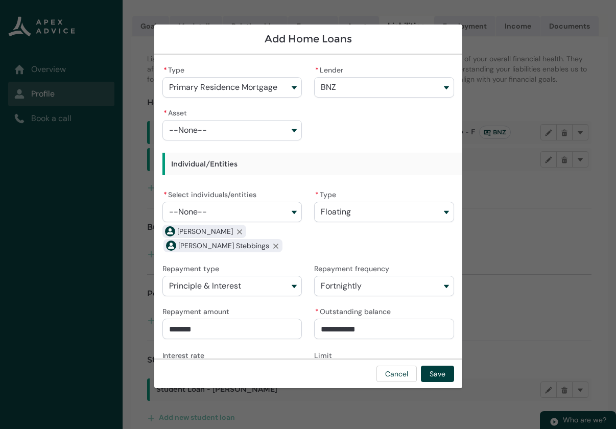
click at [286, 129] on button "--None--" at bounding box center [232, 130] width 140 height 20
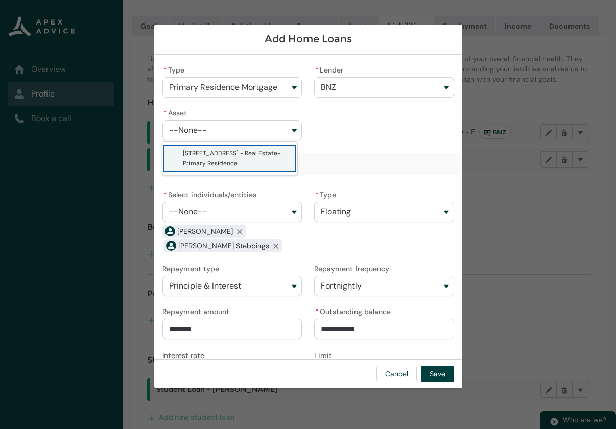
click at [260, 154] on span "[STREET_ADDRESS] - Real Estate-Primary Residence" at bounding box center [232, 158] width 98 height 18
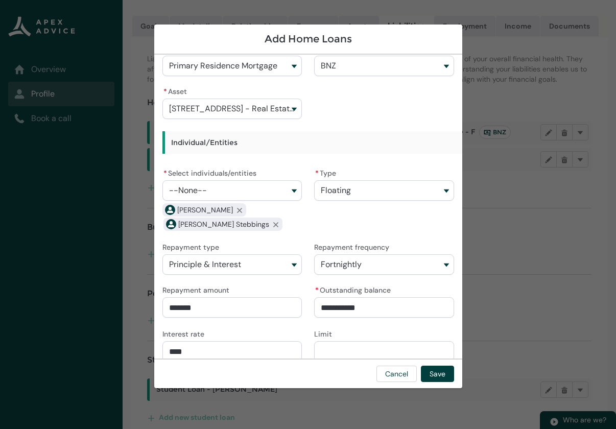
scroll to position [34, 0]
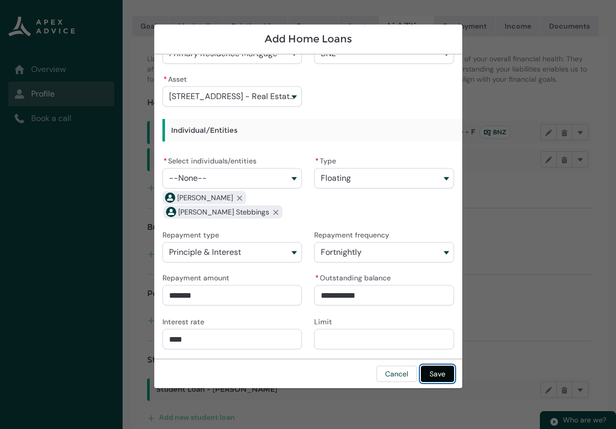
click at [432, 371] on button "Save" at bounding box center [437, 374] width 33 height 16
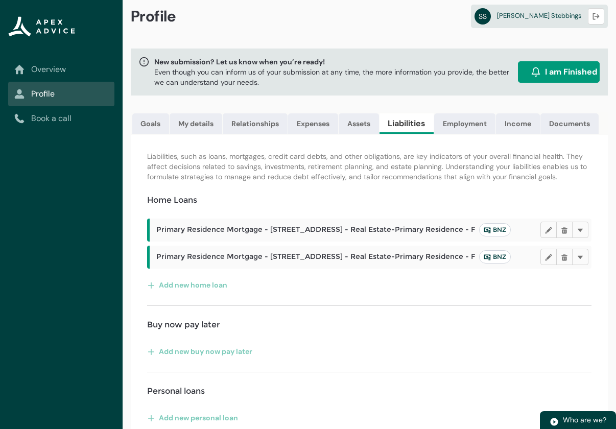
scroll to position [0, 0]
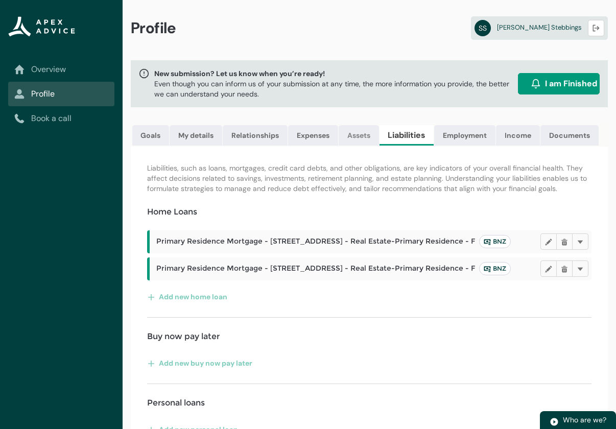
click at [368, 136] on link "Assets" at bounding box center [359, 135] width 40 height 20
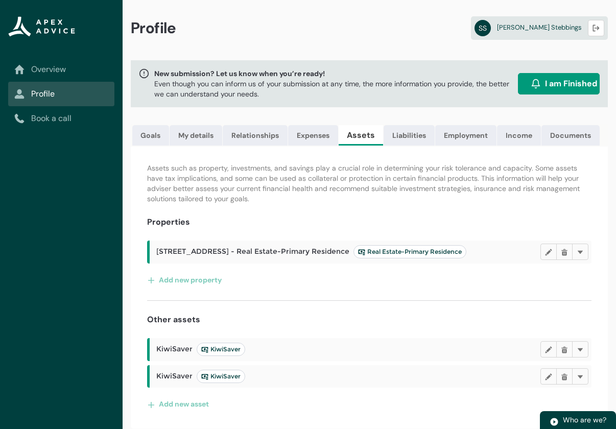
scroll to position [7, 0]
click at [201, 403] on button "Add new asset" at bounding box center [178, 404] width 62 height 16
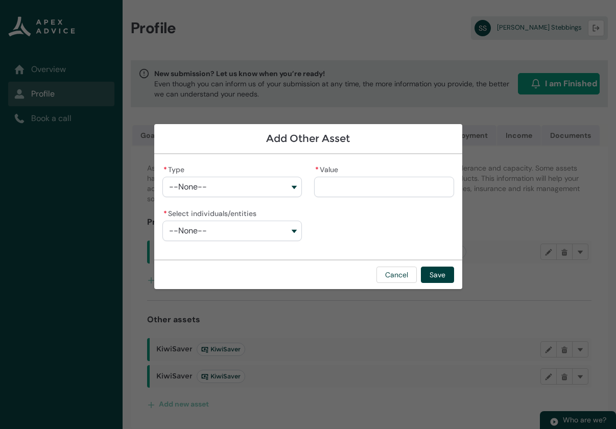
click at [269, 183] on button "--None--" at bounding box center [232, 187] width 140 height 20
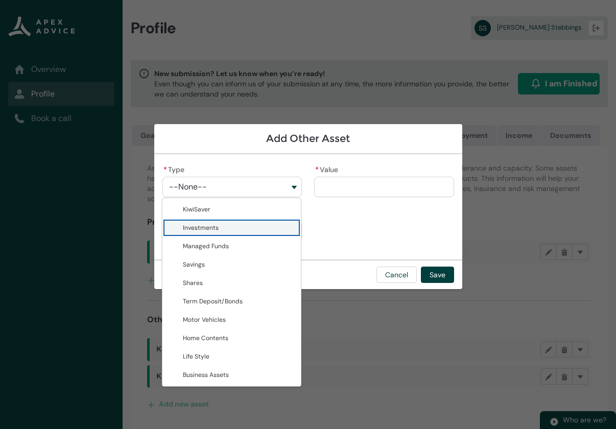
drag, startPoint x: 246, startPoint y: 228, endPoint x: 342, endPoint y: 199, distance: 99.8
click at [247, 228] on span "Investments" at bounding box center [239, 228] width 112 height 10
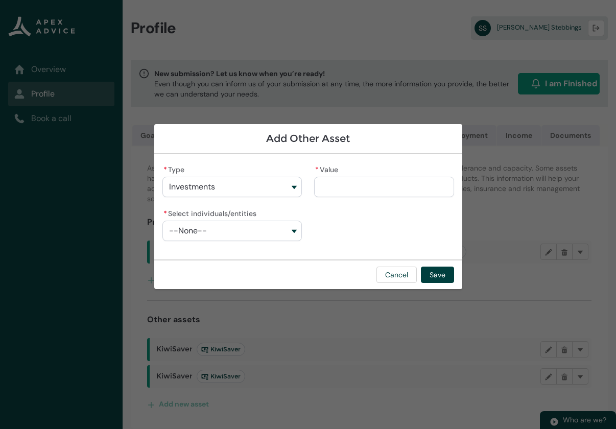
click at [266, 219] on div "* Select individuals/entities --None--" at bounding box center [232, 223] width 140 height 35
click at [258, 231] on button "--None--" at bounding box center [232, 231] width 140 height 20
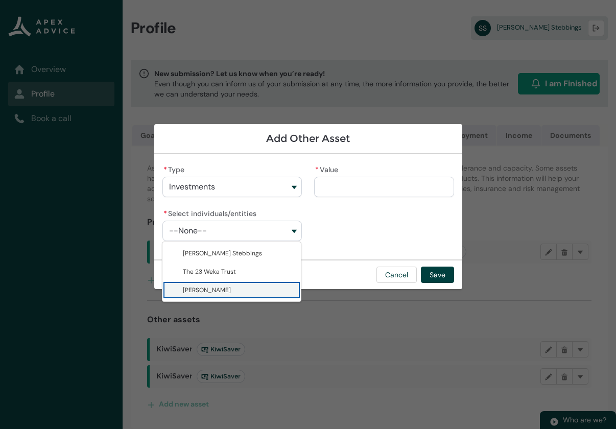
click at [231, 289] on span "[PERSON_NAME]" at bounding box center [207, 290] width 48 height 8
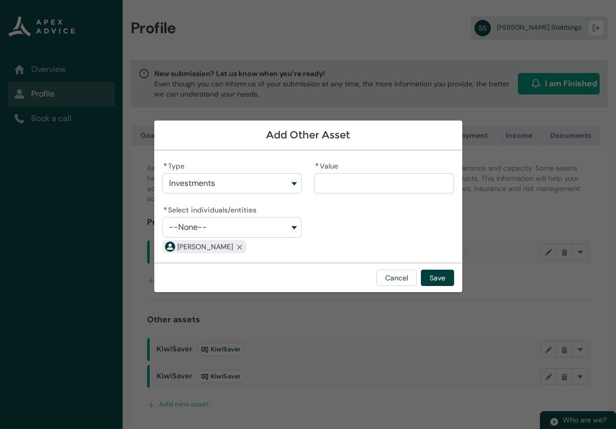
click at [336, 178] on input "* Value" at bounding box center [384, 183] width 140 height 20
click at [435, 279] on button "Save" at bounding box center [437, 278] width 33 height 16
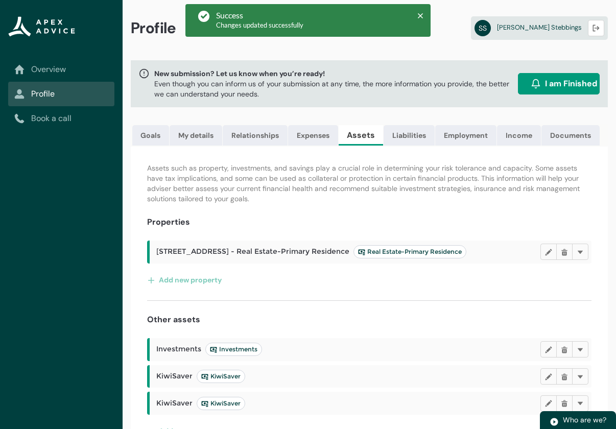
scroll to position [34, 0]
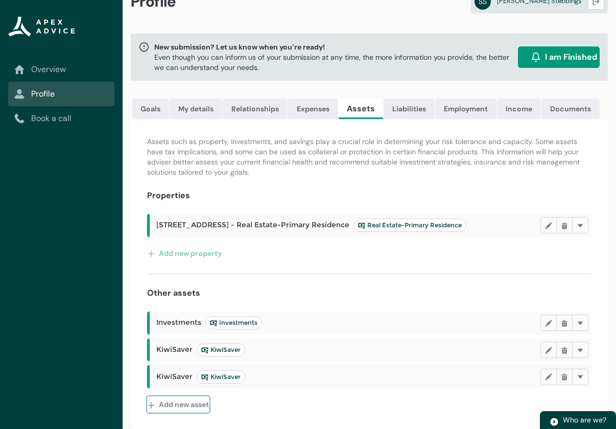
click at [200, 407] on button "Add new asset" at bounding box center [178, 404] width 62 height 16
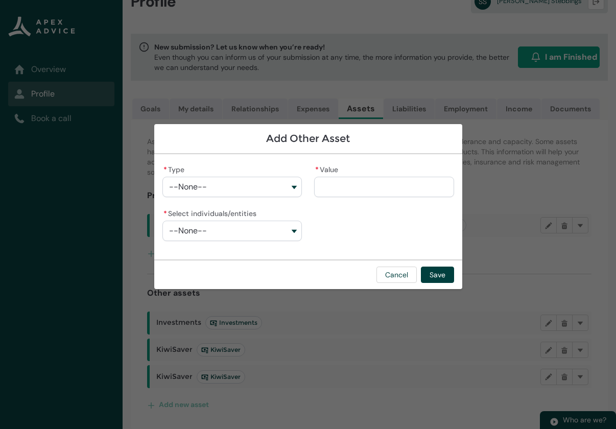
click at [288, 182] on button "--None--" at bounding box center [232, 187] width 140 height 20
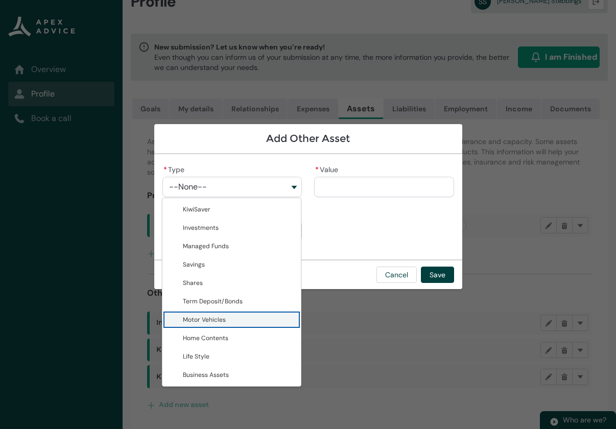
click at [241, 320] on span "Motor Vehicles" at bounding box center [239, 320] width 112 height 10
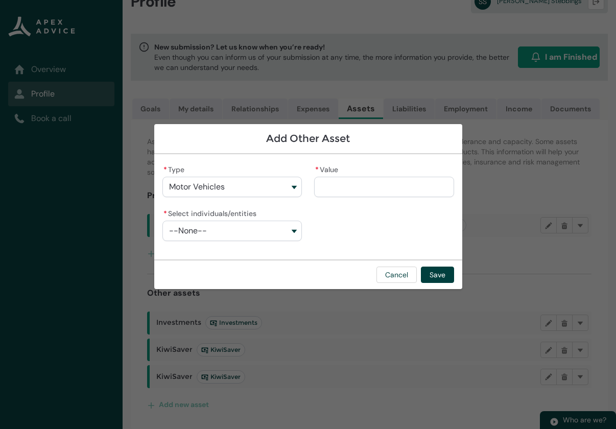
click at [342, 186] on input "* Value" at bounding box center [384, 187] width 140 height 20
click at [246, 229] on button "--None--" at bounding box center [232, 231] width 140 height 20
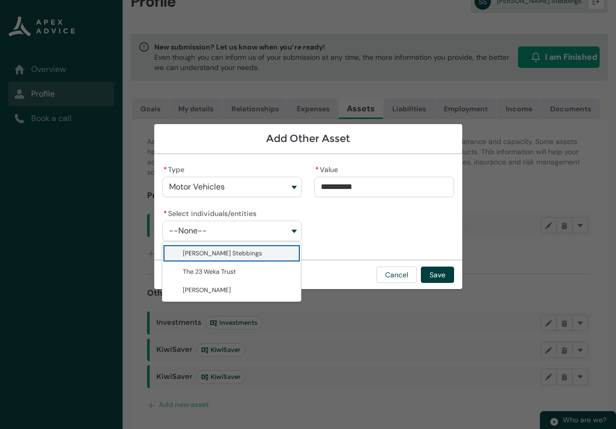
click at [234, 253] on span "[PERSON_NAME] Stebbings" at bounding box center [222, 253] width 79 height 8
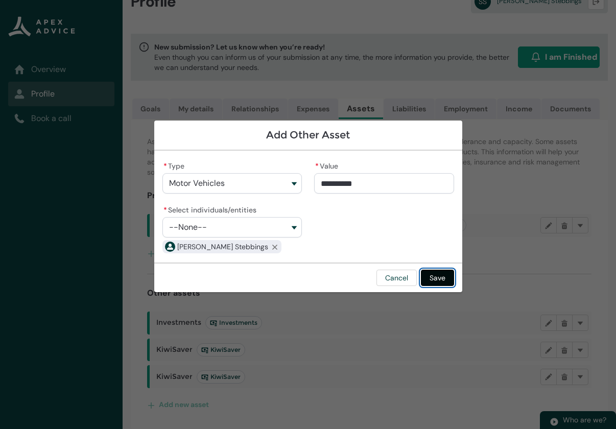
click at [434, 280] on button "Save" at bounding box center [437, 278] width 33 height 16
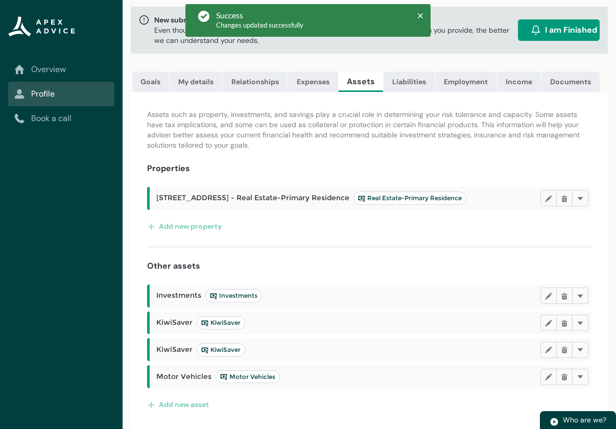
scroll to position [61, 0]
click at [186, 404] on button "Add new asset" at bounding box center [178, 404] width 62 height 16
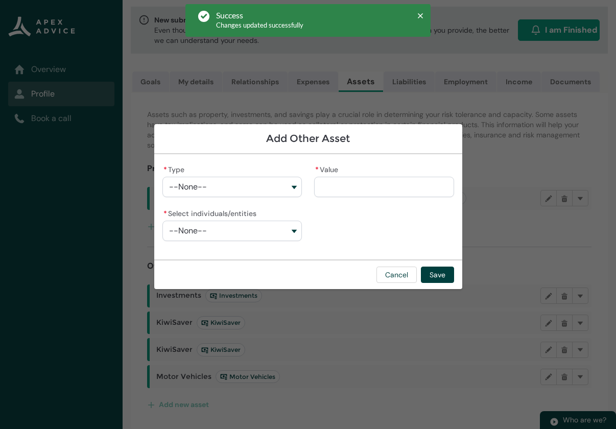
click at [267, 192] on button "--None--" at bounding box center [232, 187] width 140 height 20
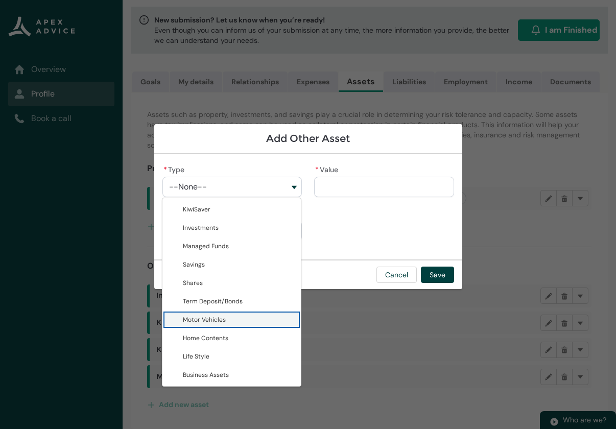
click at [225, 320] on span "Motor Vehicles" at bounding box center [239, 320] width 112 height 10
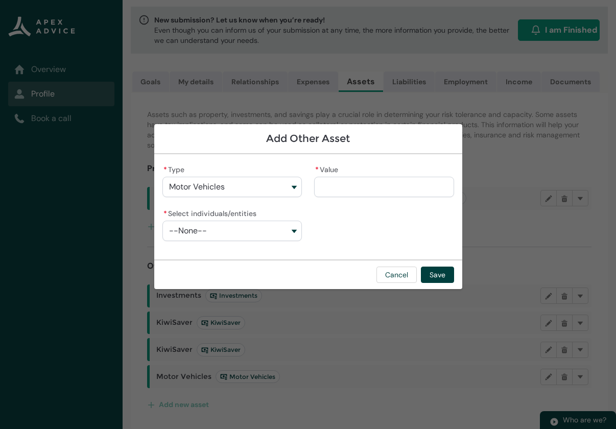
click at [343, 178] on input "* Value" at bounding box center [384, 187] width 140 height 20
click at [251, 235] on button "--None--" at bounding box center [232, 231] width 140 height 20
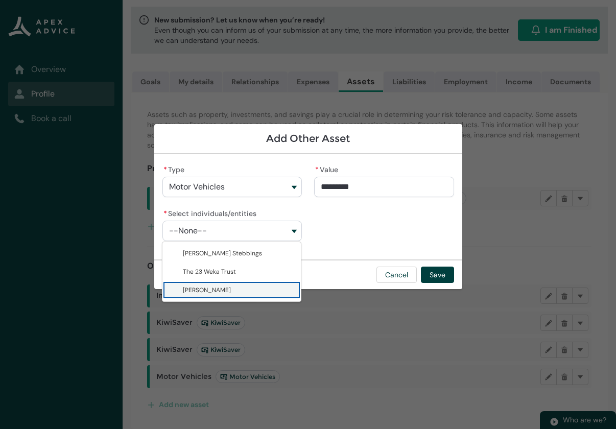
click at [231, 286] on span "[PERSON_NAME]" at bounding box center [207, 290] width 48 height 8
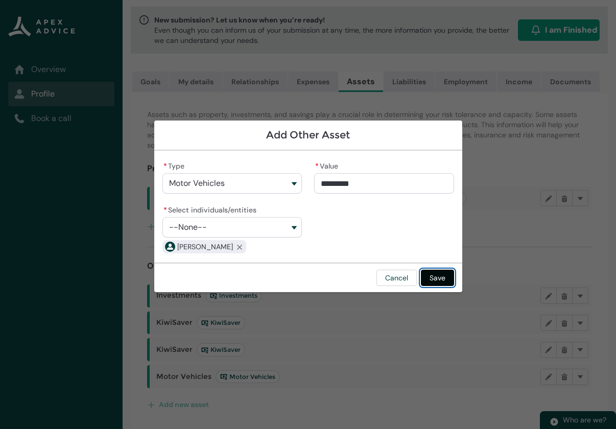
click at [444, 277] on button "Save" at bounding box center [437, 278] width 33 height 16
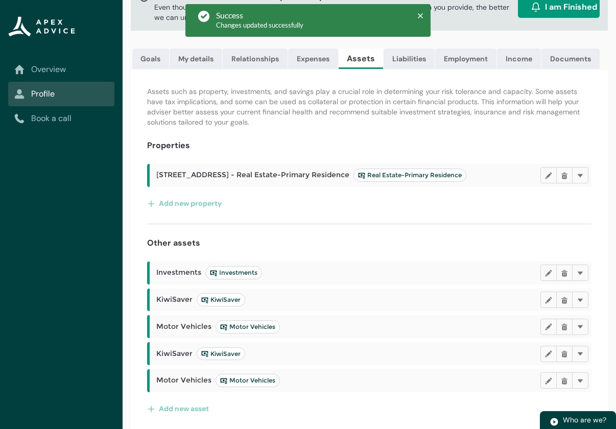
scroll to position [88, 0]
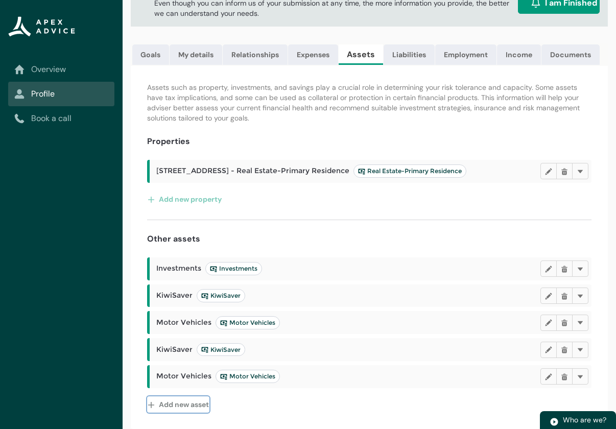
click at [176, 406] on button "Add new asset" at bounding box center [178, 404] width 62 height 16
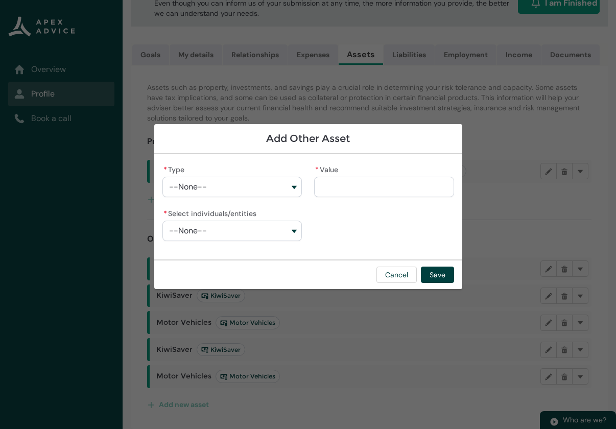
click at [259, 187] on button "--None--" at bounding box center [232, 187] width 140 height 20
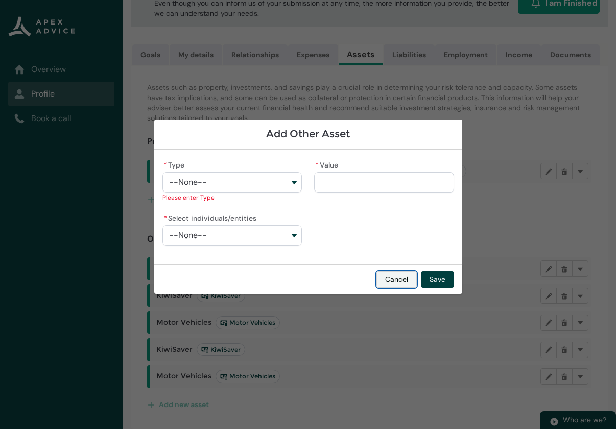
click at [386, 274] on button "Cancel" at bounding box center [396, 279] width 40 height 16
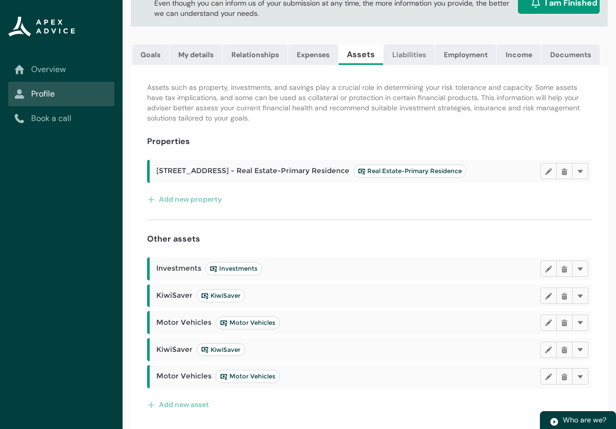
click at [402, 46] on link "Liabilities" at bounding box center [409, 54] width 51 height 20
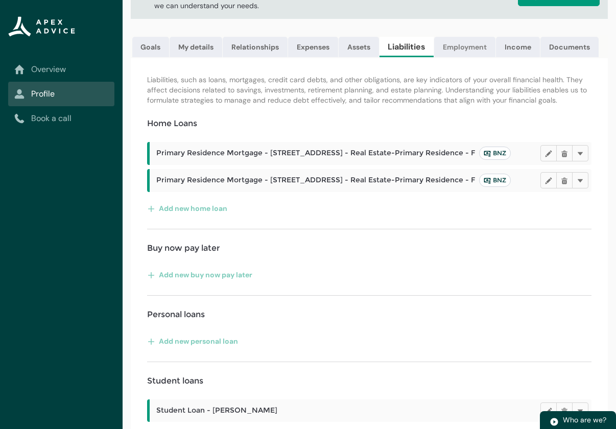
click at [457, 46] on link "Employment" at bounding box center [464, 47] width 61 height 20
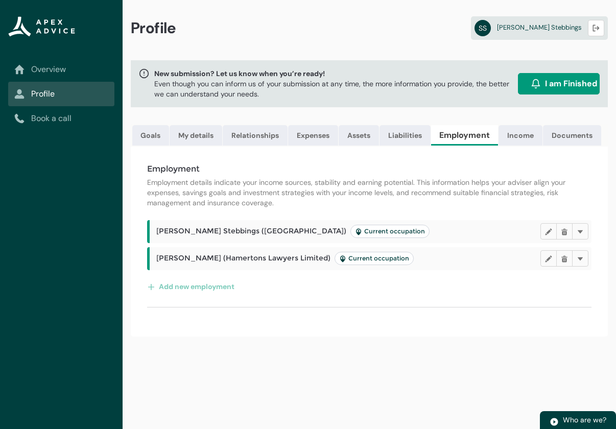
scroll to position [0, 0]
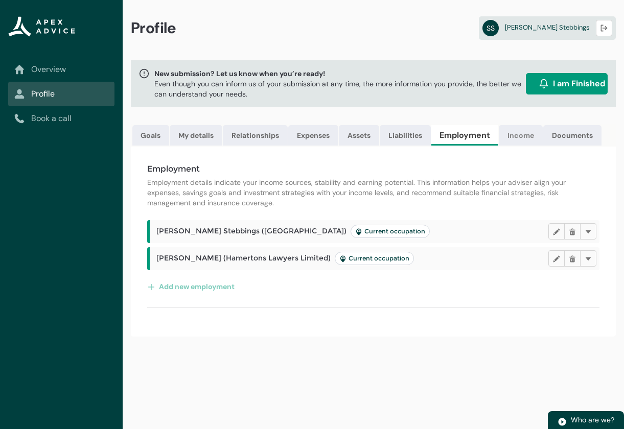
click at [522, 140] on link "Income" at bounding box center [520, 135] width 44 height 20
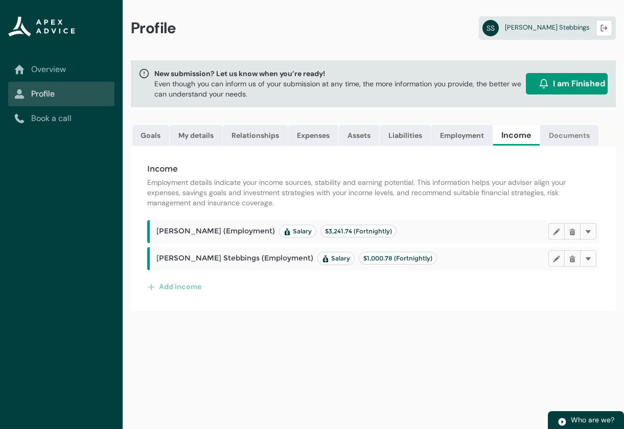
click at [551, 133] on link "Documents" at bounding box center [569, 135] width 58 height 20
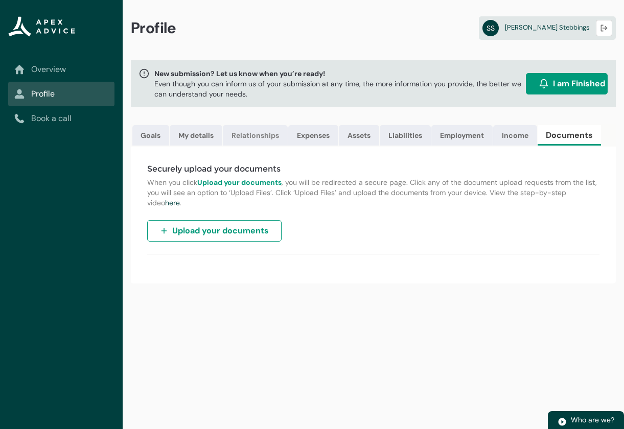
click at [261, 141] on link "Relationships" at bounding box center [255, 135] width 65 height 20
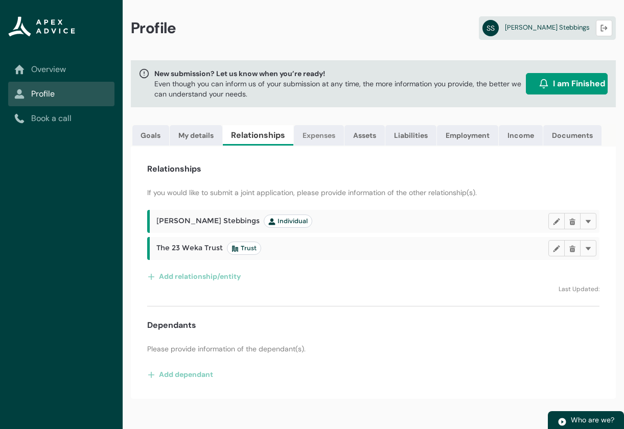
click at [313, 135] on link "Expenses" at bounding box center [319, 135] width 50 height 20
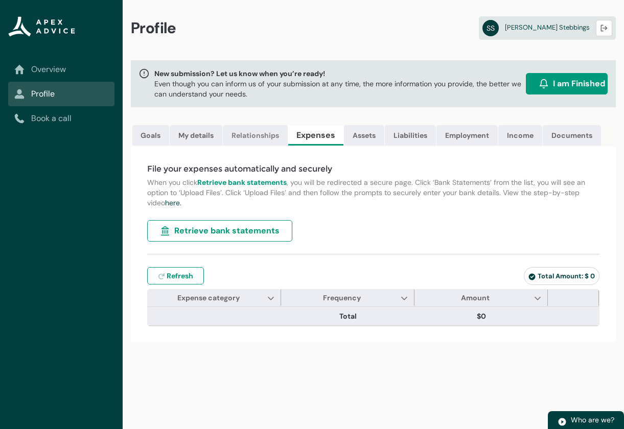
click at [248, 137] on link "Relationships" at bounding box center [255, 135] width 65 height 20
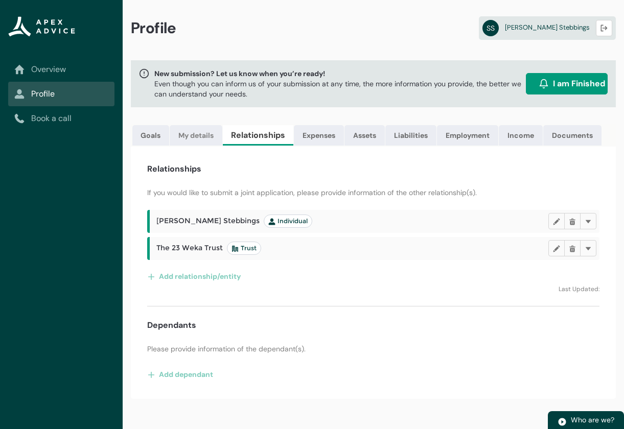
click at [200, 133] on link "My details" at bounding box center [196, 135] width 53 height 20
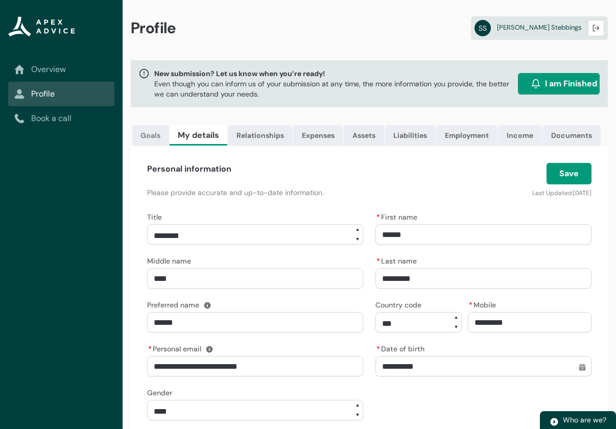
click at [160, 136] on link "Goals" at bounding box center [150, 135] width 37 height 20
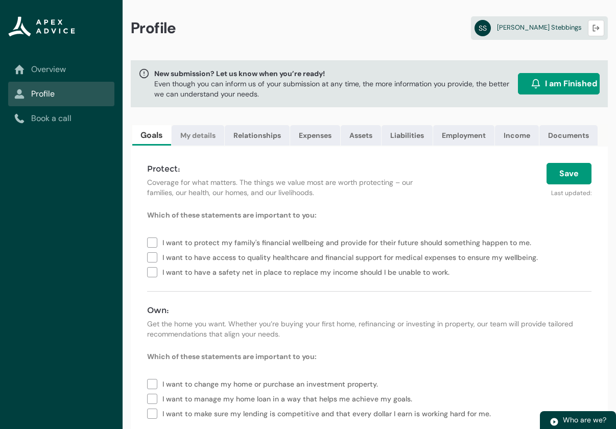
click at [206, 140] on link "My details" at bounding box center [198, 135] width 53 height 20
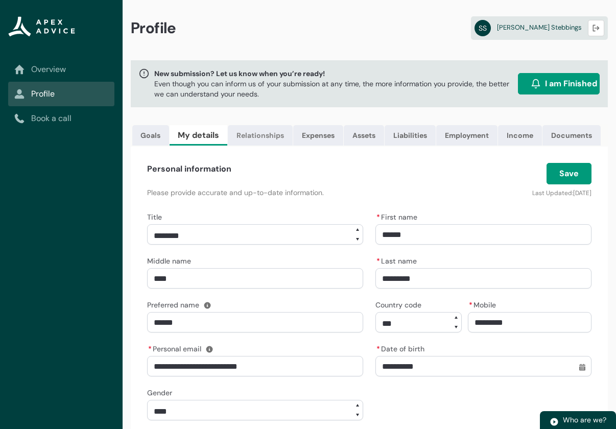
click at [265, 142] on link "Relationships" at bounding box center [260, 135] width 65 height 20
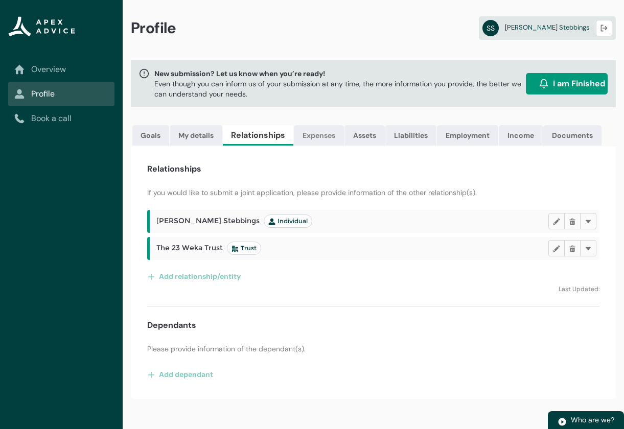
click at [313, 137] on link "Expenses" at bounding box center [319, 135] width 50 height 20
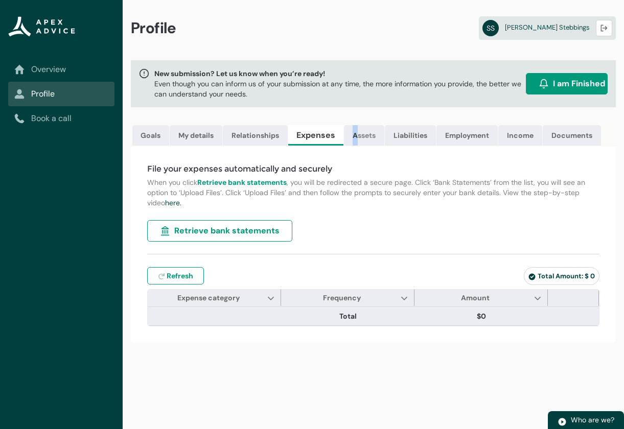
drag, startPoint x: 355, startPoint y: 146, endPoint x: 361, endPoint y: 140, distance: 8.3
click at [361, 140] on ul "Goals My details Relationships Expenses Assets Liabilities Employment Income Do…" at bounding box center [390, 135] width 519 height 23
click at [365, 136] on link "Assets" at bounding box center [364, 135] width 40 height 20
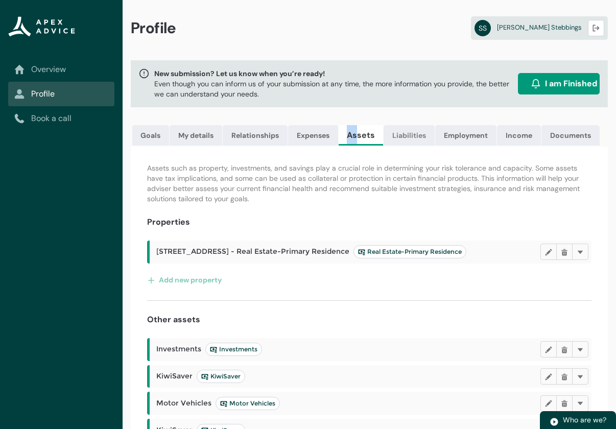
click at [410, 139] on link "Liabilities" at bounding box center [409, 135] width 51 height 20
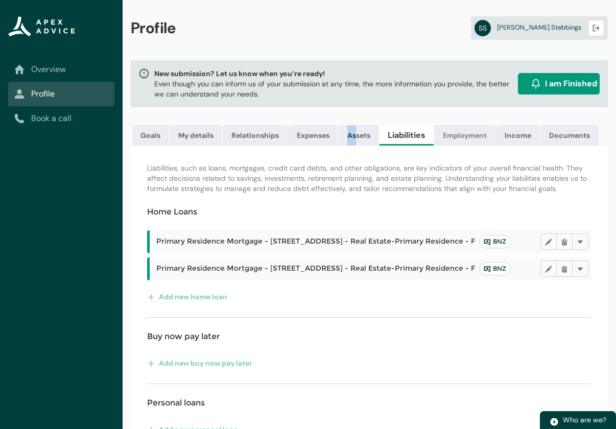
click at [472, 139] on link "Employment" at bounding box center [464, 135] width 61 height 20
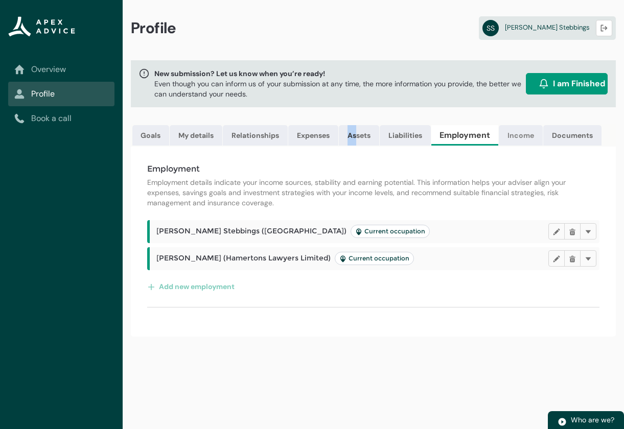
click at [527, 136] on link "Income" at bounding box center [520, 135] width 44 height 20
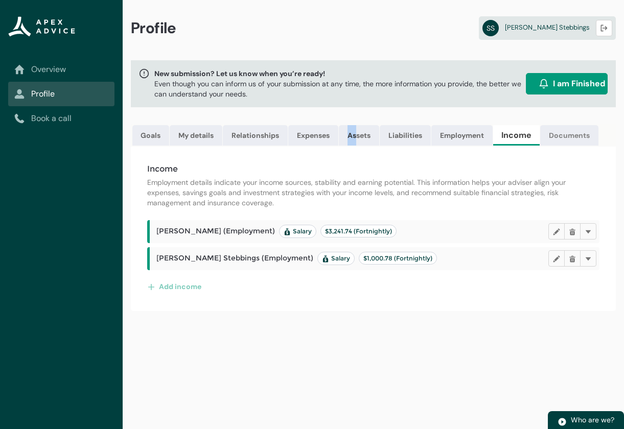
click at [578, 136] on link "Documents" at bounding box center [569, 135] width 58 height 20
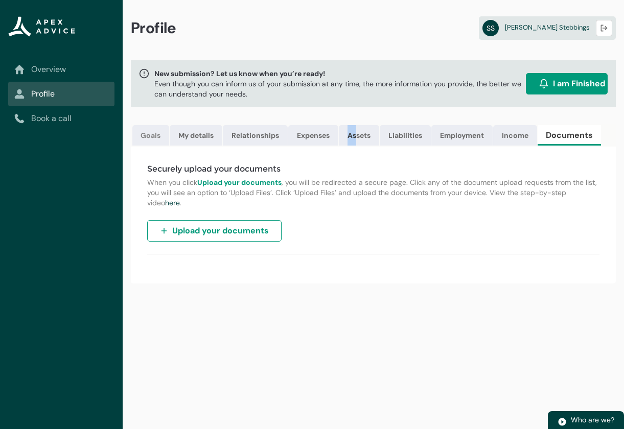
click at [152, 136] on link "Goals" at bounding box center [150, 135] width 37 height 20
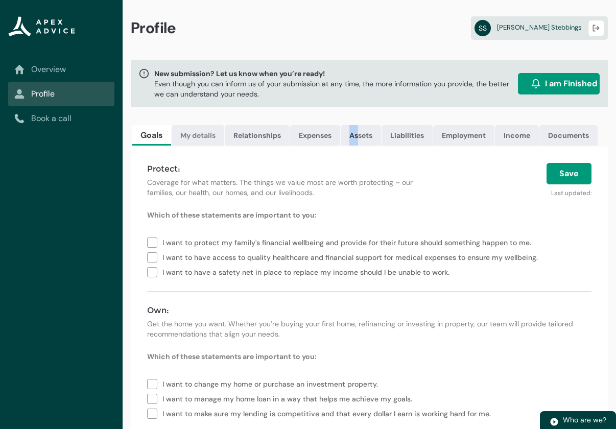
click at [202, 137] on link "My details" at bounding box center [198, 135] width 53 height 20
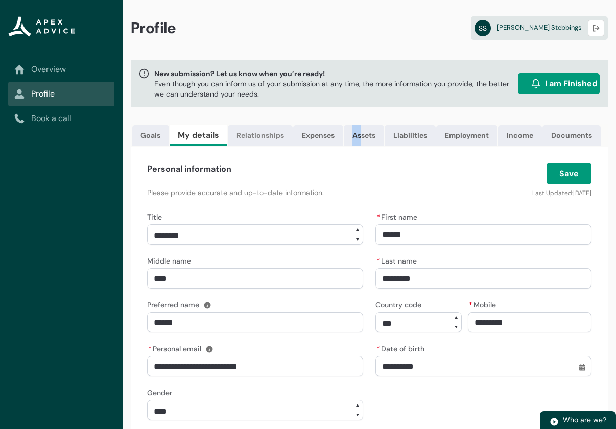
click at [256, 141] on link "Relationships" at bounding box center [260, 135] width 65 height 20
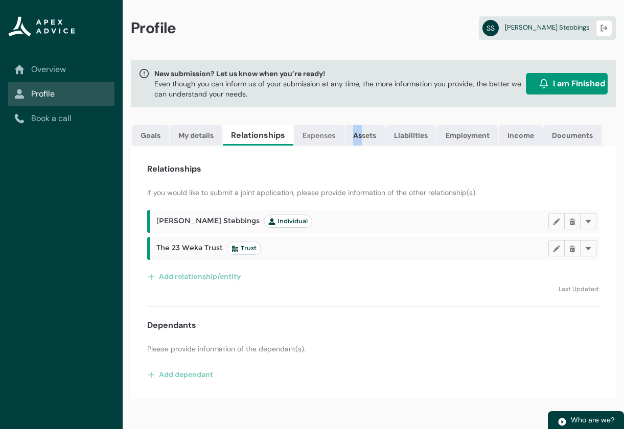
click at [310, 141] on link "Expenses" at bounding box center [319, 135] width 50 height 20
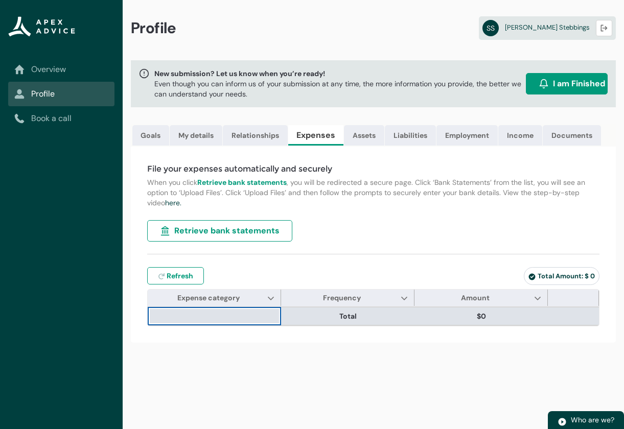
click at [447, 321] on span "$0" at bounding box center [480, 316] width 125 height 10
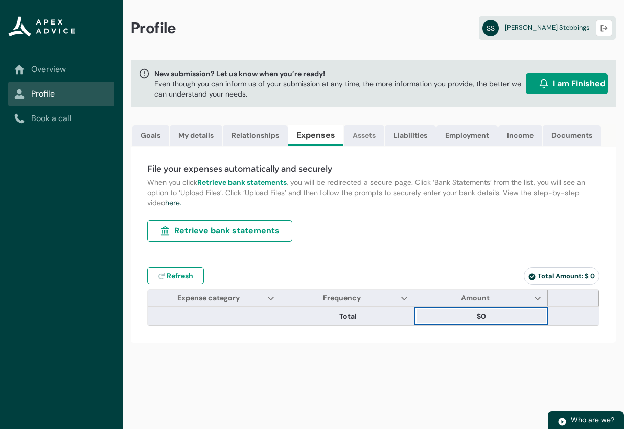
click at [368, 140] on link "Assets" at bounding box center [364, 135] width 40 height 20
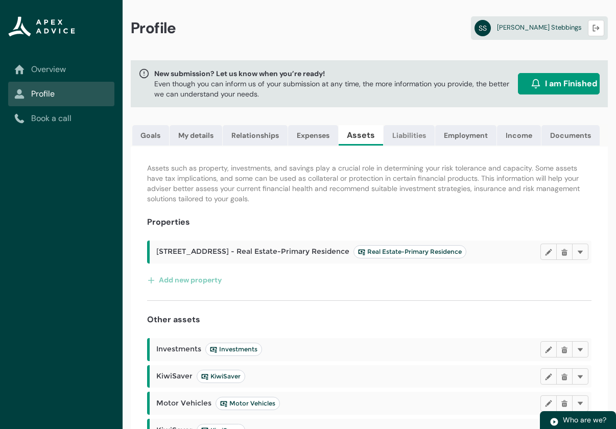
click at [400, 135] on link "Liabilities" at bounding box center [409, 135] width 51 height 20
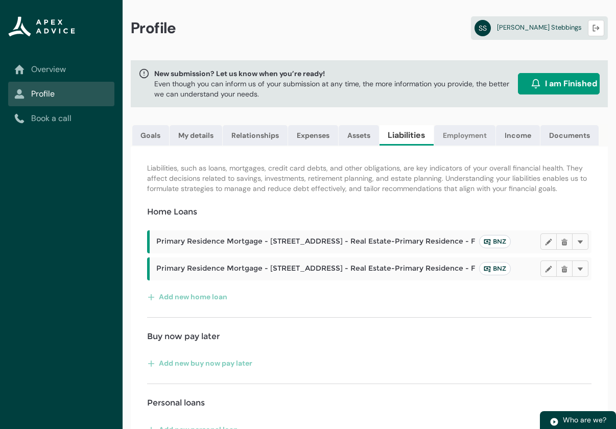
click at [459, 136] on link "Employment" at bounding box center [464, 135] width 61 height 20
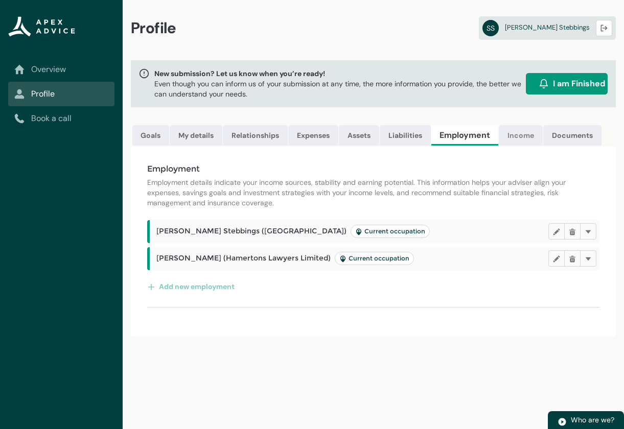
click at [515, 137] on link "Income" at bounding box center [520, 135] width 44 height 20
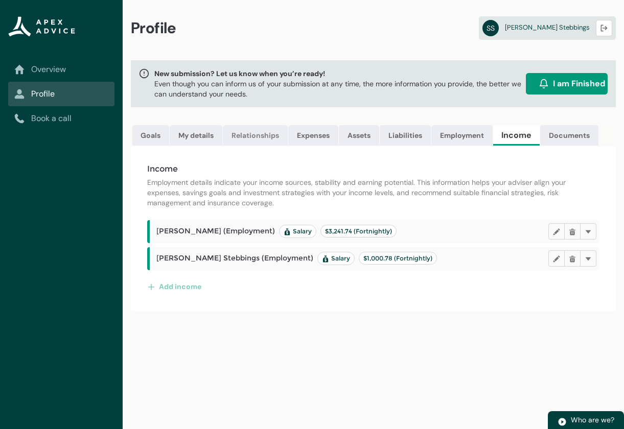
drag, startPoint x: 250, startPoint y: 132, endPoint x: 249, endPoint y: 137, distance: 5.1
click at [249, 133] on link "Relationships" at bounding box center [255, 135] width 65 height 20
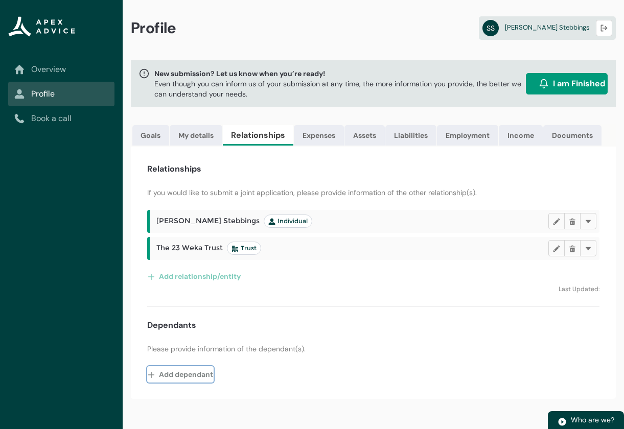
click at [199, 380] on button "Add dependant" at bounding box center [180, 374] width 66 height 16
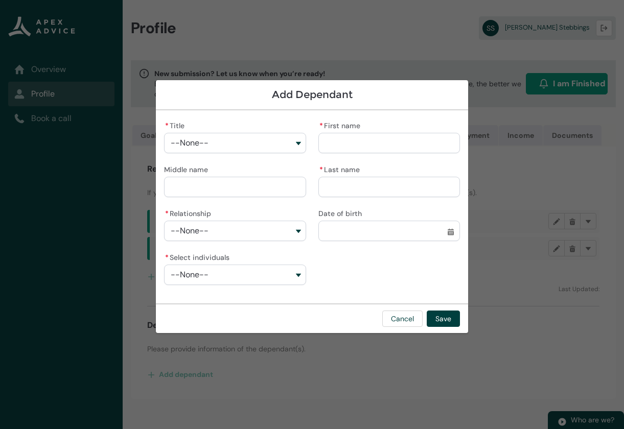
click at [249, 136] on button "--None--" at bounding box center [234, 143] width 141 height 20
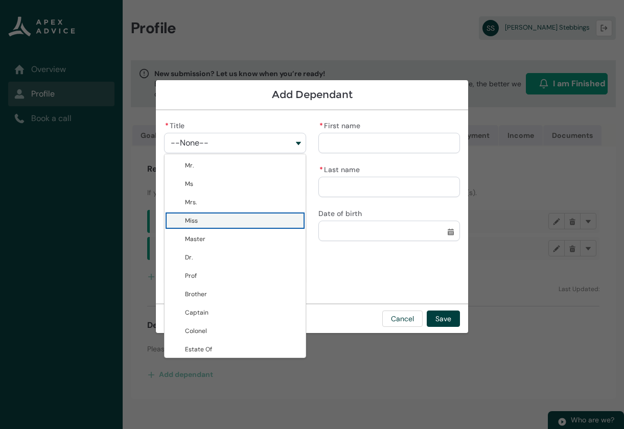
drag, startPoint x: 195, startPoint y: 224, endPoint x: 246, endPoint y: 209, distance: 53.7
click at [196, 223] on span "Miss" at bounding box center [191, 221] width 13 height 8
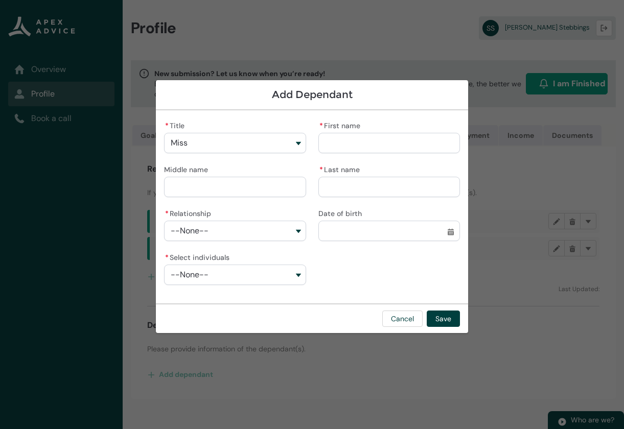
click at [339, 143] on input "* First name" at bounding box center [388, 143] width 141 height 20
click at [237, 228] on button "--None--" at bounding box center [234, 231] width 141 height 20
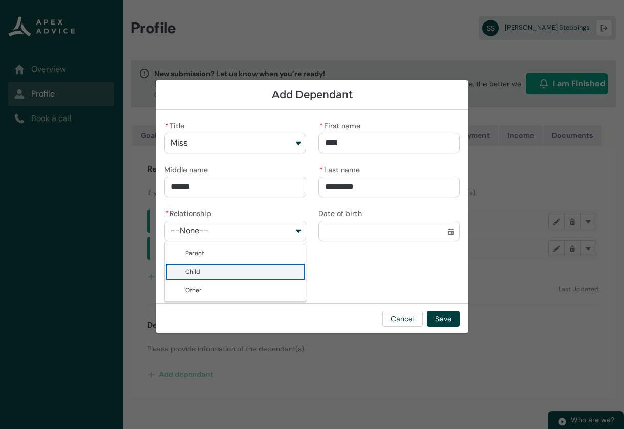
click at [211, 272] on span "Child" at bounding box center [242, 272] width 114 height 10
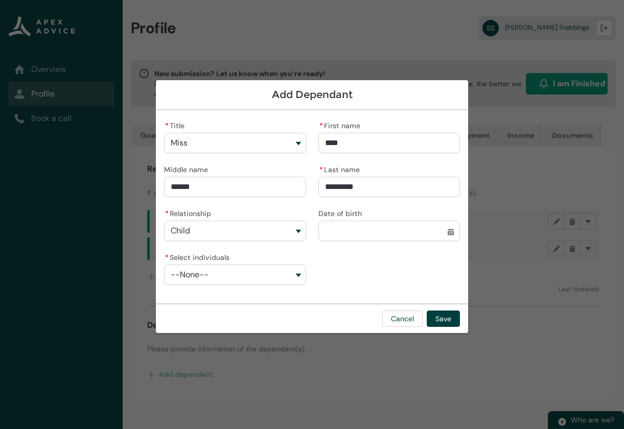
click at [347, 233] on input "Date of birth" at bounding box center [388, 231] width 141 height 20
click at [369, 233] on input "Date of birth" at bounding box center [388, 231] width 141 height 20
click at [242, 276] on button "--None--" at bounding box center [234, 275] width 141 height 20
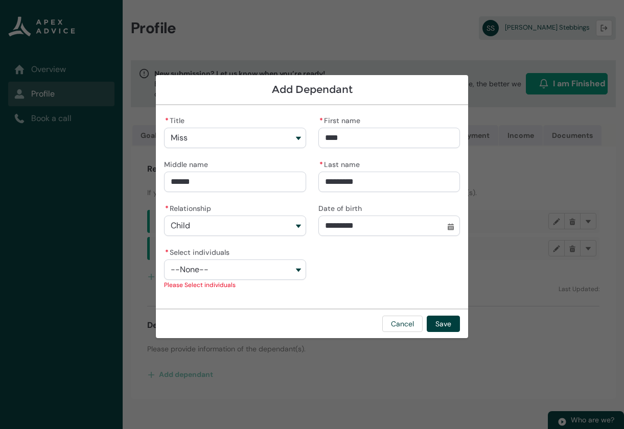
click at [362, 278] on div "* Title Miss Mr. Ms Mrs. Miss Master Dr. Prof Brother Captain Colonel Estate Of…" at bounding box center [312, 206] width 296 height 187
click at [241, 272] on button "--None--" at bounding box center [234, 269] width 141 height 20
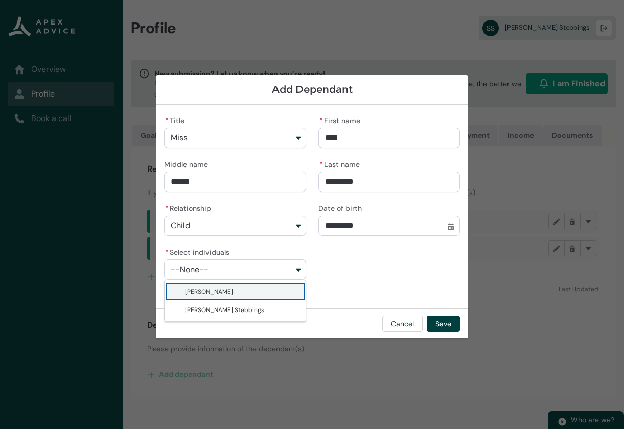
click at [233, 292] on span "[PERSON_NAME]" at bounding box center [209, 292] width 48 height 8
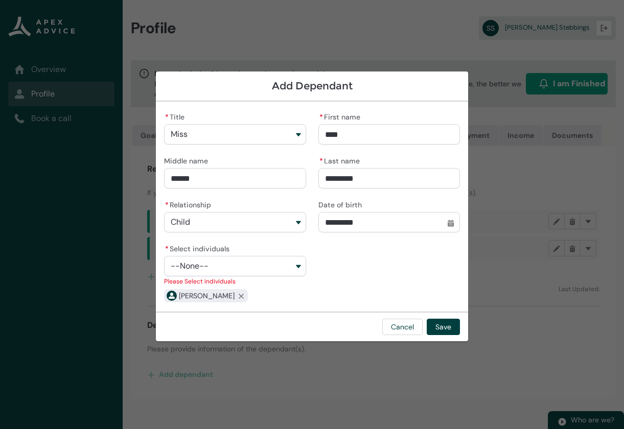
click at [279, 270] on button "--None--" at bounding box center [234, 266] width 141 height 20
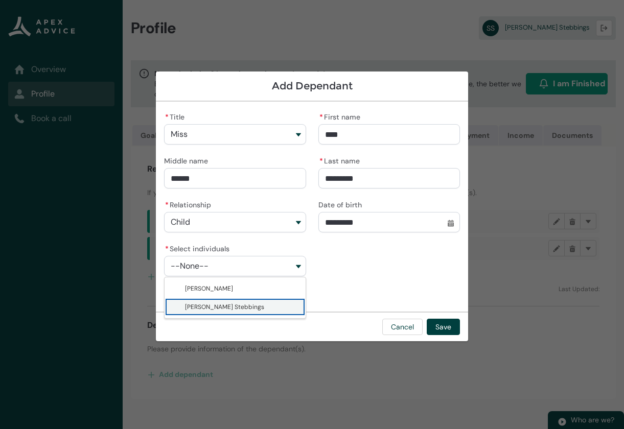
click at [249, 307] on span "[PERSON_NAME] Stebbings" at bounding box center [224, 307] width 79 height 8
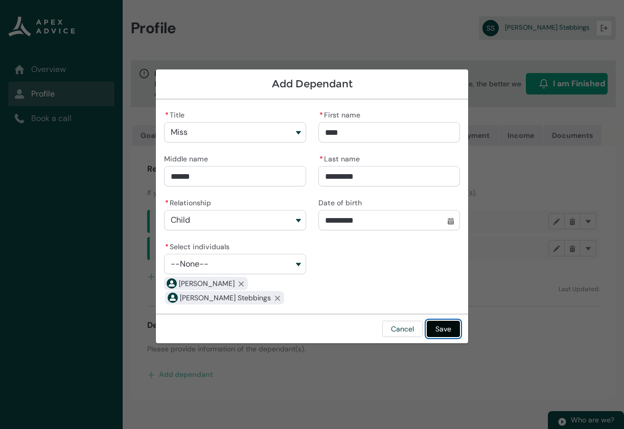
click at [443, 330] on button "Save" at bounding box center [442, 329] width 33 height 16
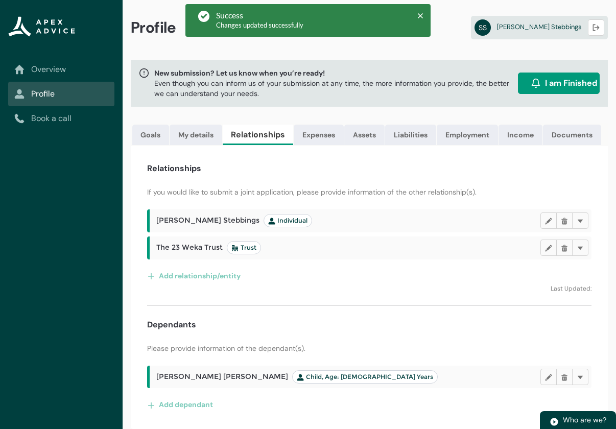
scroll to position [8, 0]
click at [214, 403] on div "Add dependant" at bounding box center [369, 404] width 444 height 16
click at [181, 406] on button "Add dependant" at bounding box center [180, 404] width 66 height 16
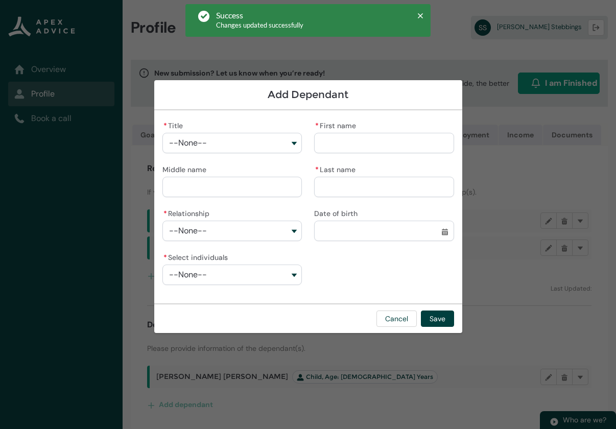
drag, startPoint x: 241, startPoint y: 152, endPoint x: 243, endPoint y: 147, distance: 6.0
click at [241, 151] on button "--None--" at bounding box center [232, 143] width 140 height 20
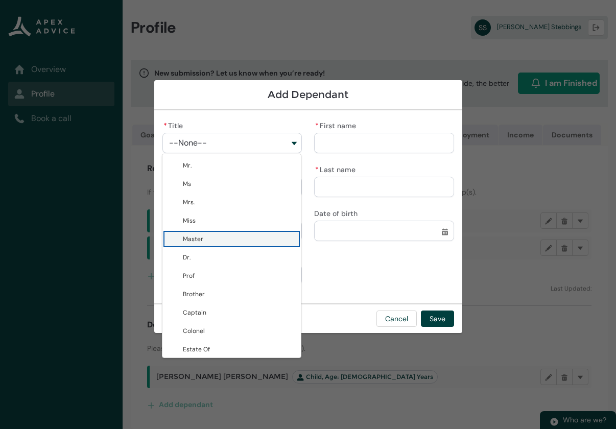
click at [218, 245] on lightning-base-combobox-item "Master" at bounding box center [231, 239] width 139 height 18
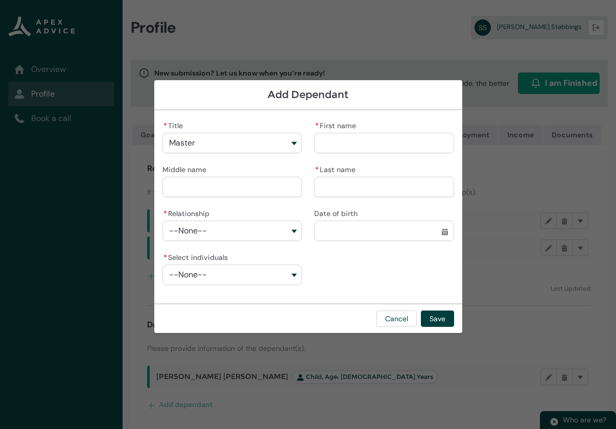
click at [343, 135] on input "* First name" at bounding box center [384, 143] width 140 height 20
click at [296, 262] on div "* Select individuals --None--" at bounding box center [232, 267] width 140 height 35
click at [273, 227] on button "--None--" at bounding box center [232, 231] width 140 height 20
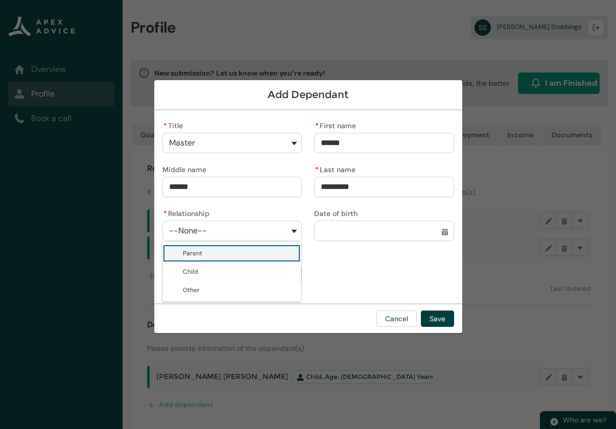
click at [274, 227] on button "--None--" at bounding box center [232, 231] width 140 height 20
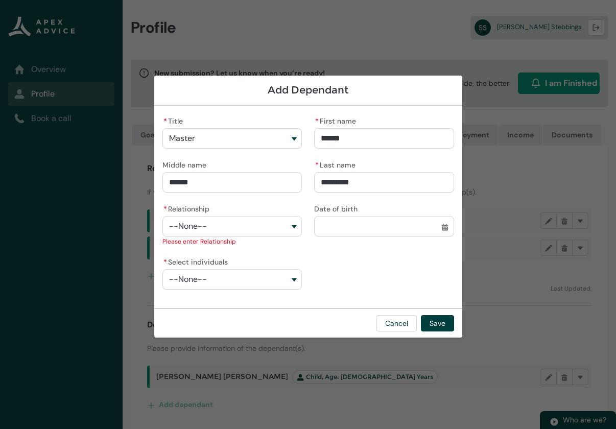
click at [249, 221] on button "--None--" at bounding box center [232, 226] width 140 height 20
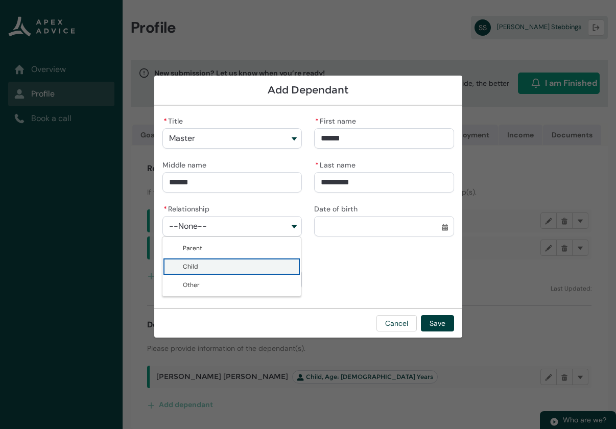
click at [218, 265] on span "Child" at bounding box center [239, 266] width 112 height 10
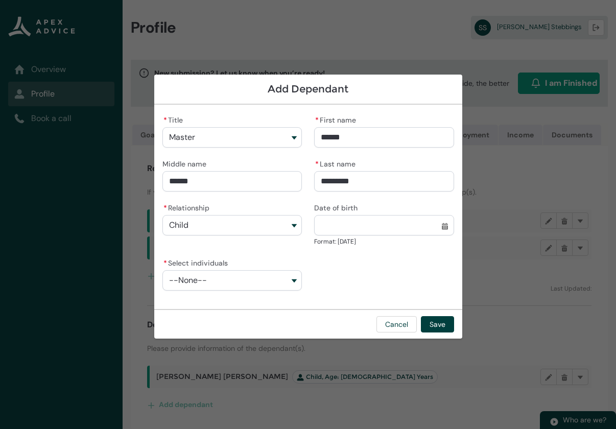
click at [338, 228] on input "Date of birth" at bounding box center [384, 225] width 140 height 20
click at [249, 274] on button "--None--" at bounding box center [232, 280] width 140 height 20
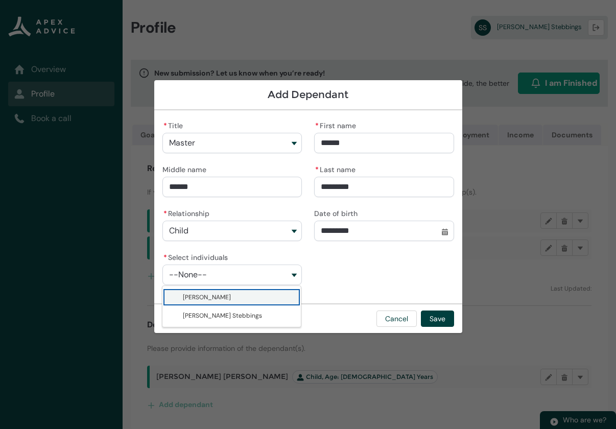
click at [231, 299] on span "[PERSON_NAME]" at bounding box center [207, 297] width 48 height 8
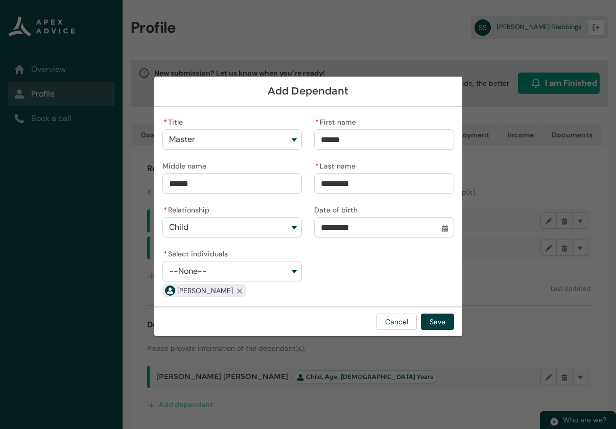
click at [234, 274] on button "--None--" at bounding box center [232, 271] width 140 height 20
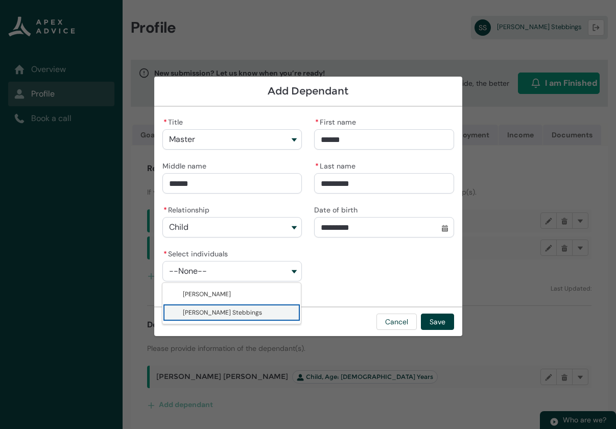
click at [239, 309] on span "[PERSON_NAME] Stebbings" at bounding box center [222, 312] width 79 height 8
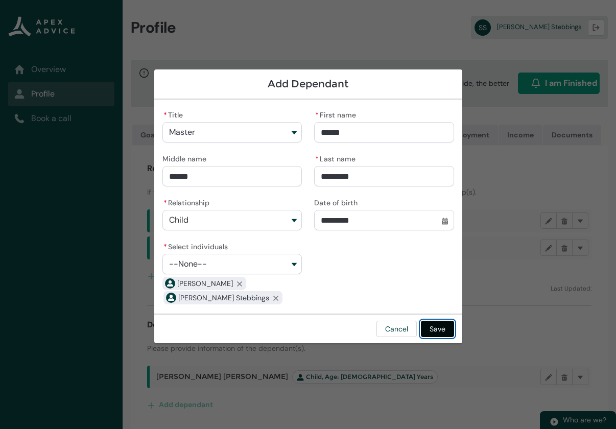
click at [444, 323] on button "Save" at bounding box center [437, 329] width 33 height 16
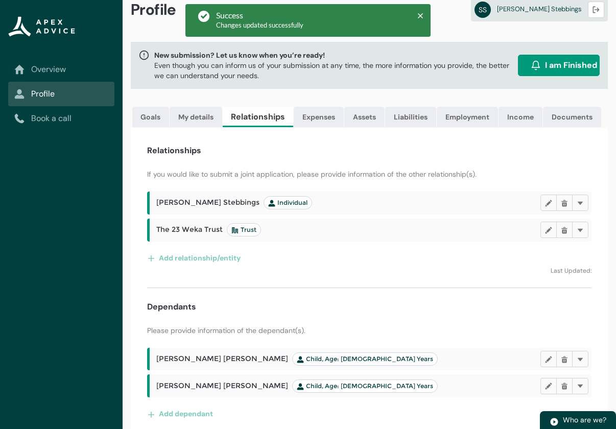
scroll to position [35, 0]
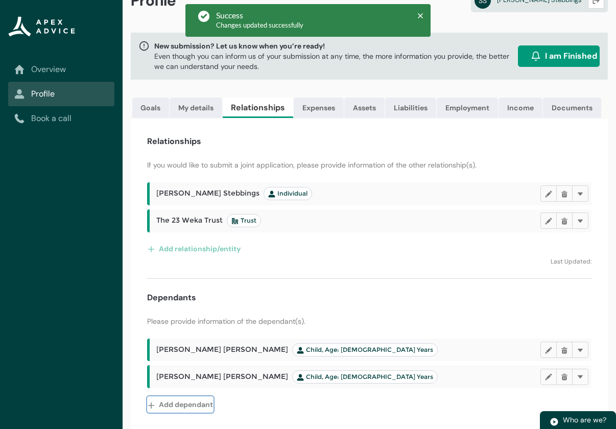
click at [183, 402] on button "Add dependant" at bounding box center [180, 404] width 66 height 16
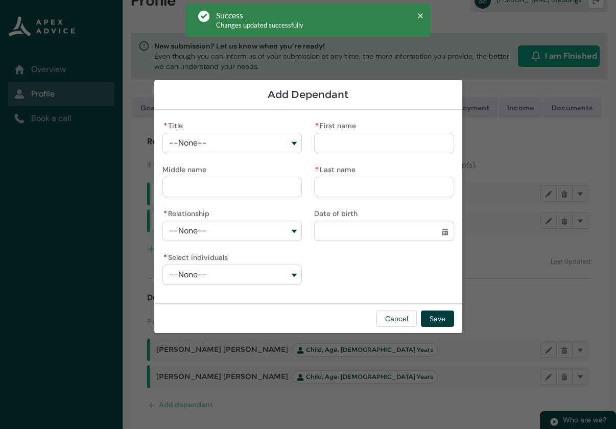
click at [216, 138] on button "--None--" at bounding box center [232, 143] width 140 height 20
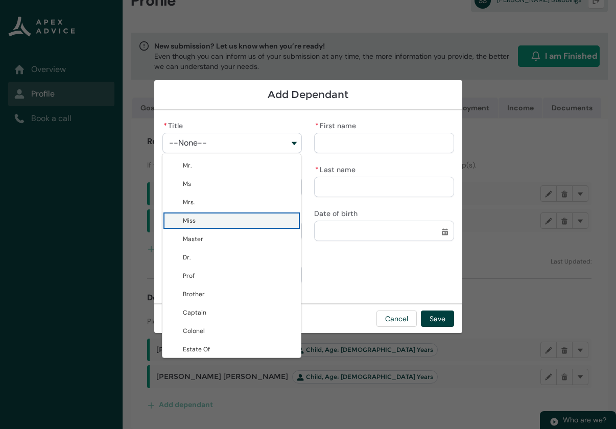
click at [202, 221] on span "Miss" at bounding box center [239, 221] width 112 height 10
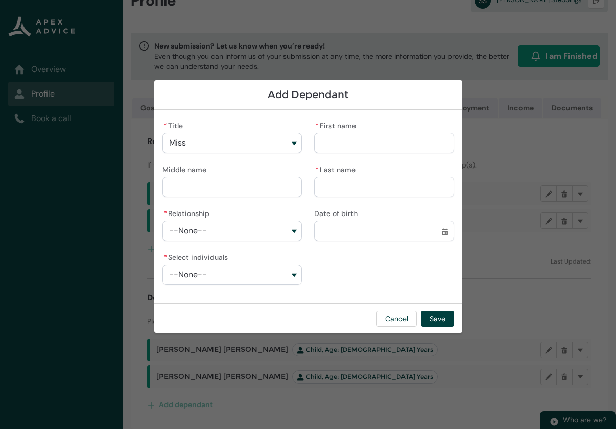
click at [337, 144] on input "* First name" at bounding box center [384, 143] width 140 height 20
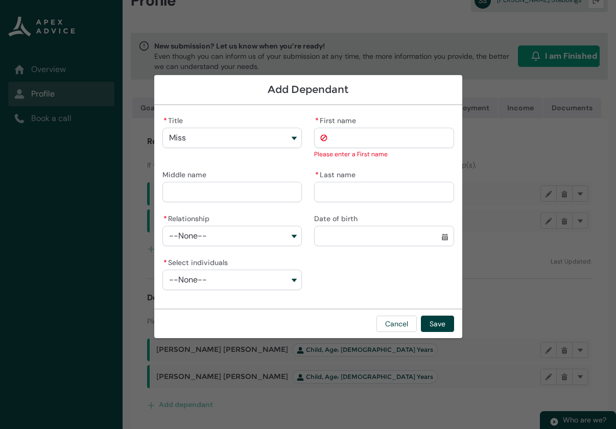
click at [335, 137] on input "* First name" at bounding box center [384, 138] width 140 height 20
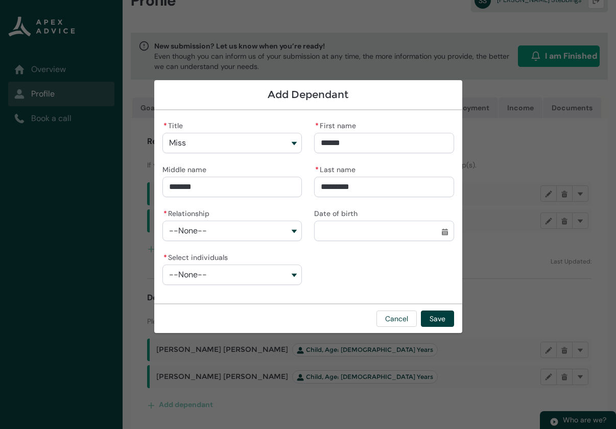
drag, startPoint x: 291, startPoint y: 217, endPoint x: 285, endPoint y: 224, distance: 8.8
click at [288, 220] on div "* Relationship --None--" at bounding box center [232, 223] width 140 height 35
click at [279, 230] on button "--None--" at bounding box center [232, 231] width 140 height 20
click at [208, 270] on span "Child" at bounding box center [239, 272] width 112 height 10
click at [235, 273] on button "--None--" at bounding box center [232, 275] width 140 height 20
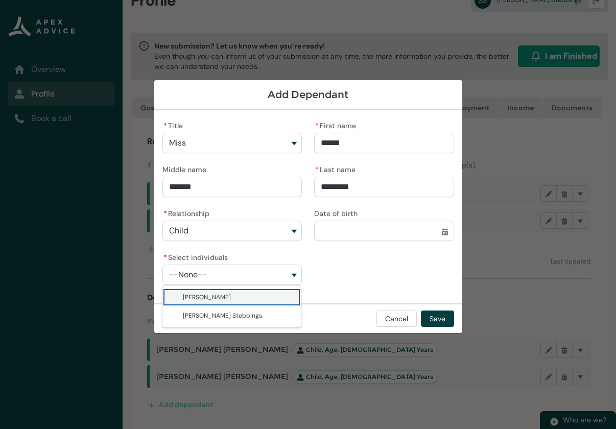
click at [230, 292] on lightning-base-combobox-item "[PERSON_NAME]" at bounding box center [231, 297] width 139 height 18
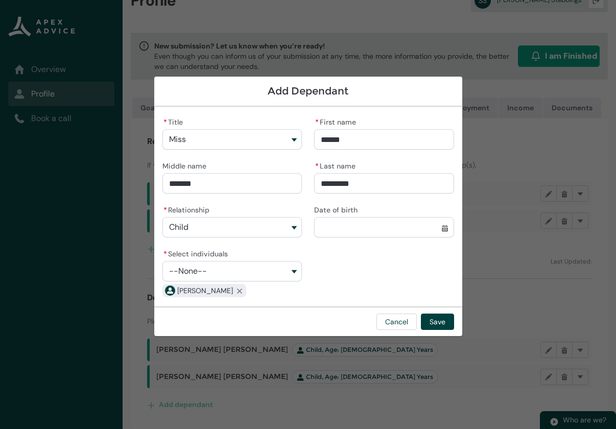
click at [223, 279] on button "--None--" at bounding box center [232, 271] width 140 height 20
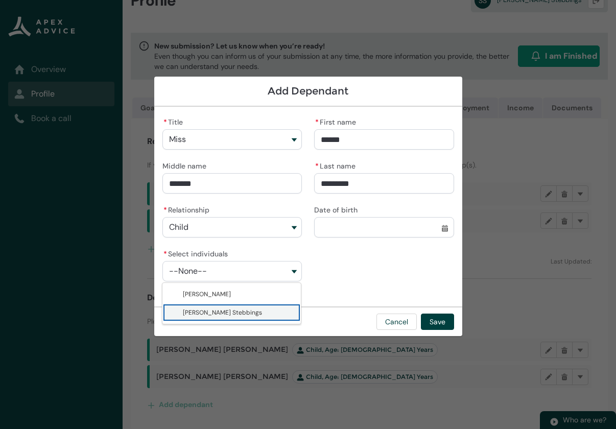
click at [216, 307] on span "[PERSON_NAME] Stebbings" at bounding box center [239, 312] width 112 height 10
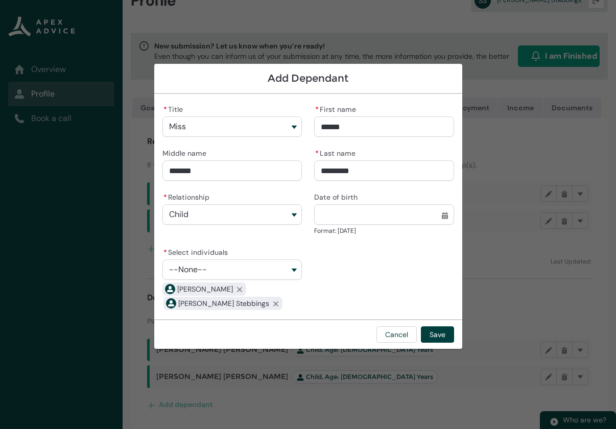
click at [349, 225] on lightning-input "Date of birth Select a date before [DATE] Select a date for Date of birth Forma…" at bounding box center [384, 213] width 140 height 47
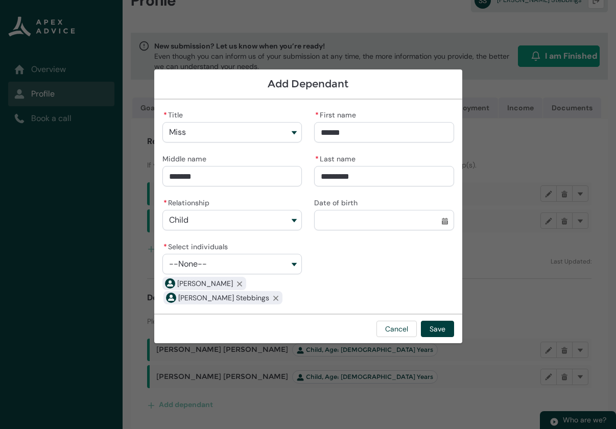
drag, startPoint x: 356, startPoint y: 267, endPoint x: 356, endPoint y: 252, distance: 15.3
click at [356, 267] on div "* Title Miss Mr. Ms Mrs. Miss Master Dr. Prof Brother Captain Colonel Estate Of…" at bounding box center [308, 207] width 292 height 198
click at [356, 224] on input "Date of birth" at bounding box center [384, 220] width 140 height 20
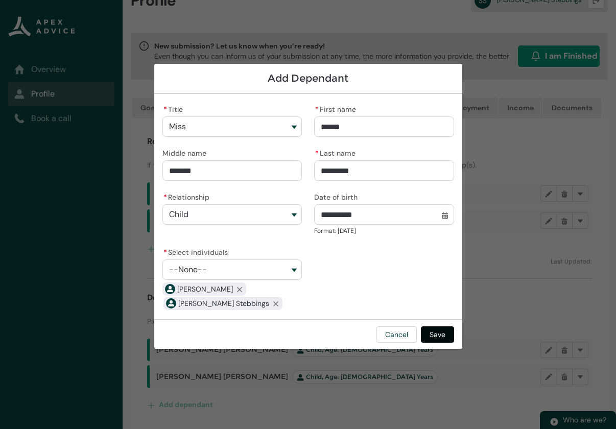
click at [441, 334] on button "Save" at bounding box center [437, 334] width 33 height 16
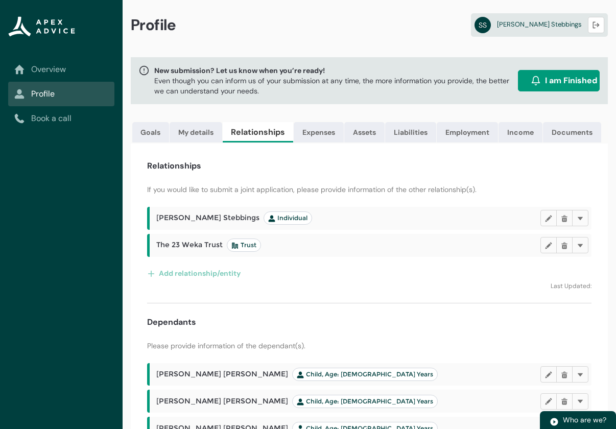
scroll to position [0, 0]
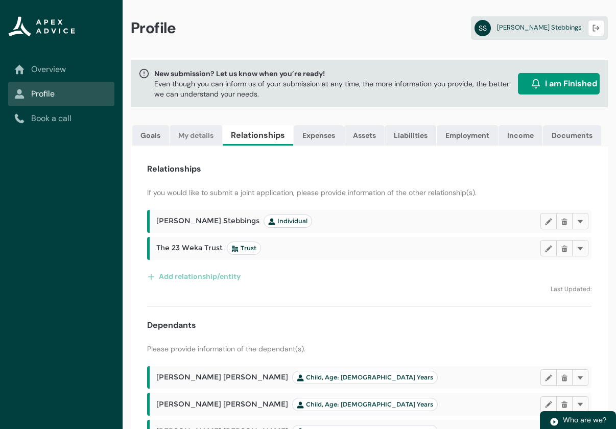
click at [208, 138] on link "My details" at bounding box center [196, 135] width 53 height 20
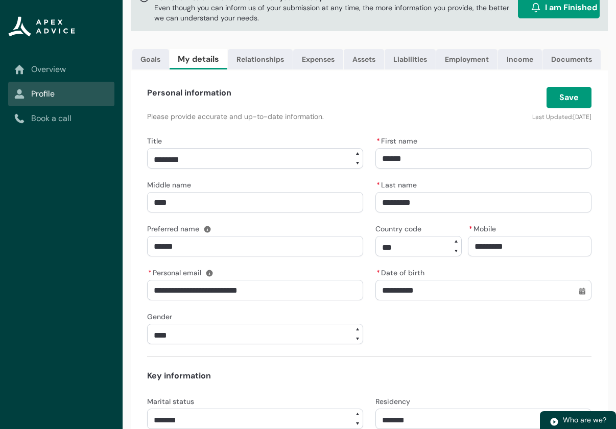
scroll to position [51, 0]
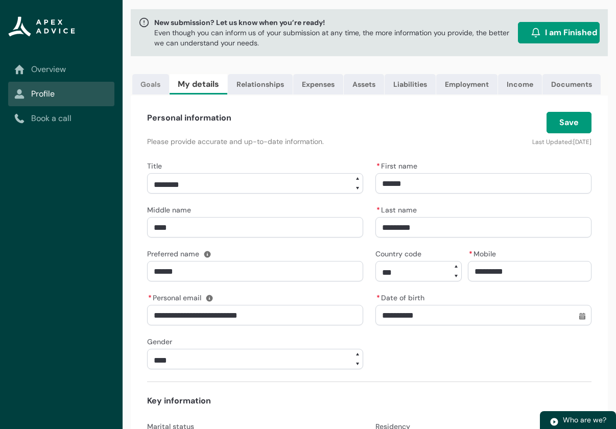
click at [159, 84] on link "Goals" at bounding box center [150, 84] width 37 height 20
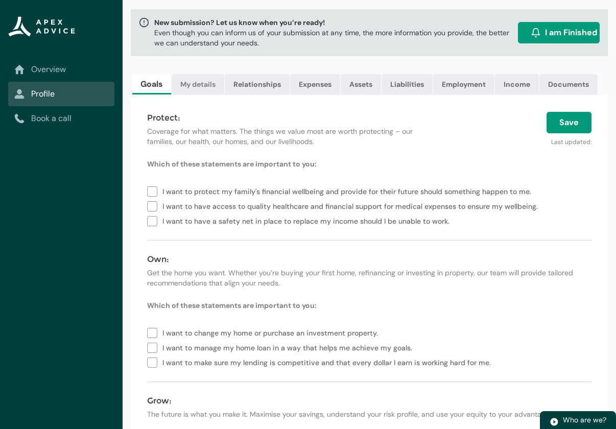
click at [204, 82] on link "My details" at bounding box center [198, 84] width 53 height 20
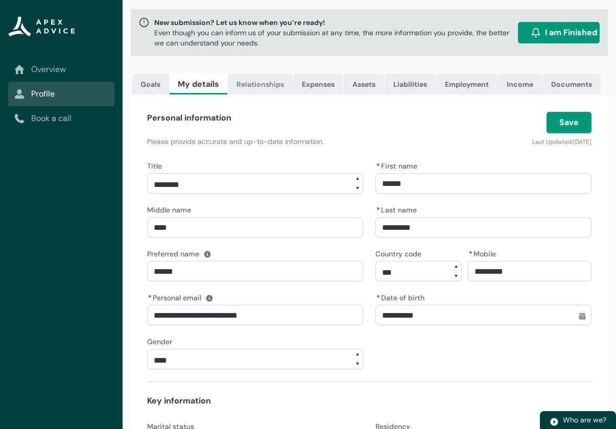
drag, startPoint x: 265, startPoint y: 85, endPoint x: 270, endPoint y: 83, distance: 5.8
click at [265, 85] on link "Relationships" at bounding box center [260, 84] width 65 height 20
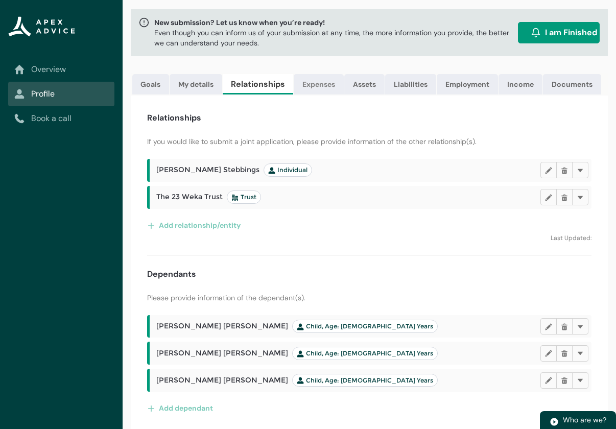
drag, startPoint x: 299, startPoint y: 85, endPoint x: 319, endPoint y: 84, distance: 19.9
click at [300, 85] on link "Expenses" at bounding box center [319, 84] width 50 height 20
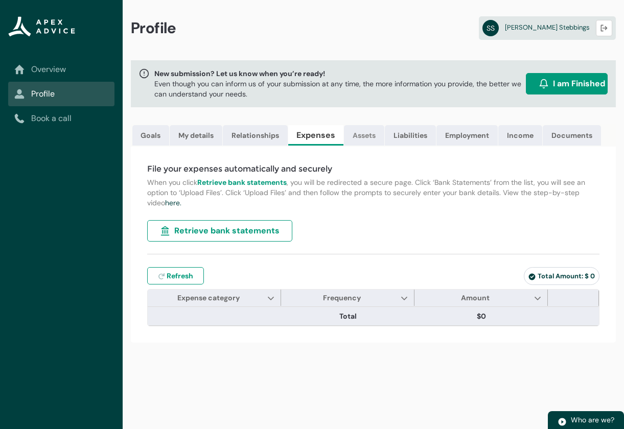
click at [365, 140] on link "Assets" at bounding box center [364, 135] width 40 height 20
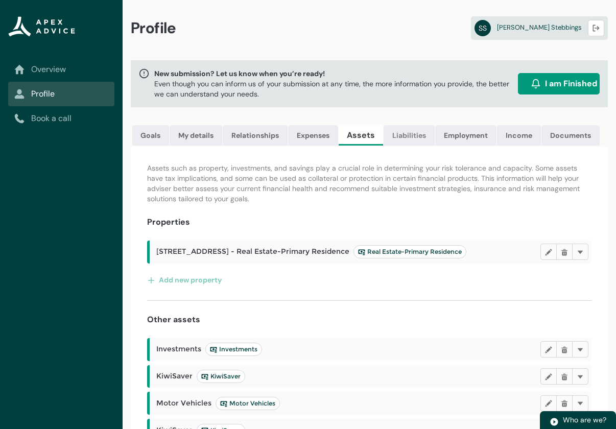
click at [402, 139] on link "Liabilities" at bounding box center [409, 135] width 51 height 20
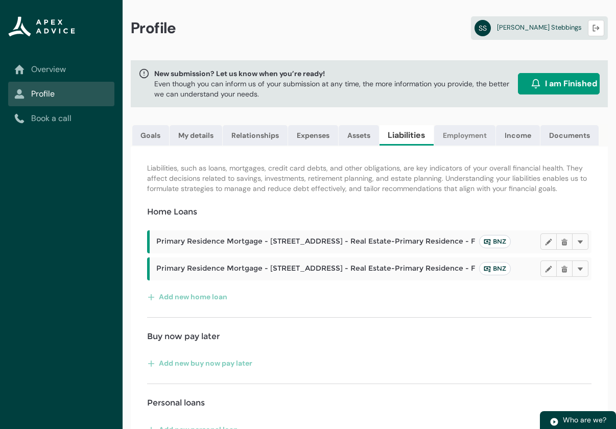
click at [461, 138] on link "Employment" at bounding box center [464, 135] width 61 height 20
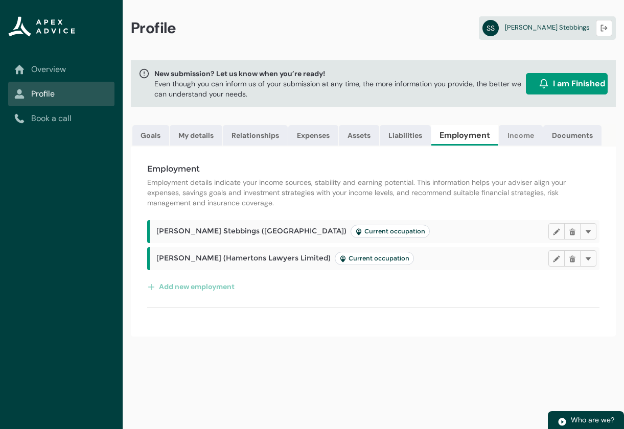
click at [519, 135] on link "Income" at bounding box center [520, 135] width 44 height 20
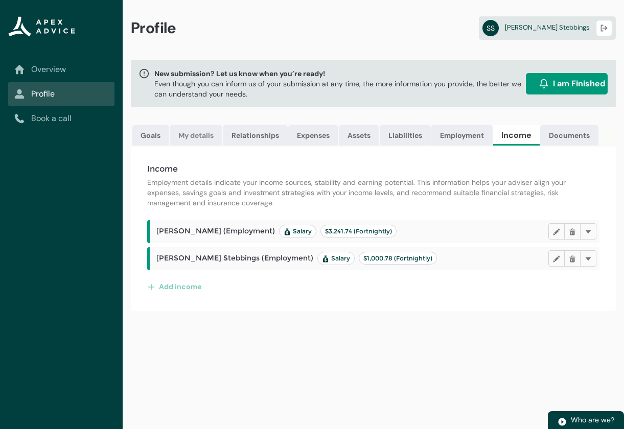
click at [196, 136] on link "My details" at bounding box center [196, 135] width 53 height 20
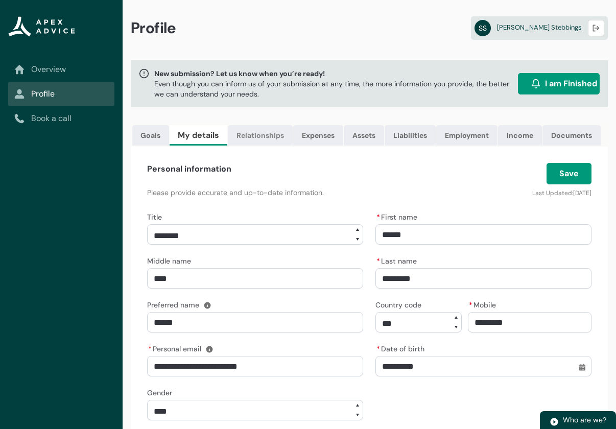
click at [275, 134] on link "Relationships" at bounding box center [260, 135] width 65 height 20
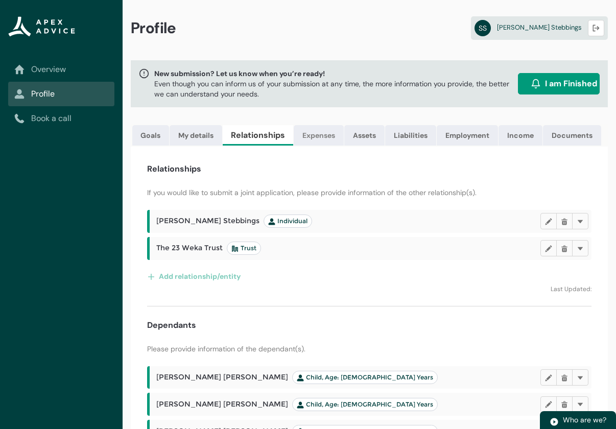
click at [318, 143] on link "Expenses" at bounding box center [319, 135] width 50 height 20
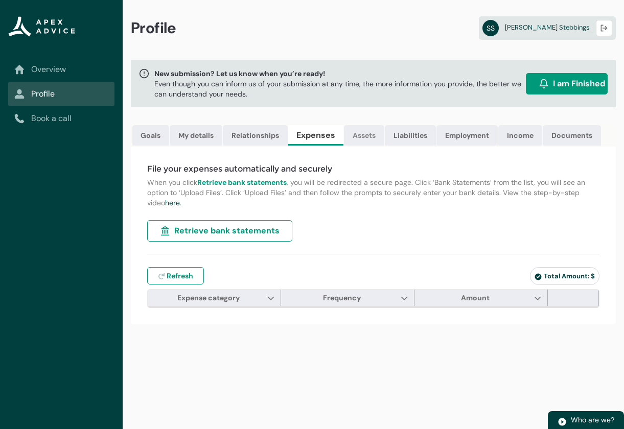
click at [356, 137] on link "Assets" at bounding box center [364, 135] width 40 height 20
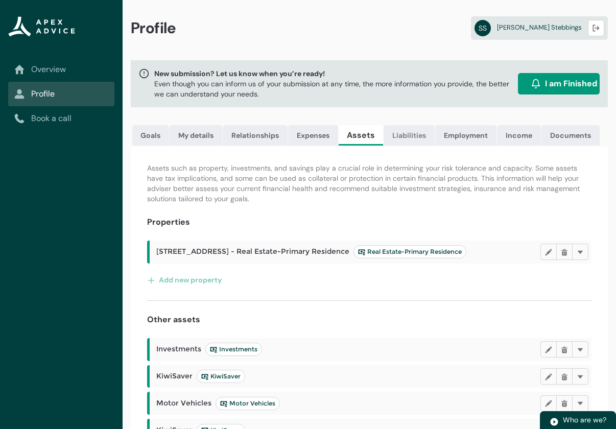
click at [402, 129] on link "Liabilities" at bounding box center [409, 135] width 51 height 20
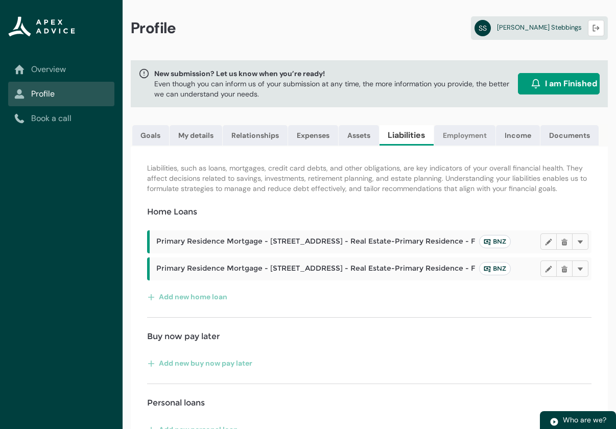
click at [450, 138] on link "Employment" at bounding box center [464, 135] width 61 height 20
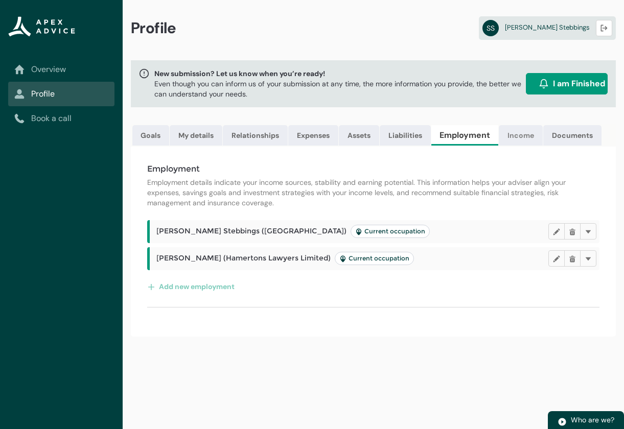
click at [521, 138] on link "Income" at bounding box center [520, 135] width 44 height 20
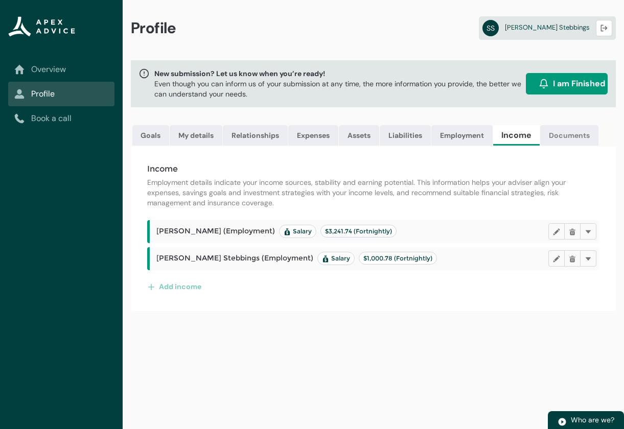
click at [567, 141] on link "Documents" at bounding box center [569, 135] width 58 height 20
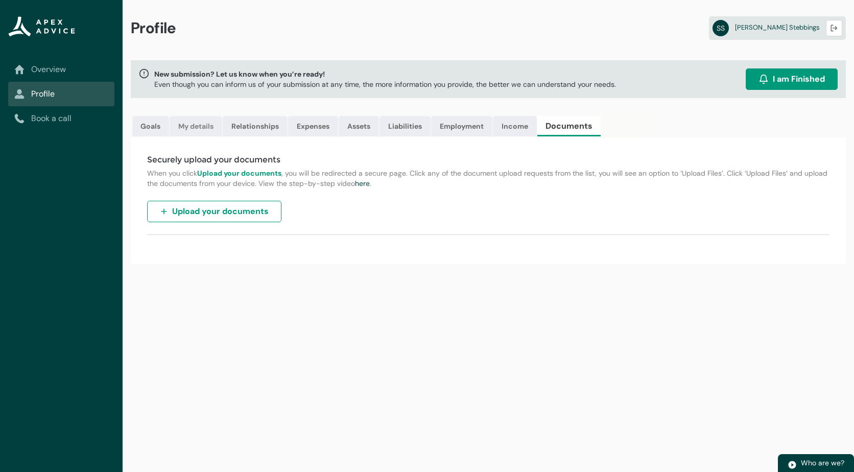
click at [197, 122] on link "My details" at bounding box center [196, 126] width 53 height 20
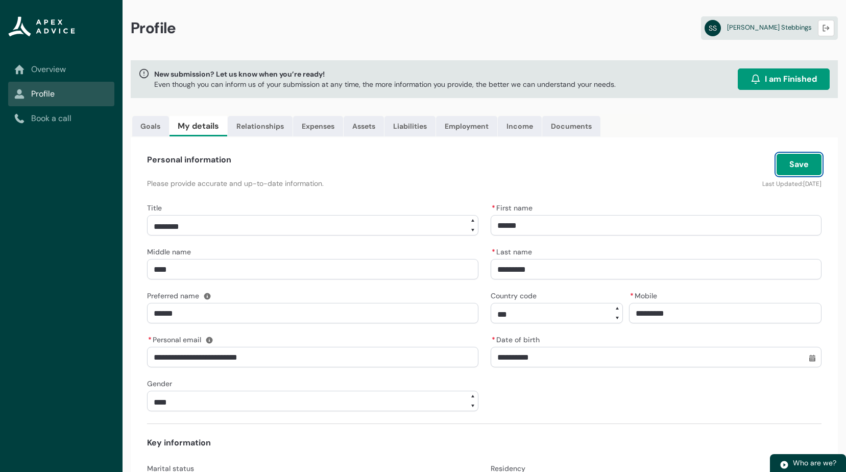
click at [623, 165] on button "Save" at bounding box center [799, 164] width 45 height 21
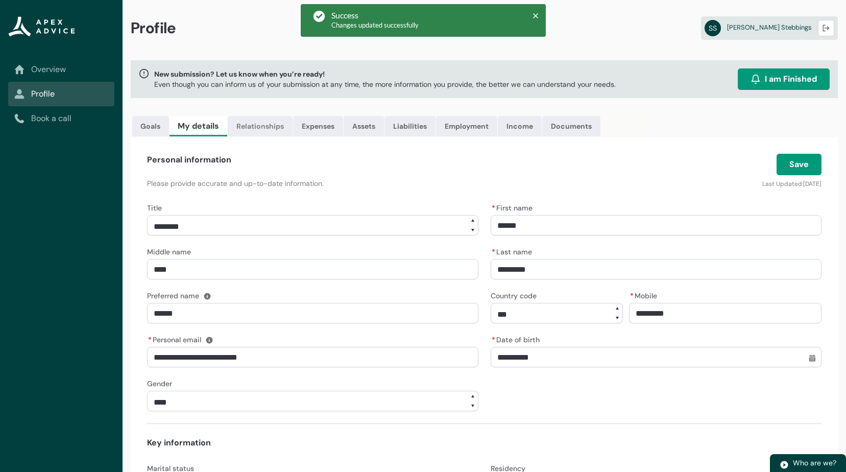
click at [247, 129] on link "Relationships" at bounding box center [260, 126] width 65 height 20
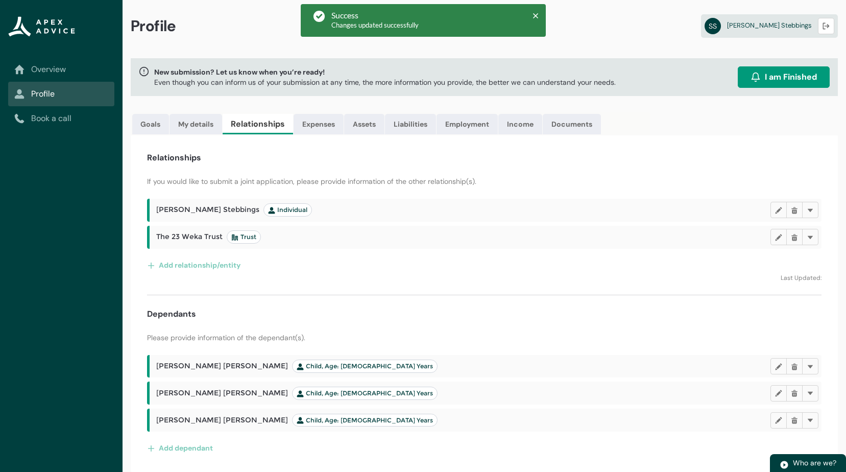
scroll to position [3, 0]
click at [324, 121] on link "Expenses" at bounding box center [319, 123] width 50 height 20
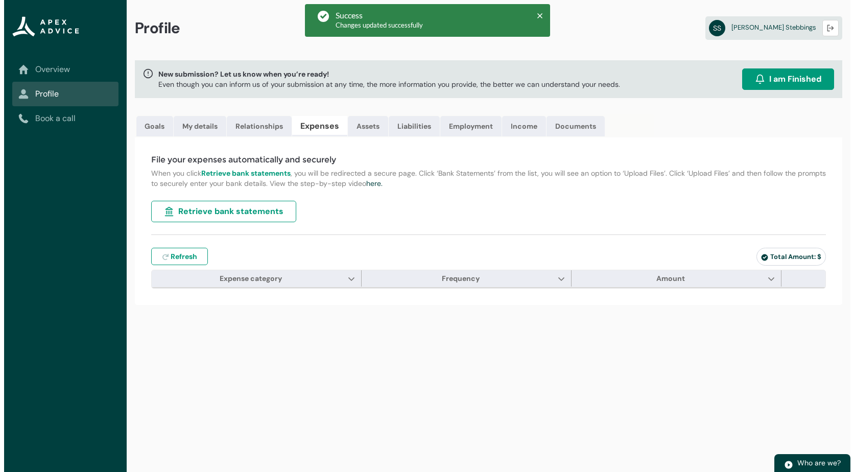
scroll to position [0, 0]
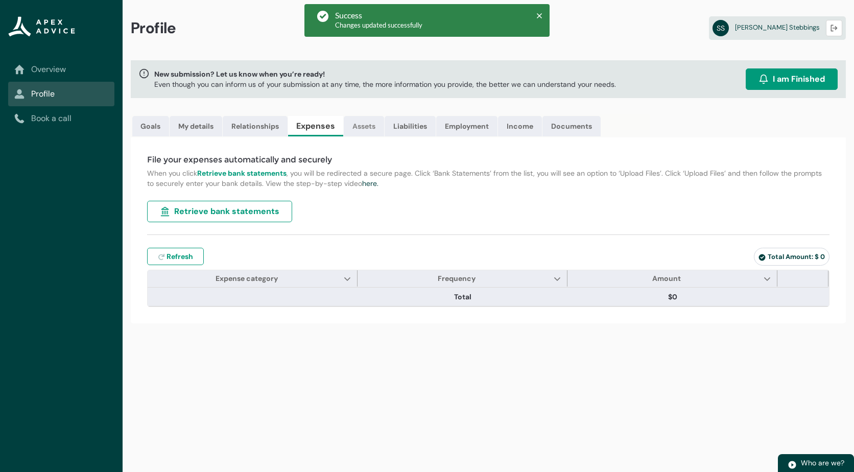
click at [363, 129] on link "Assets" at bounding box center [364, 126] width 40 height 20
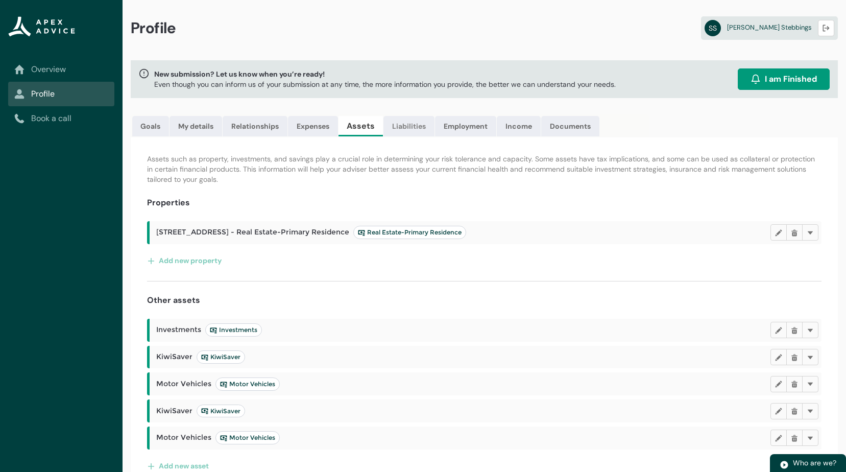
click at [400, 132] on link "Liabilities" at bounding box center [409, 126] width 51 height 20
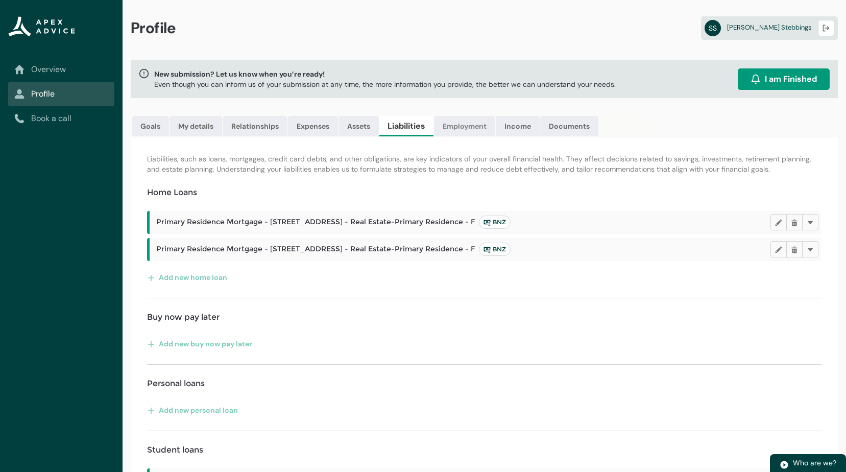
click at [457, 132] on link "Employment" at bounding box center [464, 126] width 61 height 20
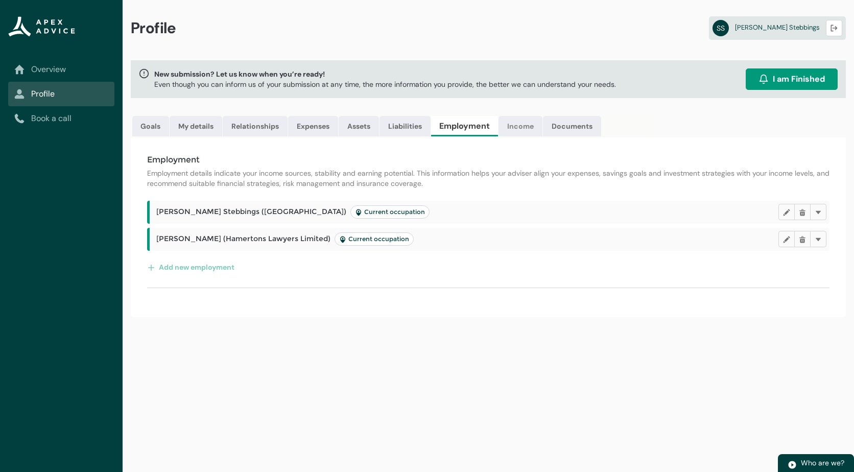
click at [521, 135] on link "Income" at bounding box center [520, 126] width 44 height 20
click at [575, 132] on link "Documents" at bounding box center [569, 126] width 58 height 20
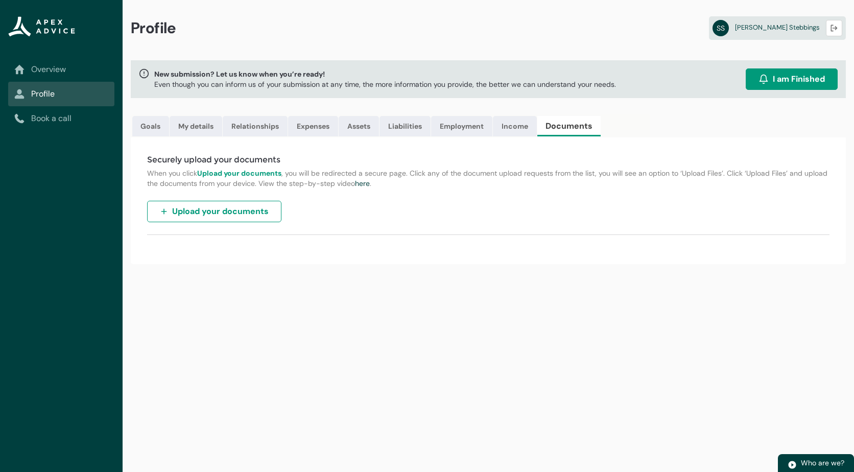
click at [623, 74] on span "I am Finished" at bounding box center [799, 79] width 52 height 12
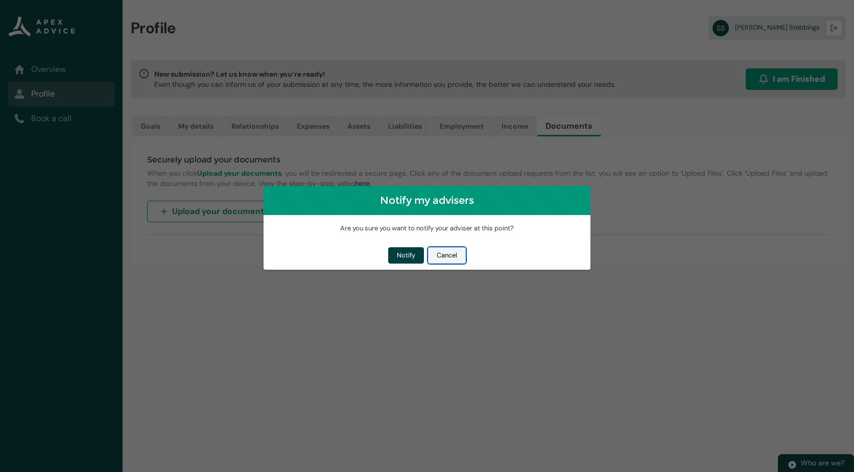
click at [459, 255] on button "Cancel" at bounding box center [447, 255] width 38 height 16
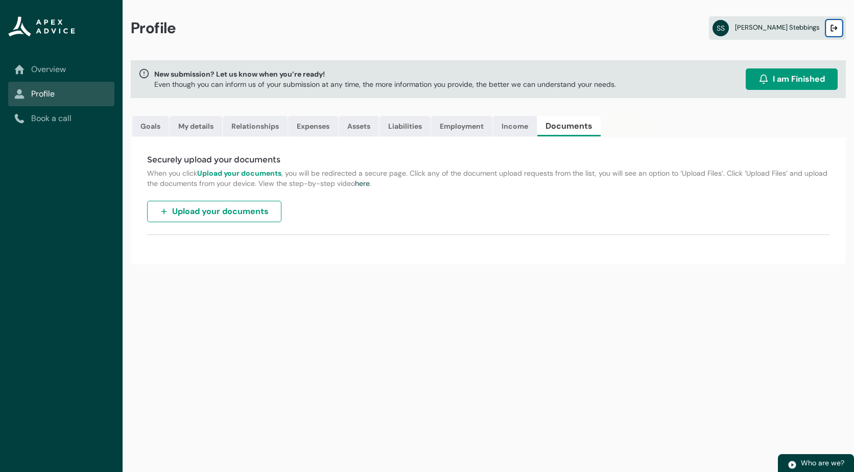
click at [623, 29] on lightning-primitive-icon "button" at bounding box center [833, 29] width 7 height 8
